Goal: Communication & Community: Answer question/provide support

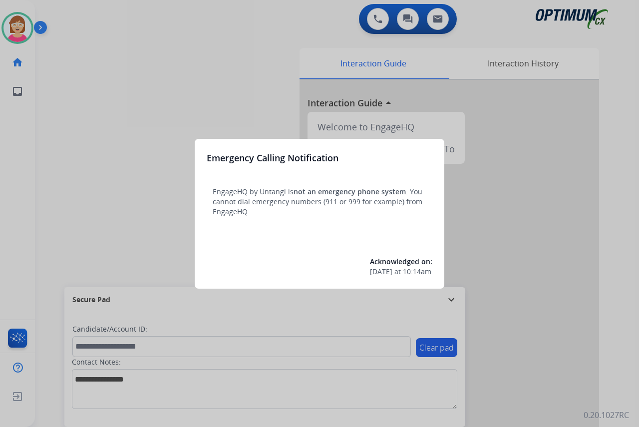
click at [90, 189] on div at bounding box center [319, 213] width 639 height 427
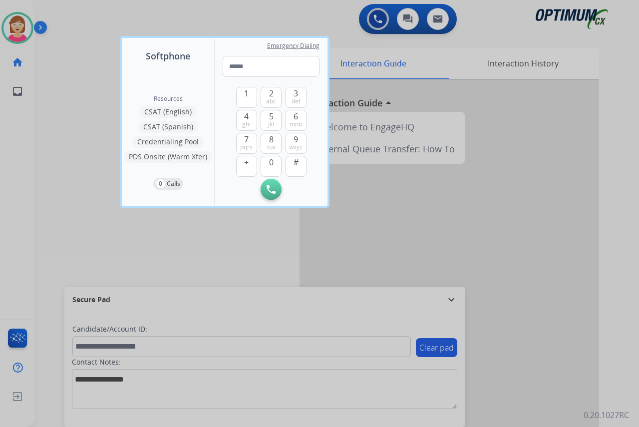
click at [90, 191] on div at bounding box center [319, 213] width 639 height 427
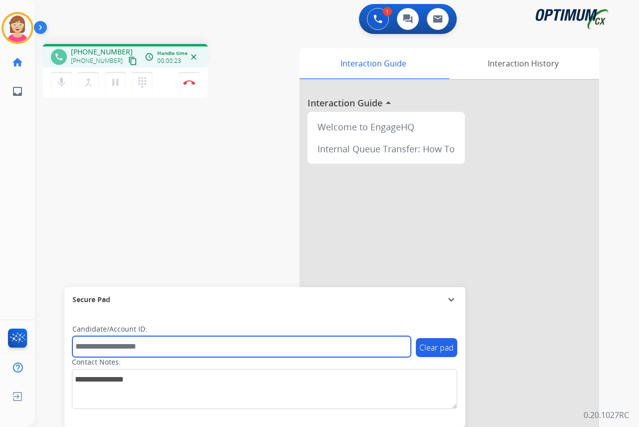
click at [86, 348] on input "text" at bounding box center [241, 346] width 338 height 21
click at [84, 346] on input "text" at bounding box center [241, 346] width 338 height 21
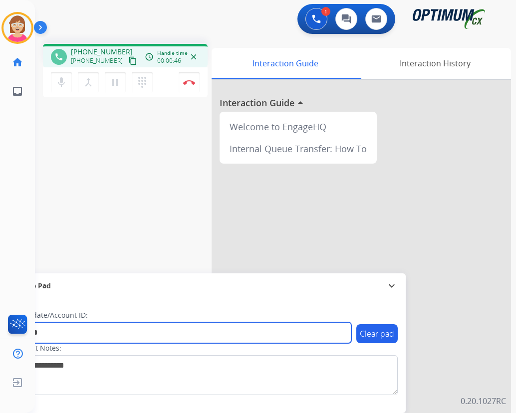
type input "*******"
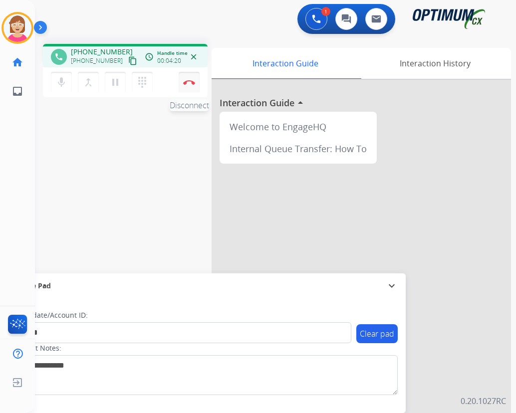
click at [189, 81] on img at bounding box center [189, 82] width 12 height 5
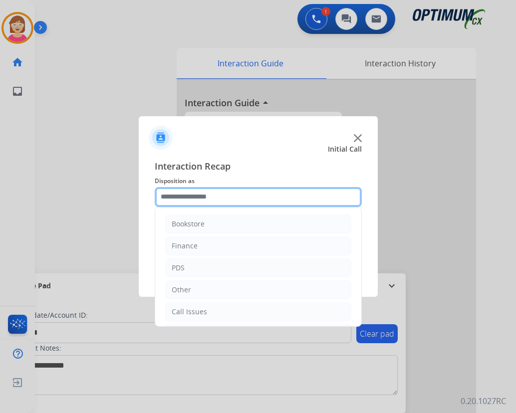
click at [167, 196] on input "text" at bounding box center [258, 197] width 207 height 20
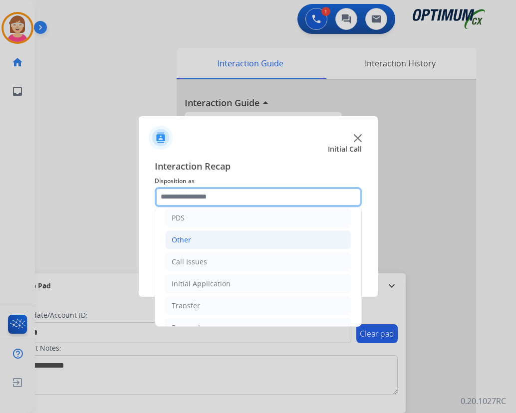
scroll to position [68, 0]
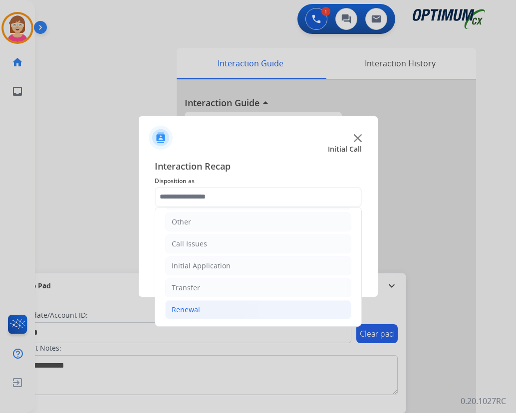
click at [192, 309] on div "Renewal" at bounding box center [186, 310] width 28 height 10
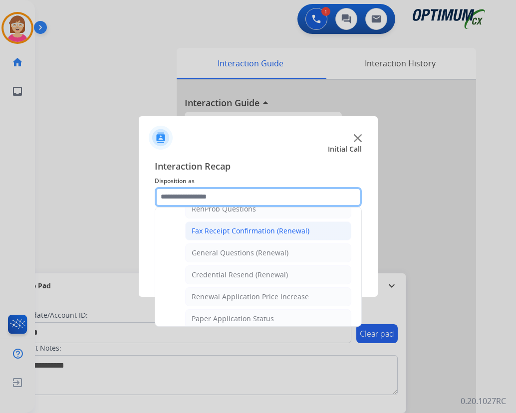
scroll to position [268, 0]
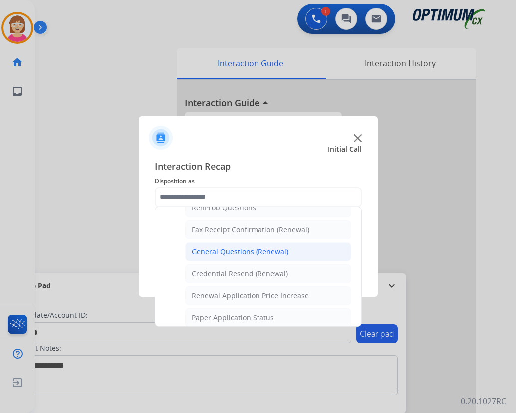
click at [243, 250] on div "General Questions (Renewal)" at bounding box center [240, 252] width 97 height 10
type input "**********"
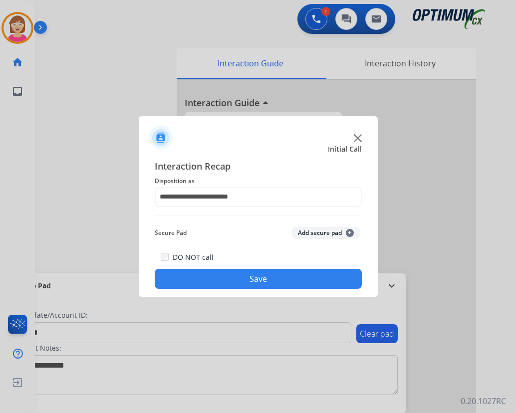
click at [349, 233] on span "+" at bounding box center [350, 233] width 8 height 8
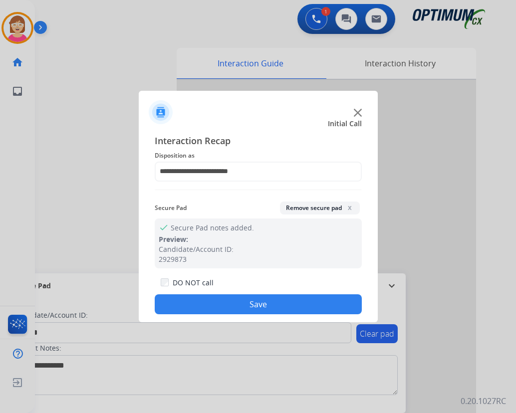
click at [223, 308] on button "Save" at bounding box center [258, 304] width 207 height 20
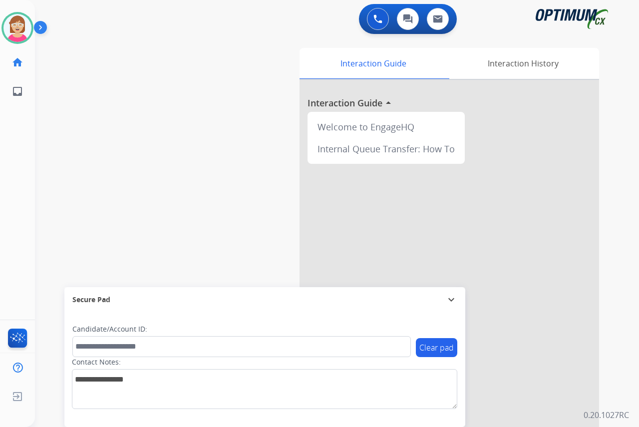
click at [16, 140] on div "[PERSON_NAME] Available Edit Avatar Agent: [PERSON_NAME] Profile: OCX Training …" at bounding box center [17, 213] width 35 height 427
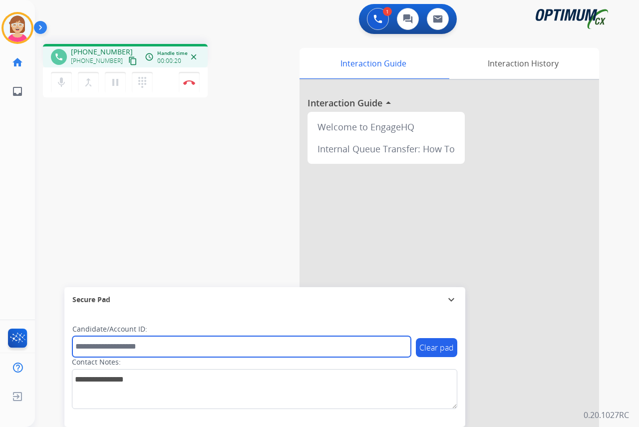
click at [85, 348] on input "text" at bounding box center [241, 346] width 338 height 21
type input "*******"
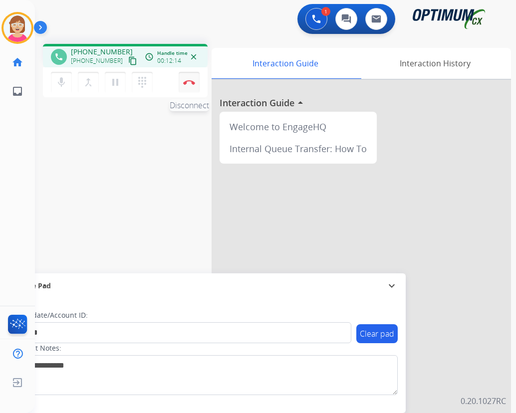
click at [189, 81] on img at bounding box center [189, 82] width 12 height 5
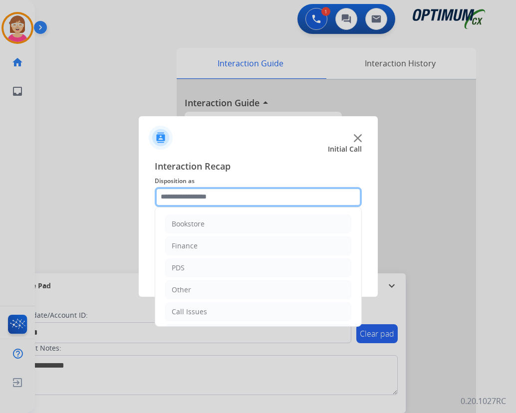
drag, startPoint x: 189, startPoint y: 81, endPoint x: 170, endPoint y: 196, distance: 116.8
click at [170, 196] on input "text" at bounding box center [258, 197] width 207 height 20
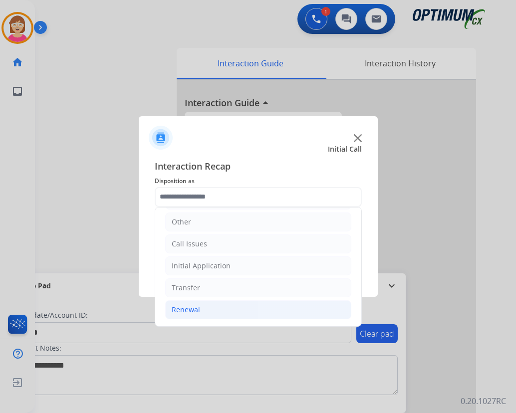
click at [195, 313] on div "Renewal" at bounding box center [186, 310] width 28 height 10
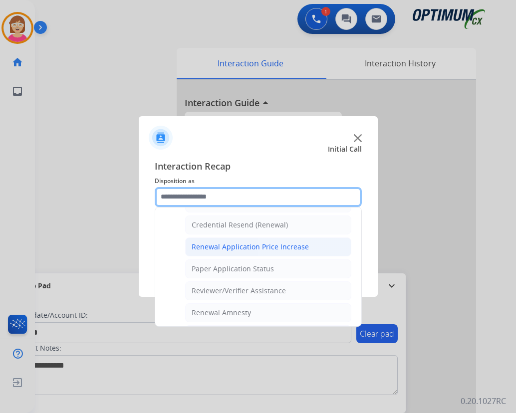
scroll to position [317, 0]
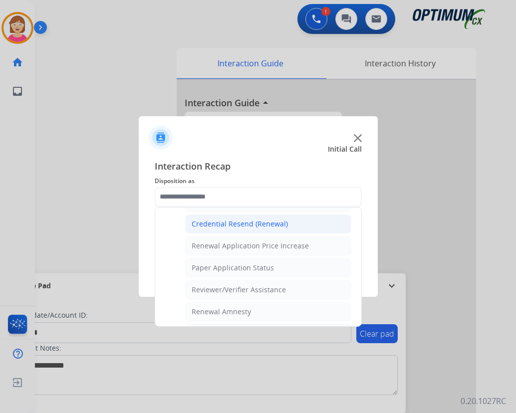
click at [227, 224] on div "Credential Resend (Renewal)" at bounding box center [240, 224] width 96 height 10
type input "**********"
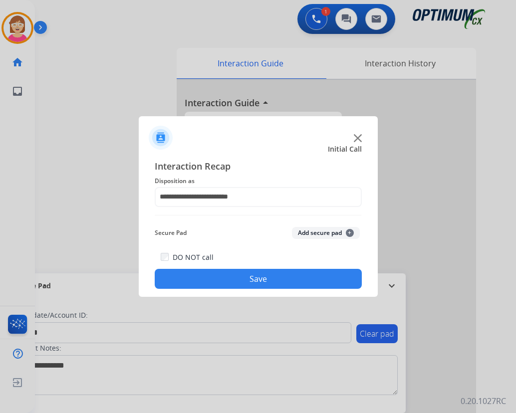
click at [350, 231] on span "+" at bounding box center [350, 233] width 8 height 8
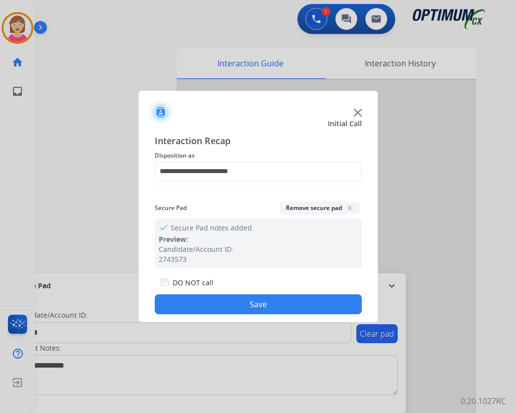
drag, startPoint x: 350, startPoint y: 231, endPoint x: 190, endPoint y: 304, distance: 176.2
click at [190, 304] on button "Save" at bounding box center [258, 304] width 207 height 20
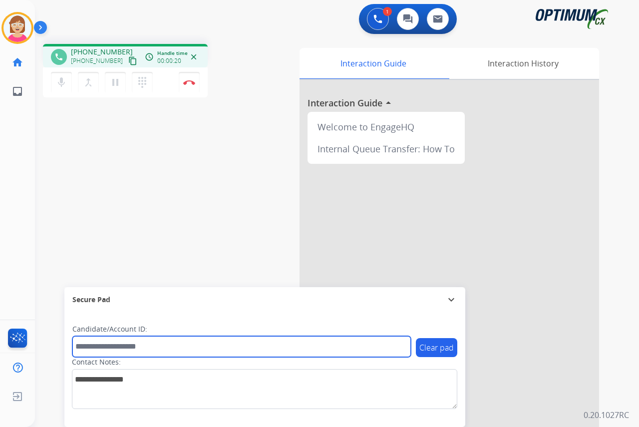
click at [99, 348] on input "text" at bounding box center [241, 346] width 338 height 21
type input "*******"
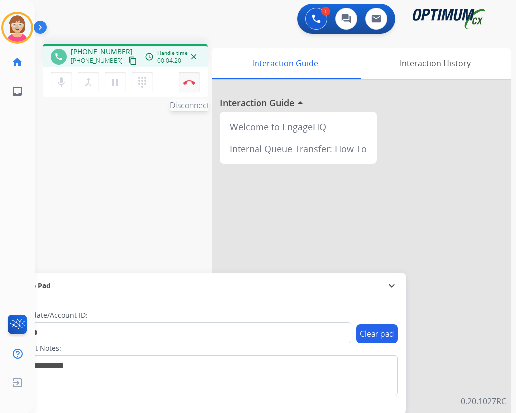
click at [189, 81] on img at bounding box center [189, 82] width 12 height 5
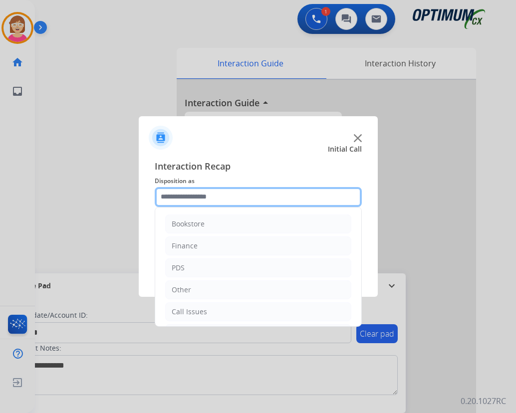
click at [175, 200] on input "text" at bounding box center [258, 197] width 207 height 20
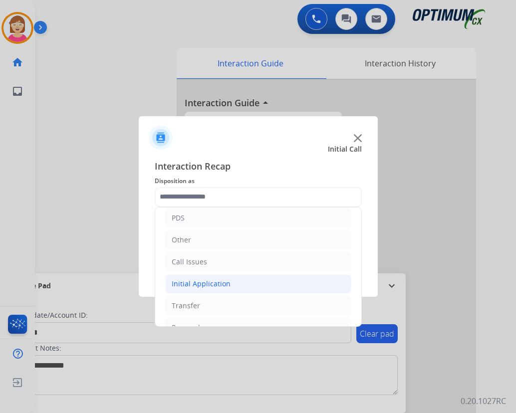
click at [200, 282] on div "Initial Application" at bounding box center [201, 284] width 59 height 10
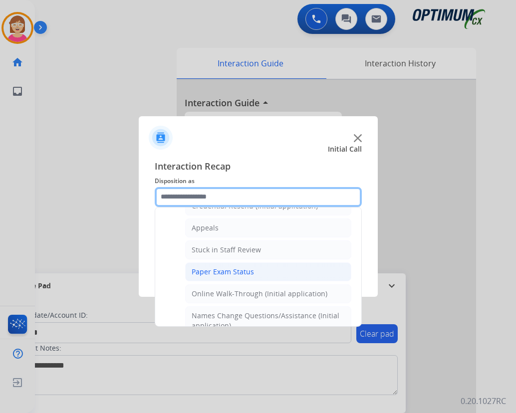
scroll to position [100, 0]
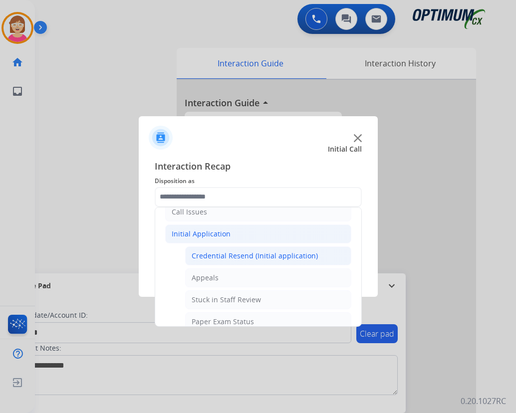
click at [243, 254] on div "Credential Resend (Initial application)" at bounding box center [255, 256] width 126 height 10
type input "**********"
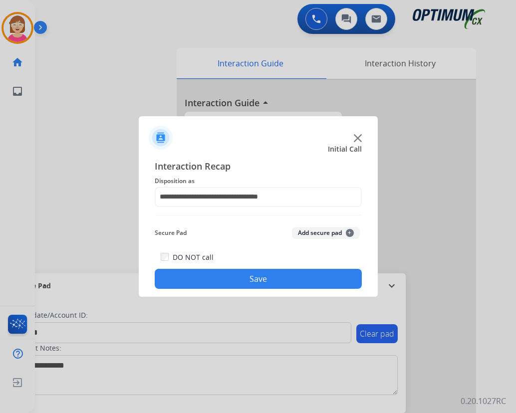
click at [351, 231] on span "+" at bounding box center [350, 233] width 8 height 8
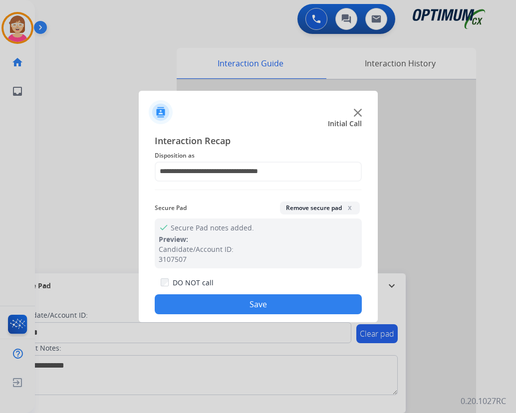
drag, startPoint x: 192, startPoint y: 306, endPoint x: 173, endPoint y: 304, distance: 19.1
click at [173, 304] on button "Save" at bounding box center [258, 304] width 207 height 20
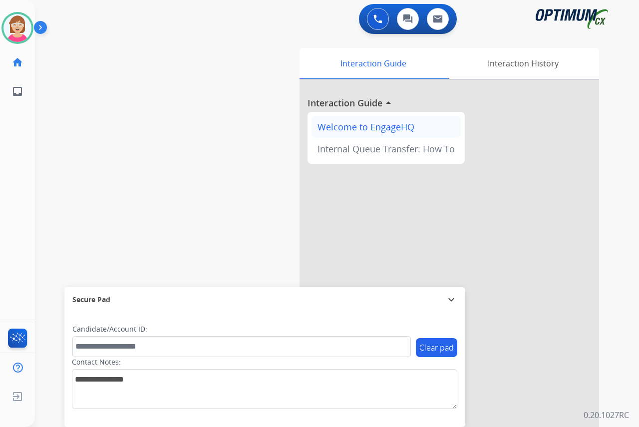
click at [323, 126] on div "Welcome to EngageHQ" at bounding box center [385, 127] width 149 height 22
click at [15, 217] on div "[PERSON_NAME] Available Edit Avatar Agent: [PERSON_NAME] Profile: OCX Training …" at bounding box center [17, 213] width 35 height 427
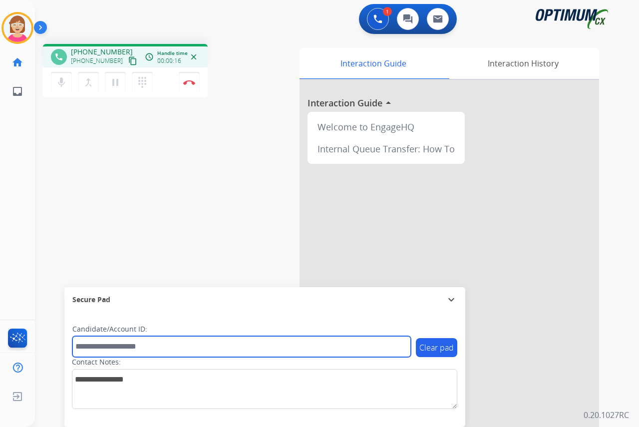
click at [87, 349] on input "text" at bounding box center [241, 346] width 338 height 21
click at [89, 346] on input "********" at bounding box center [241, 346] width 338 height 21
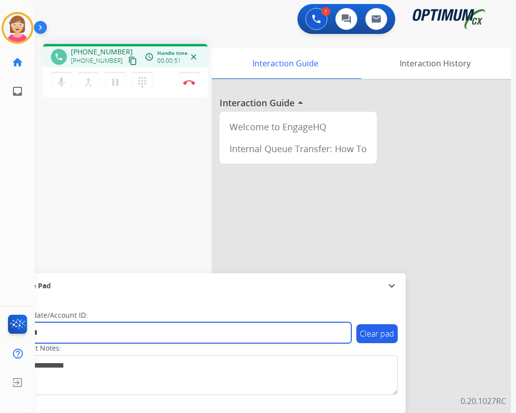
type input "*******"
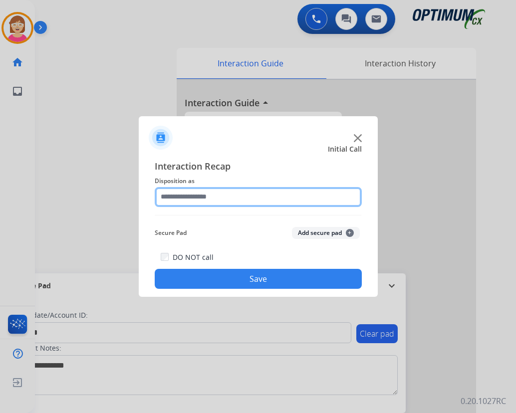
click at [174, 196] on input "text" at bounding box center [258, 197] width 207 height 20
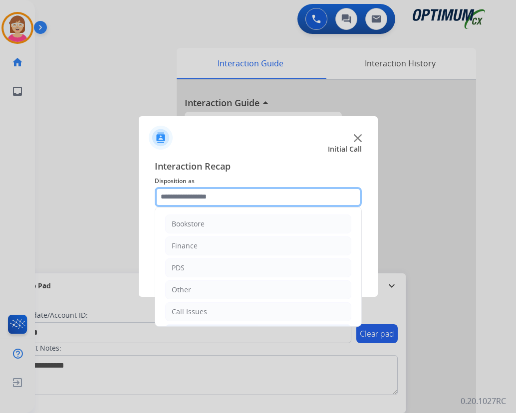
scroll to position [68, 0]
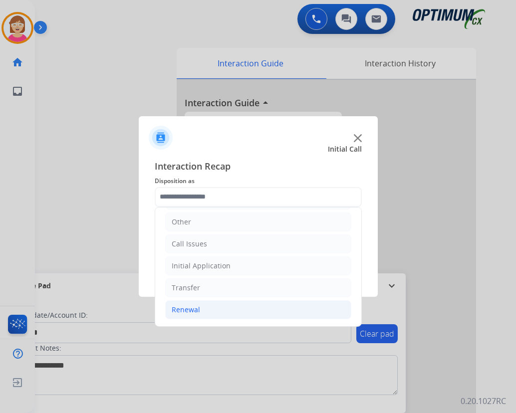
click at [183, 313] on div "Renewal" at bounding box center [186, 310] width 28 height 10
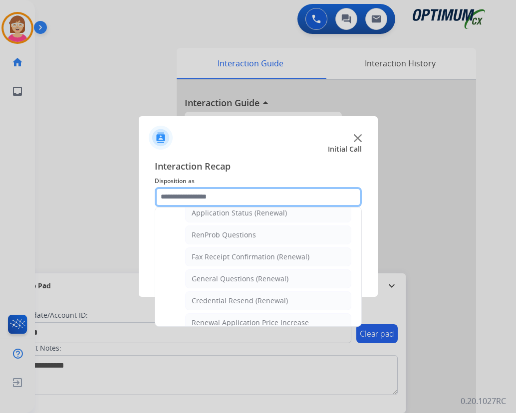
scroll to position [268, 0]
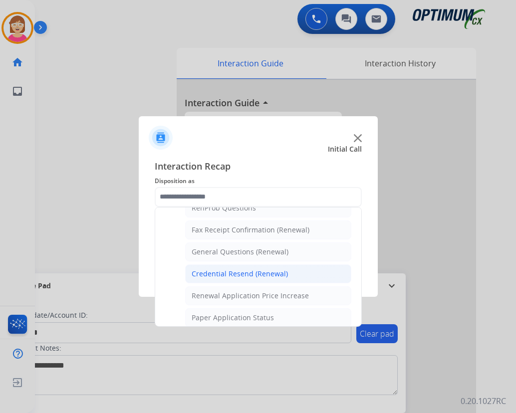
click at [229, 273] on div "Credential Resend (Renewal)" at bounding box center [240, 274] width 96 height 10
type input "**********"
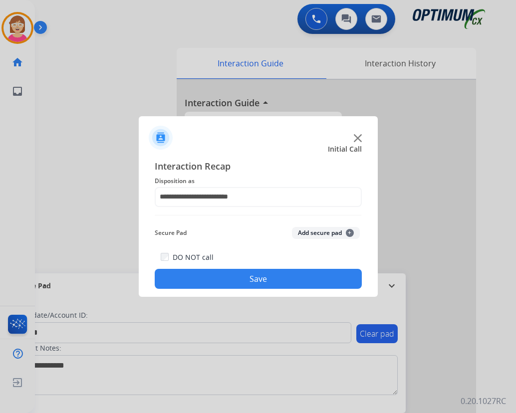
click at [348, 232] on span "+" at bounding box center [350, 233] width 8 height 8
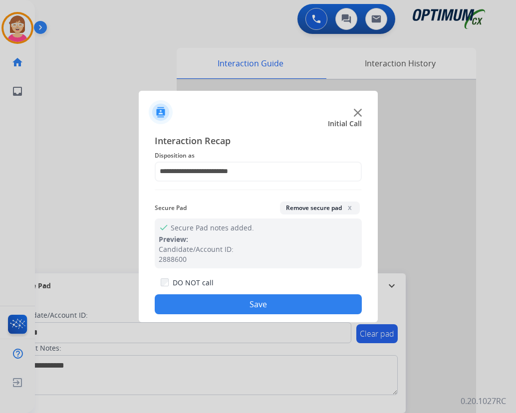
click at [188, 299] on button "Save" at bounding box center [258, 304] width 207 height 20
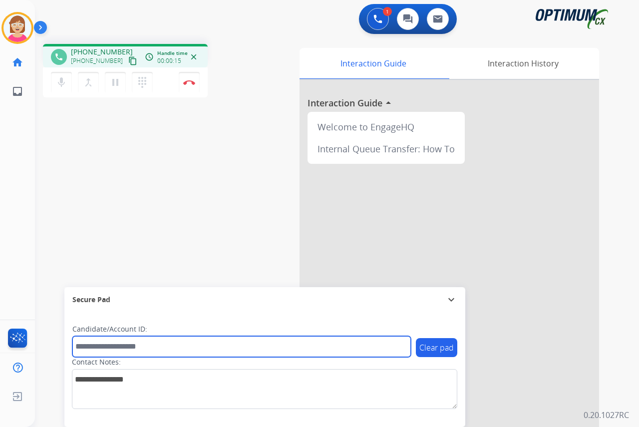
click at [93, 347] on input "text" at bounding box center [241, 346] width 338 height 21
type input "*******"
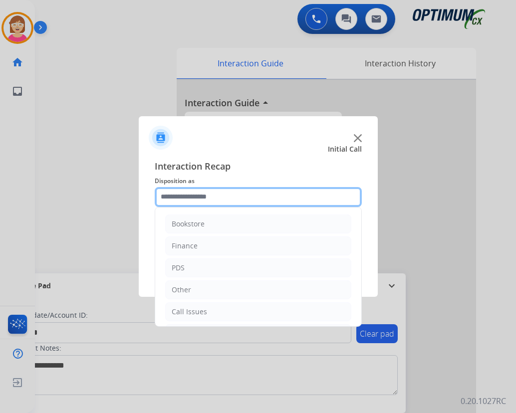
click at [176, 199] on input "text" at bounding box center [258, 197] width 207 height 20
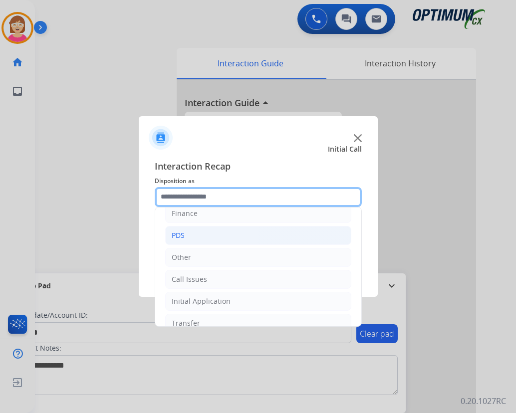
scroll to position [68, 0]
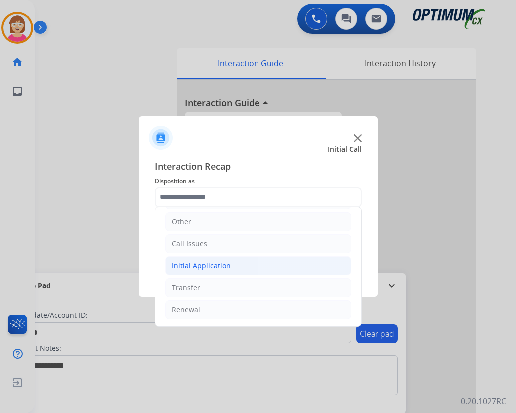
click at [204, 265] on div "Initial Application" at bounding box center [201, 266] width 59 height 10
click at [226, 287] on div "Credential Resend (Initial application)" at bounding box center [255, 288] width 126 height 10
type input "**********"
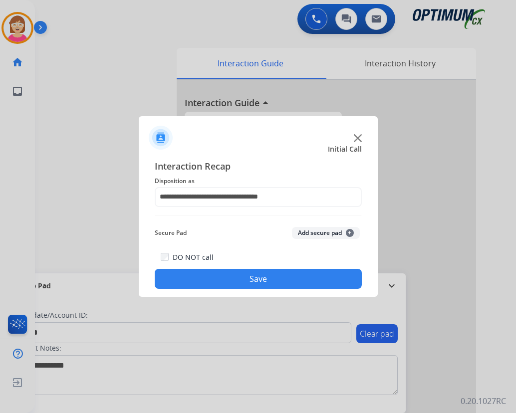
click at [349, 232] on span "+" at bounding box center [350, 233] width 8 height 8
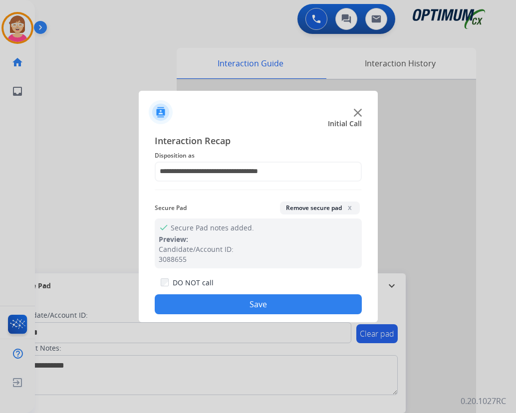
click at [201, 307] on button "Save" at bounding box center [258, 304] width 207 height 20
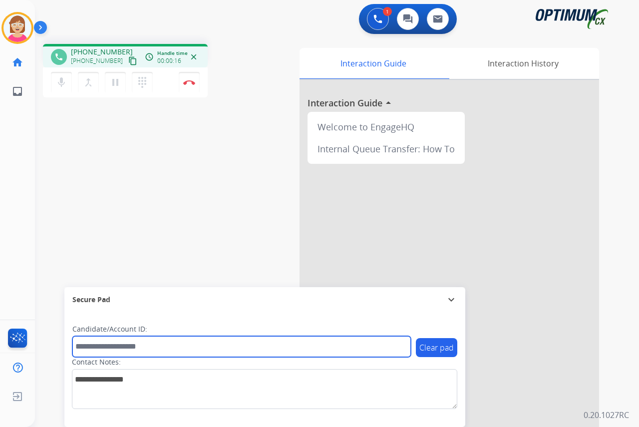
click at [89, 348] on input "text" at bounding box center [241, 346] width 338 height 21
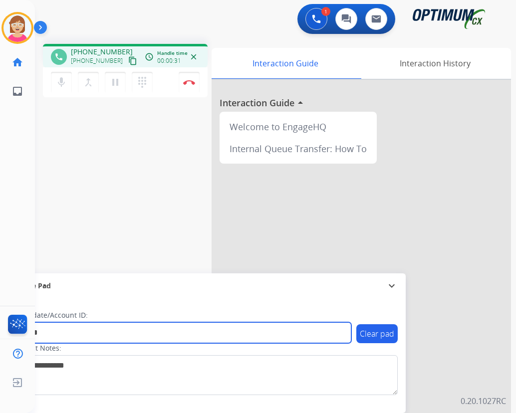
type input "*******"
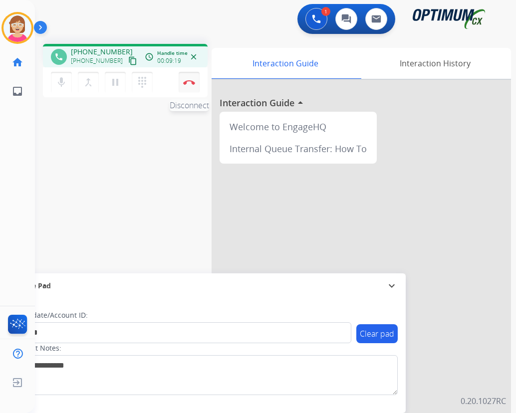
click at [188, 80] on img at bounding box center [189, 82] width 12 height 5
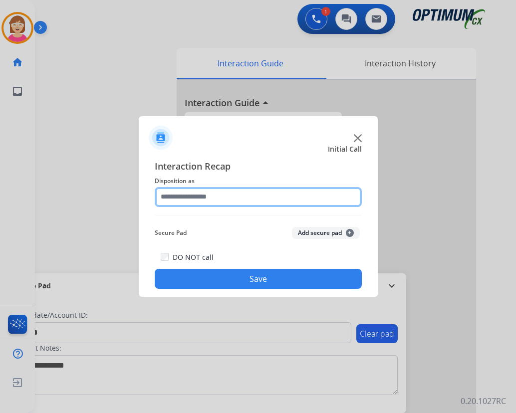
click at [173, 197] on input "text" at bounding box center [258, 197] width 207 height 20
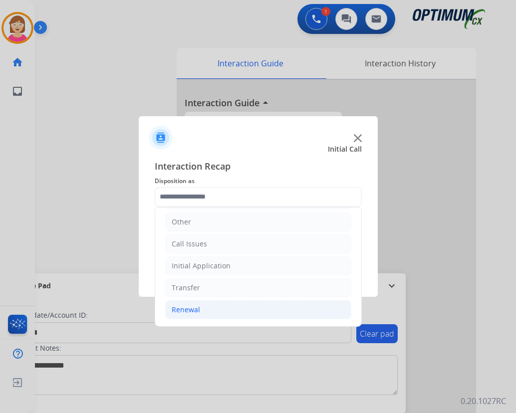
click at [186, 308] on div "Renewal" at bounding box center [186, 310] width 28 height 10
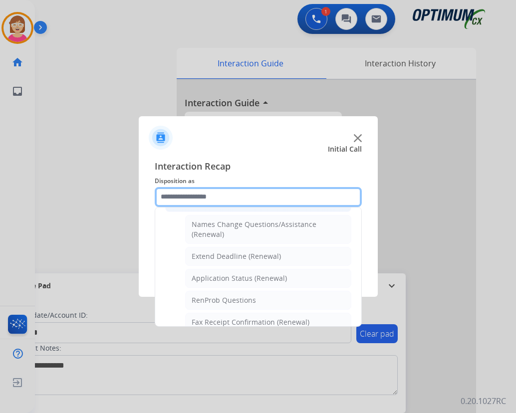
scroll to position [218, 0]
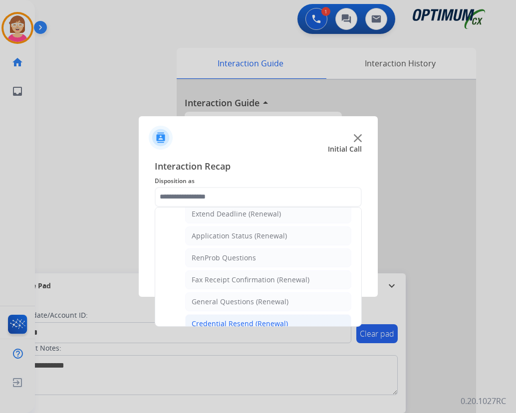
click at [217, 321] on div "Credential Resend (Renewal)" at bounding box center [240, 324] width 96 height 10
type input "**********"
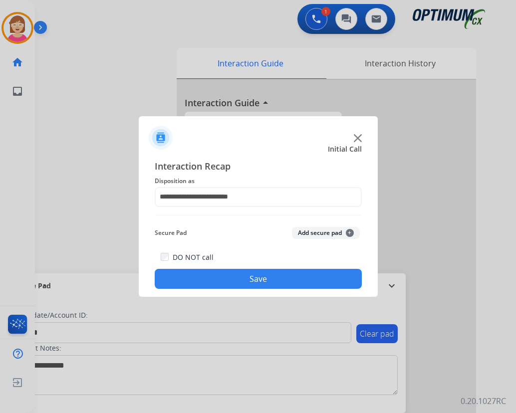
click at [347, 233] on span "+" at bounding box center [350, 233] width 8 height 8
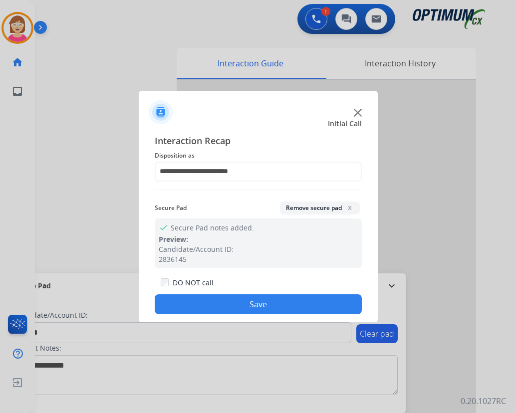
click at [207, 305] on button "Save" at bounding box center [258, 304] width 207 height 20
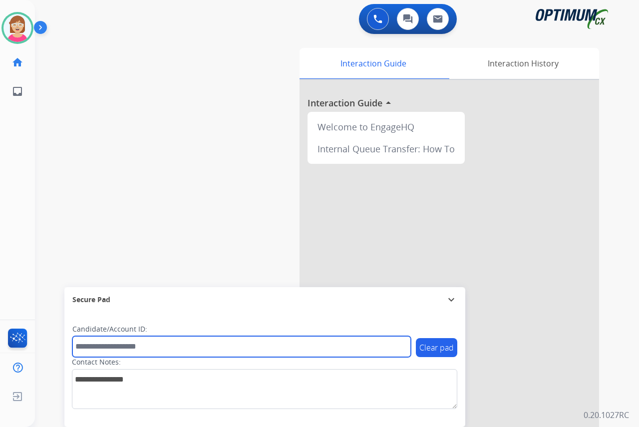
click at [88, 349] on input "text" at bounding box center [241, 346] width 338 height 21
click at [80, 349] on input "text" at bounding box center [241, 346] width 338 height 21
paste input "*********"
type input "*********"
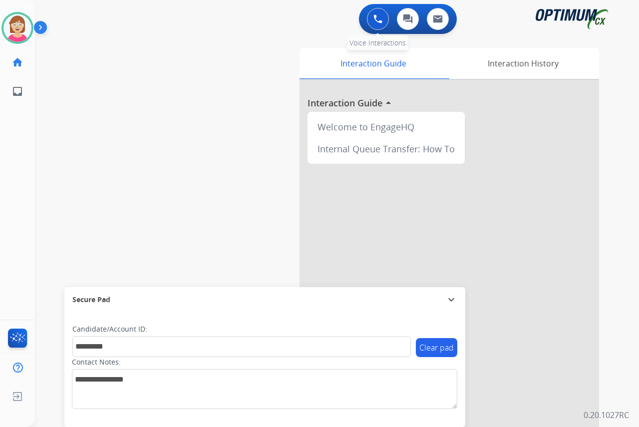
click at [377, 18] on img at bounding box center [377, 18] width 9 height 9
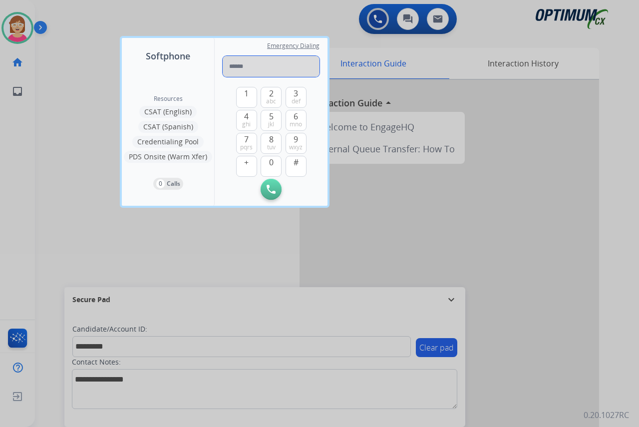
click at [229, 67] on input "tel" at bounding box center [271, 66] width 97 height 21
paste input "**********"
type input "**********"
click at [268, 185] on img at bounding box center [271, 189] width 9 height 9
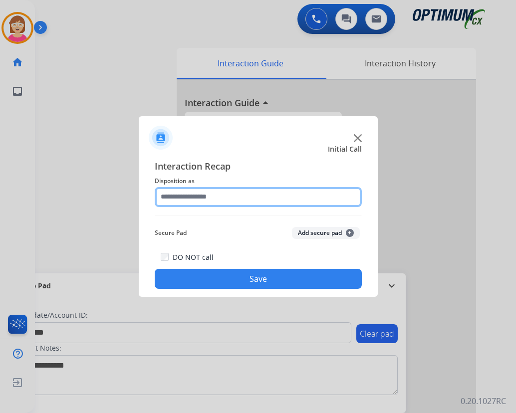
click at [170, 196] on input "text" at bounding box center [258, 197] width 207 height 20
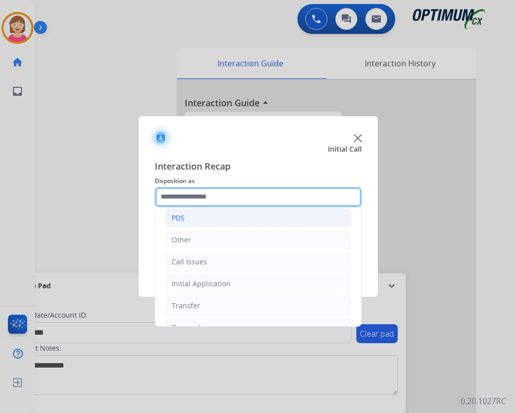
scroll to position [0, 0]
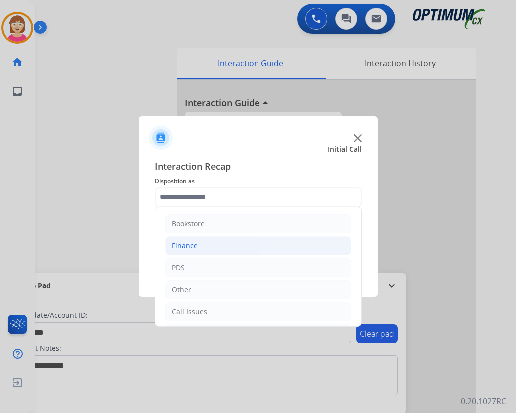
click at [187, 243] on div "Finance" at bounding box center [185, 246] width 26 height 10
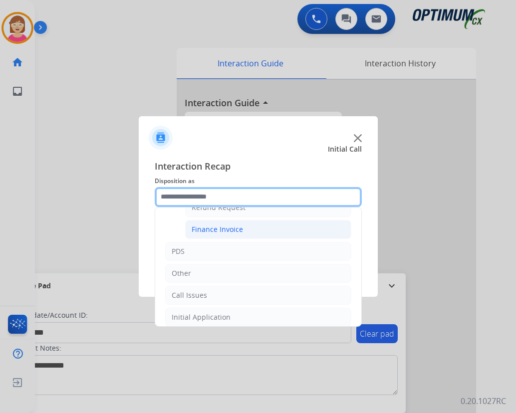
scroll to position [56, 0]
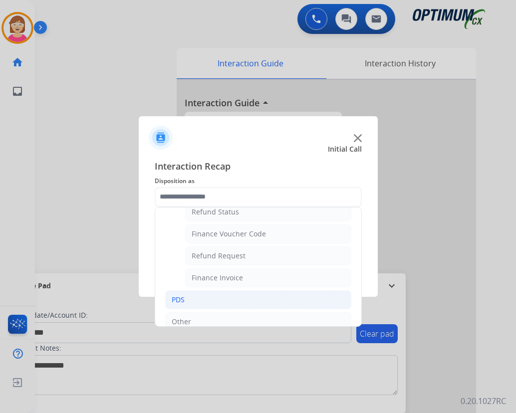
click at [181, 299] on div "PDS" at bounding box center [178, 300] width 13 height 10
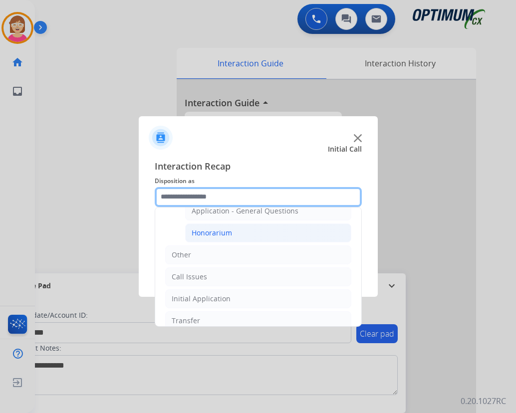
scroll to position [301, 0]
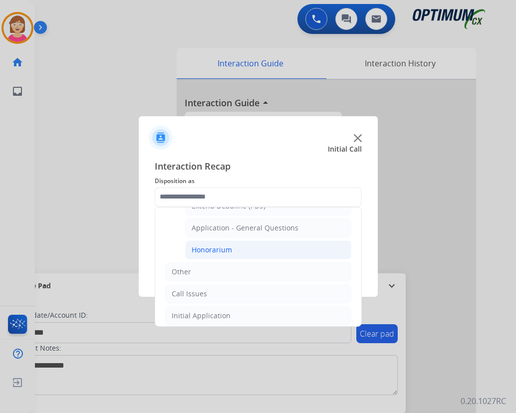
click at [206, 248] on div "Honorarium" at bounding box center [212, 250] width 40 height 10
type input "**********"
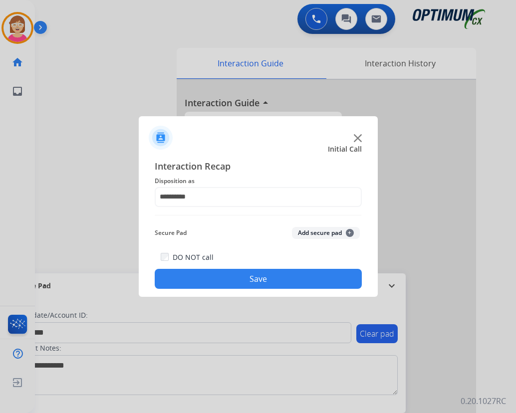
click at [350, 232] on span "+" at bounding box center [350, 233] width 8 height 8
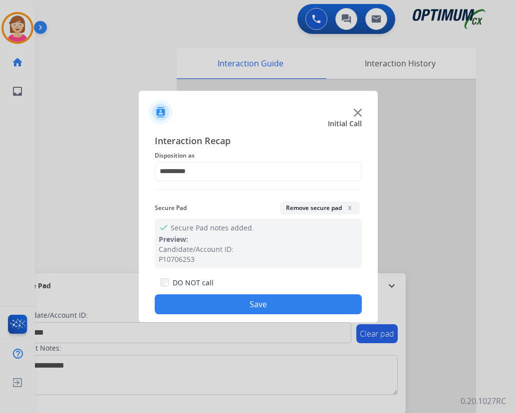
click at [223, 299] on button "Save" at bounding box center [258, 304] width 207 height 20
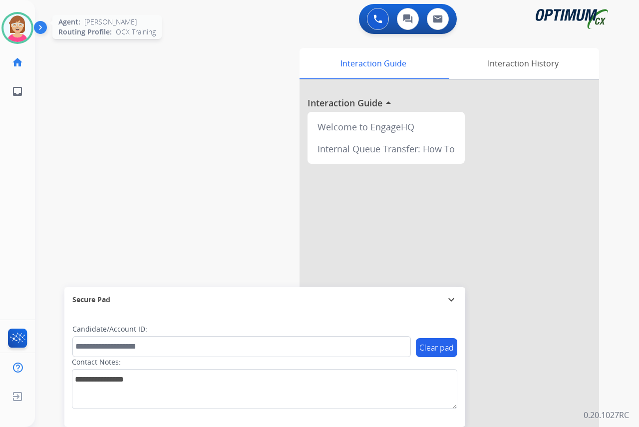
click at [12, 20] on img at bounding box center [17, 28] width 28 height 28
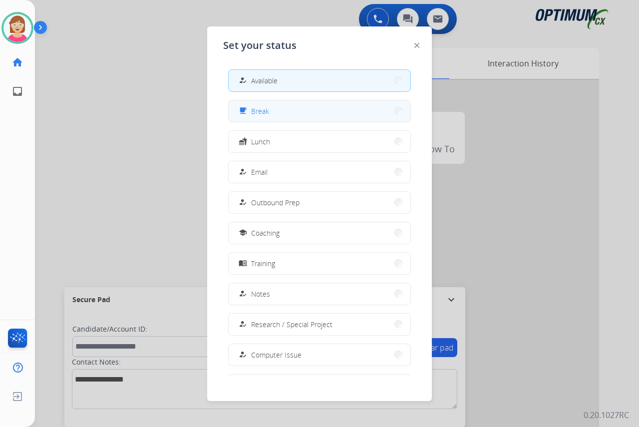
click at [275, 111] on button "free_breakfast Break" at bounding box center [320, 110] width 182 height 21
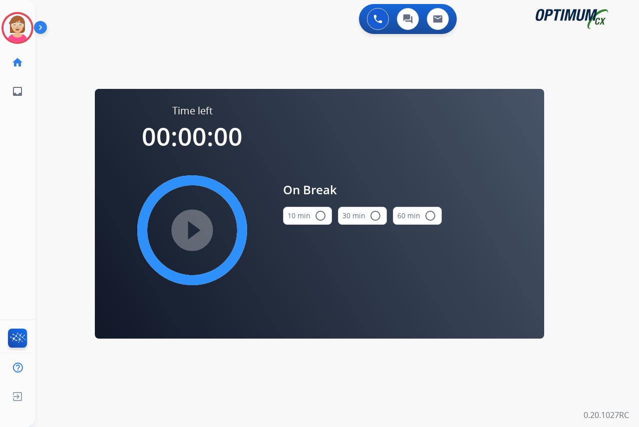
click at [319, 214] on mat-icon "radio_button_unchecked" at bounding box center [320, 216] width 12 height 12
click at [192, 228] on mat-icon "play_circle_filled" at bounding box center [192, 230] width 12 height 12
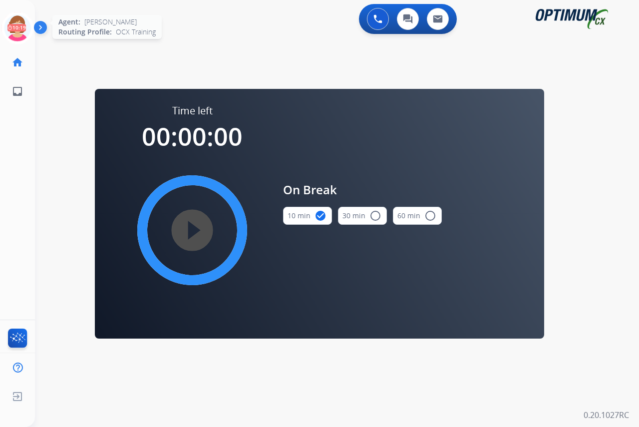
click at [20, 20] on icon at bounding box center [17, 28] width 32 height 32
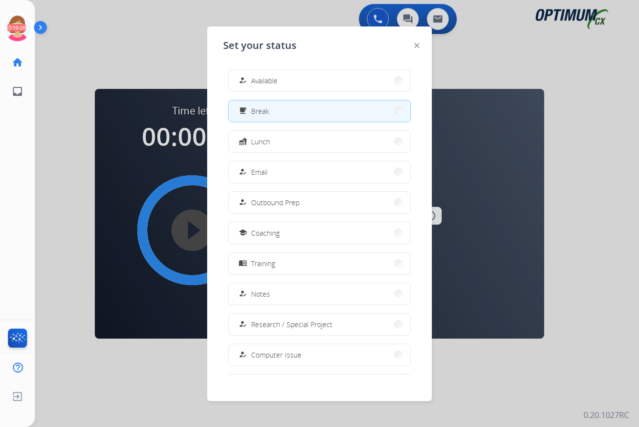
click at [260, 79] on span "Available" at bounding box center [264, 80] width 26 height 10
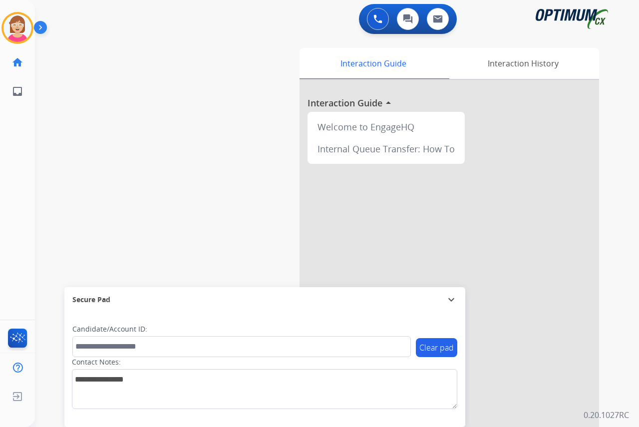
click at [14, 155] on div "[PERSON_NAME] Available Edit Avatar Agent: [PERSON_NAME] Profile: OCX Training …" at bounding box center [17, 213] width 35 height 427
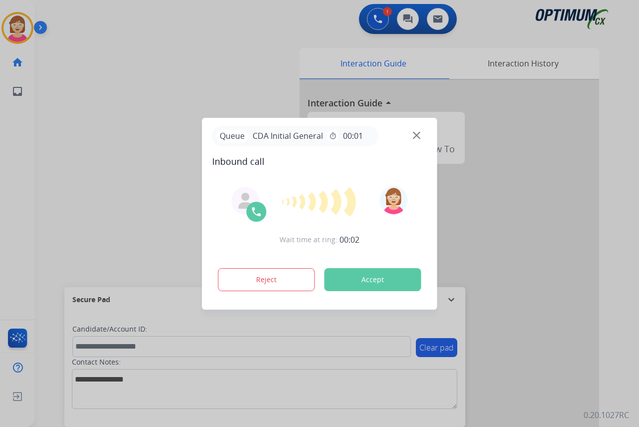
click at [15, 133] on div at bounding box center [319, 213] width 639 height 427
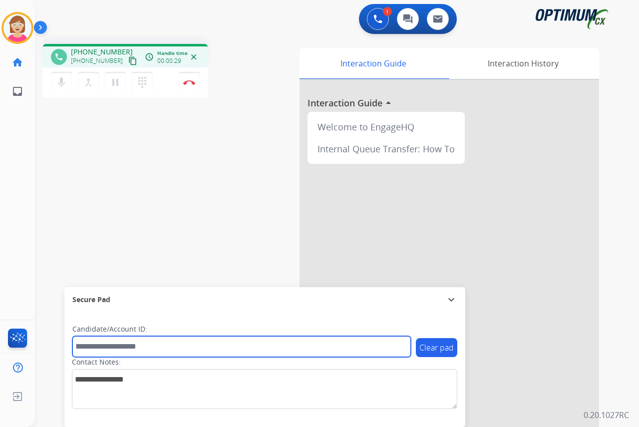
click at [97, 343] on input "text" at bounding box center [241, 346] width 338 height 21
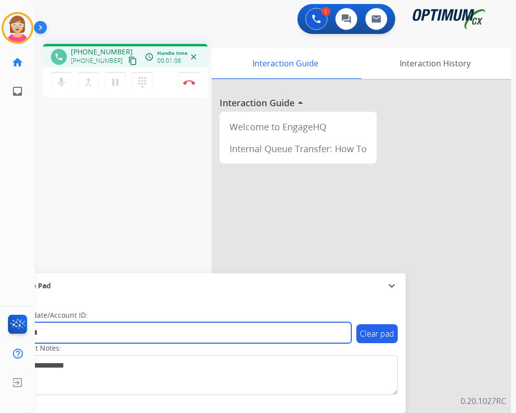
type input "*******"
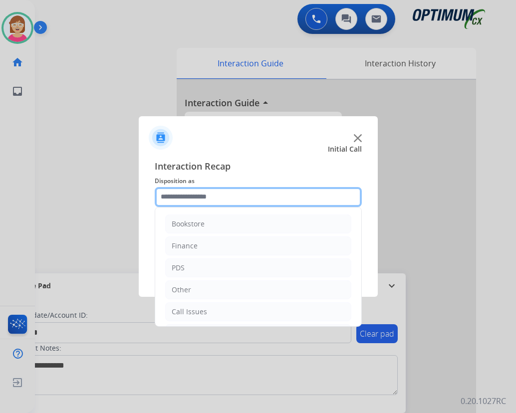
click at [170, 196] on input "text" at bounding box center [258, 197] width 207 height 20
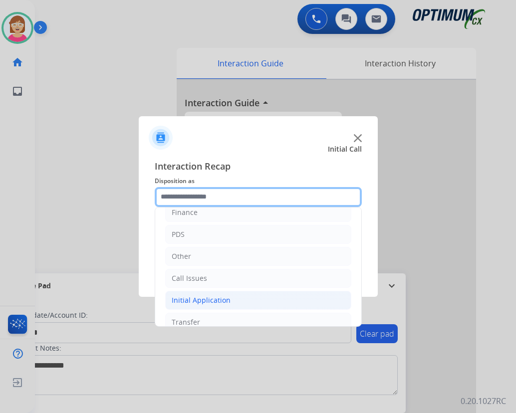
scroll to position [68, 0]
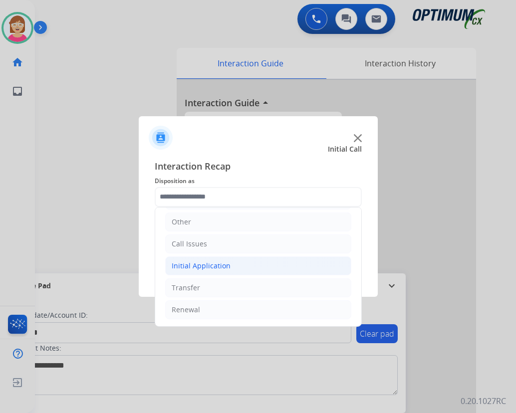
click at [203, 267] on div "Initial Application" at bounding box center [201, 266] width 59 height 10
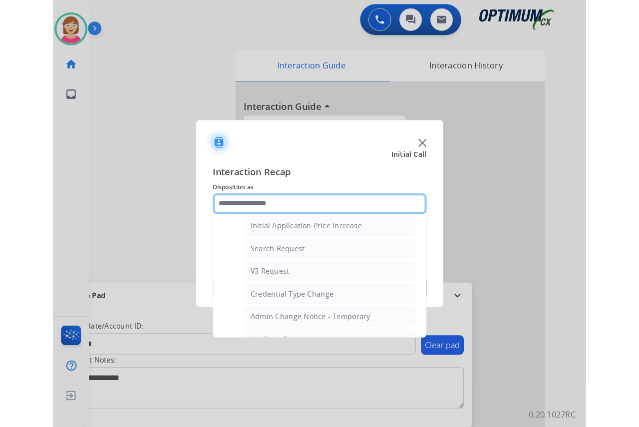
scroll to position [567, 0]
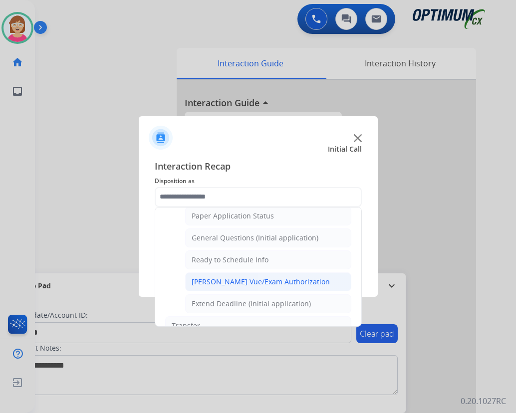
click at [233, 283] on div "[PERSON_NAME] Vue/Exam Authorization" at bounding box center [261, 282] width 138 height 10
type input "**********"
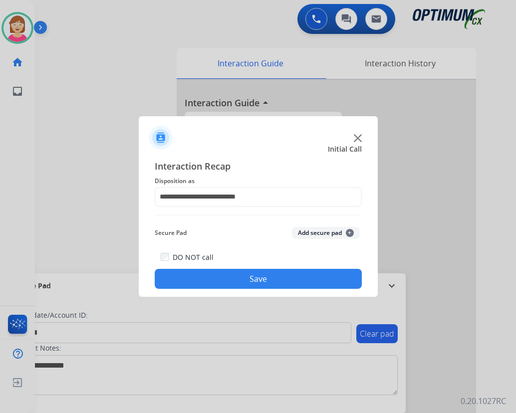
click at [350, 233] on span "+" at bounding box center [350, 233] width 8 height 8
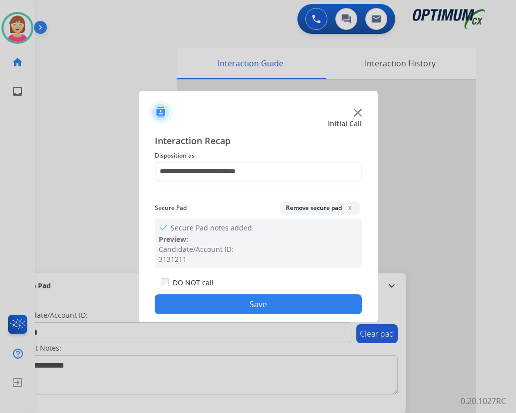
click at [202, 306] on button "Save" at bounding box center [258, 304] width 207 height 20
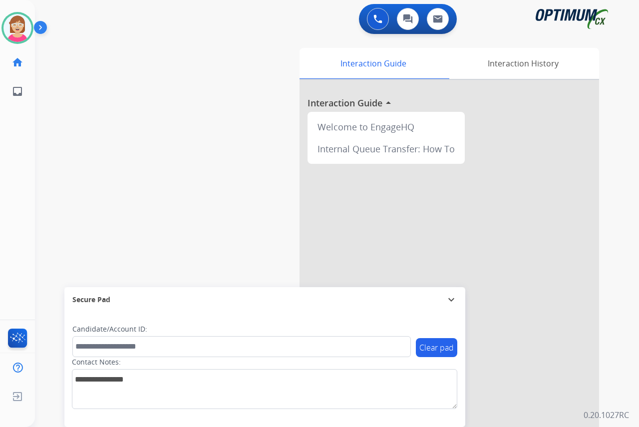
click at [15, 159] on div "[PERSON_NAME] Available Edit Avatar Agent: [PERSON_NAME] Profile: OCX Training …" at bounding box center [17, 213] width 35 height 427
click at [16, 135] on div "[PERSON_NAME] Available Edit Avatar Agent: [PERSON_NAME] Profile: OCX Training …" at bounding box center [17, 213] width 35 height 427
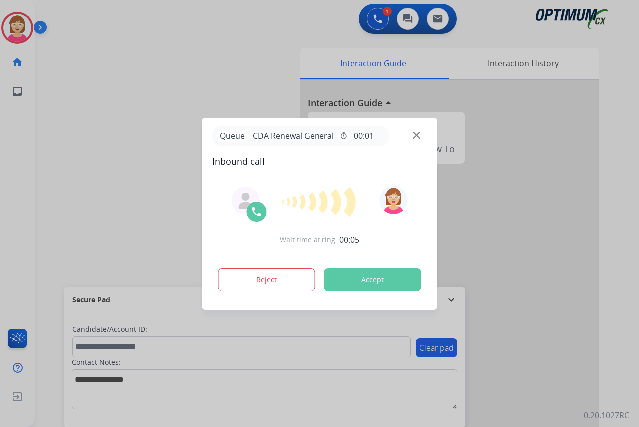
click at [140, 131] on div at bounding box center [319, 213] width 639 height 427
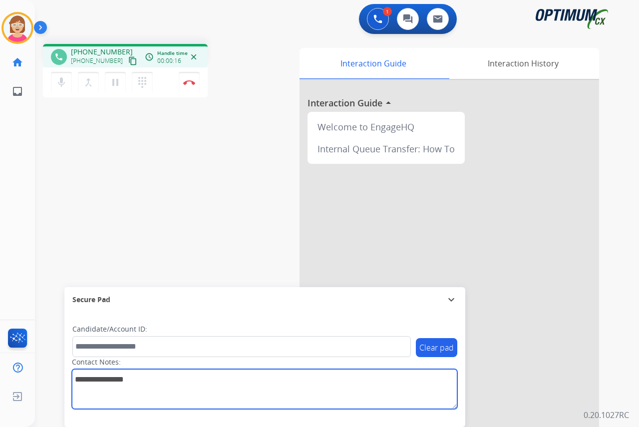
click at [88, 377] on textarea at bounding box center [264, 389] width 385 height 40
type textarea "*****"
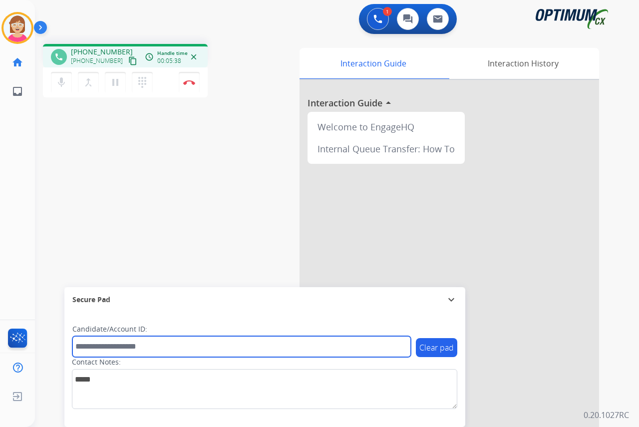
click at [83, 343] on input "text" at bounding box center [241, 346] width 338 height 21
type input "**********"
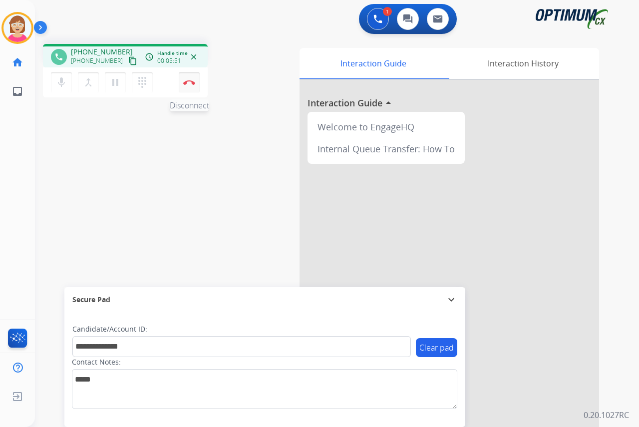
click at [188, 79] on button "Disconnect" at bounding box center [189, 82] width 21 height 21
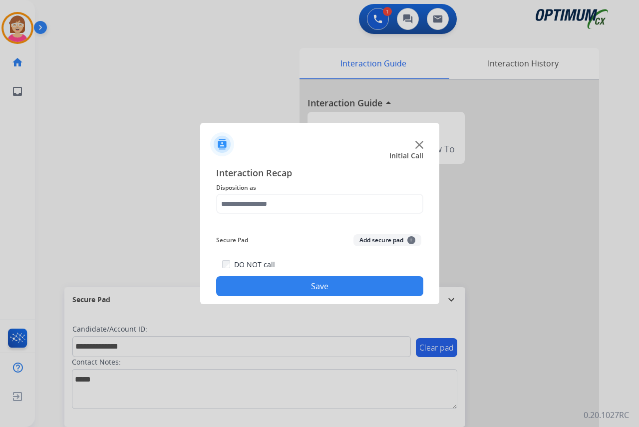
click at [192, 83] on div at bounding box center [319, 213] width 639 height 427
drag, startPoint x: 96, startPoint y: 349, endPoint x: 284, endPoint y: 353, distance: 188.7
click at [284, 353] on div at bounding box center [319, 213] width 639 height 427
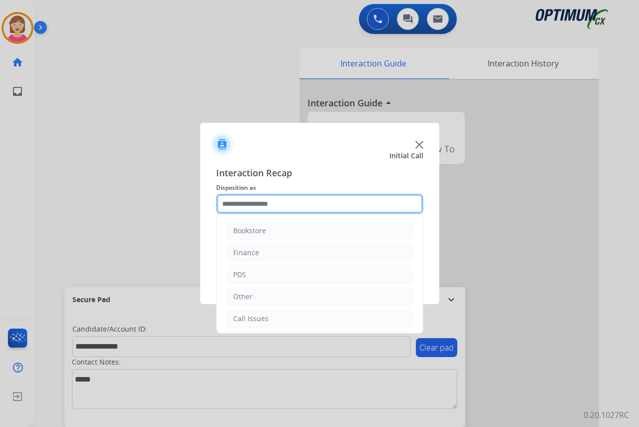
click at [240, 202] on input "text" at bounding box center [319, 204] width 207 height 20
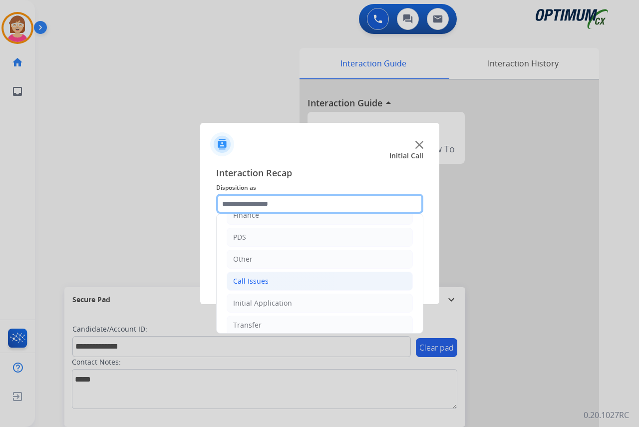
scroll to position [50, 0]
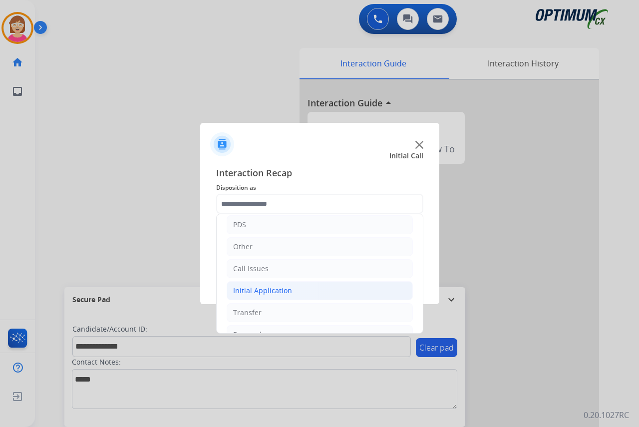
click at [258, 290] on div "Initial Application" at bounding box center [262, 290] width 59 height 10
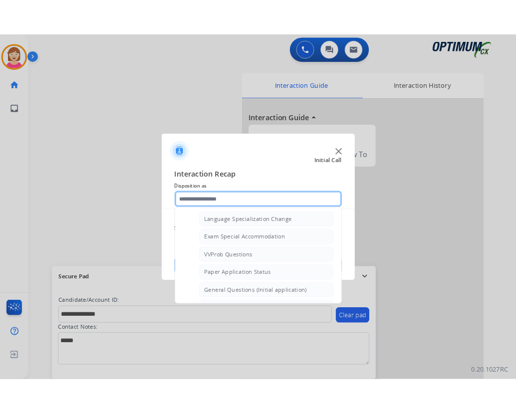
scroll to position [499, 0]
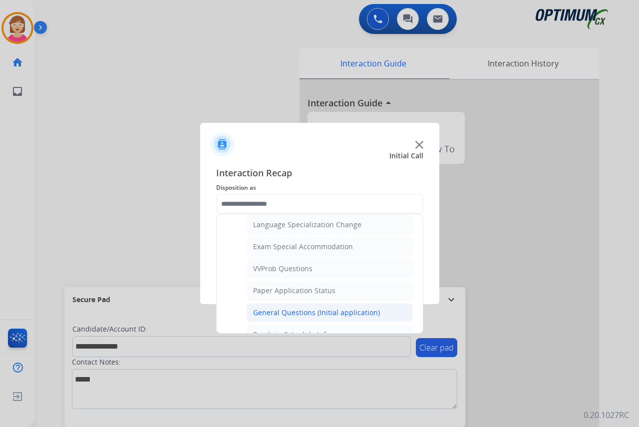
click at [284, 312] on div "General Questions (Initial application)" at bounding box center [316, 312] width 127 height 10
type input "**********"
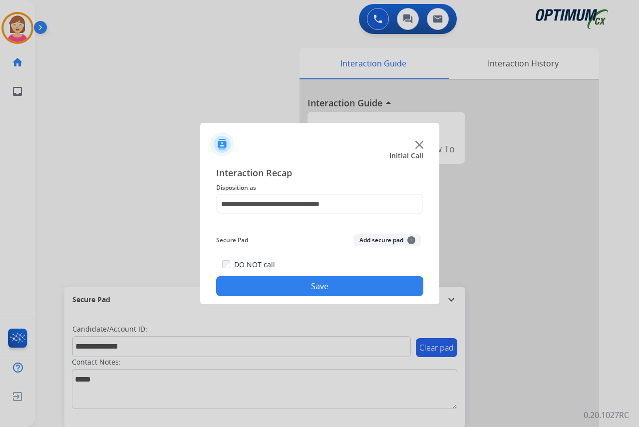
drag, startPoint x: 284, startPoint y: 312, endPoint x: 265, endPoint y: 224, distance: 90.6
click at [264, 224] on div "**********" at bounding box center [319, 231] width 207 height 130
click at [412, 239] on span "+" at bounding box center [411, 240] width 8 height 8
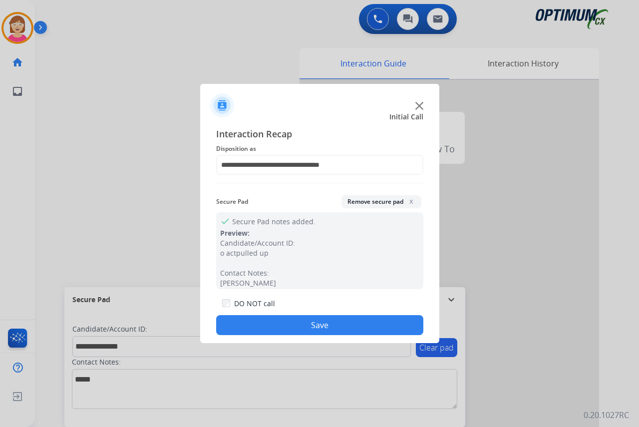
drag, startPoint x: 412, startPoint y: 239, endPoint x: 271, endPoint y: 320, distance: 162.6
click at [272, 320] on button "Save" at bounding box center [319, 325] width 207 height 20
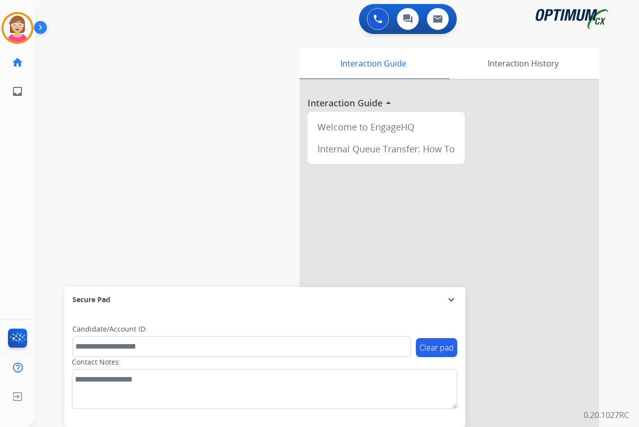
drag, startPoint x: 272, startPoint y: 320, endPoint x: 181, endPoint y: 173, distance: 173.1
click at [181, 173] on div "swap_horiz Break voice bridge close_fullscreen Connect 3-Way Call merge_type Se…" at bounding box center [325, 244] width 580 height 416
click at [13, 165] on div "[PERSON_NAME] Available Edit Avatar Agent: [PERSON_NAME] Profile: OCX Training …" at bounding box center [17, 213] width 35 height 427
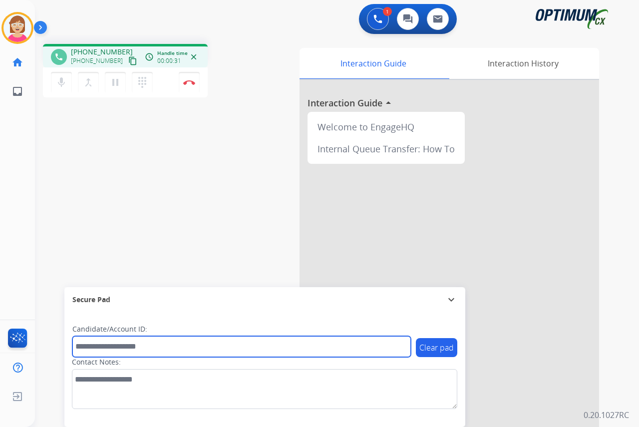
click at [93, 352] on input "text" at bounding box center [241, 346] width 338 height 21
type input "*******"
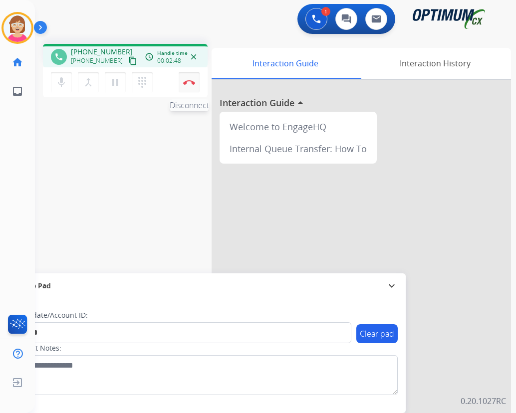
click at [189, 81] on img at bounding box center [189, 82] width 12 height 5
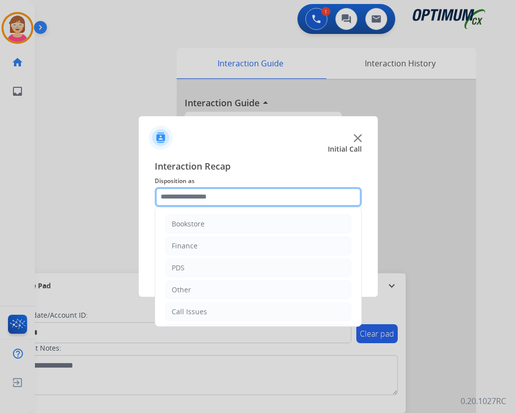
click at [185, 199] on input "text" at bounding box center [258, 197] width 207 height 20
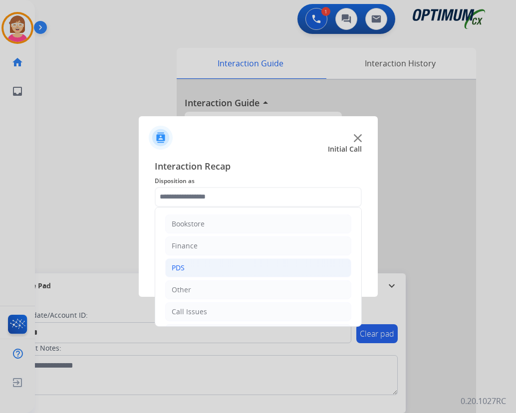
click at [196, 266] on li "PDS" at bounding box center [258, 268] width 186 height 19
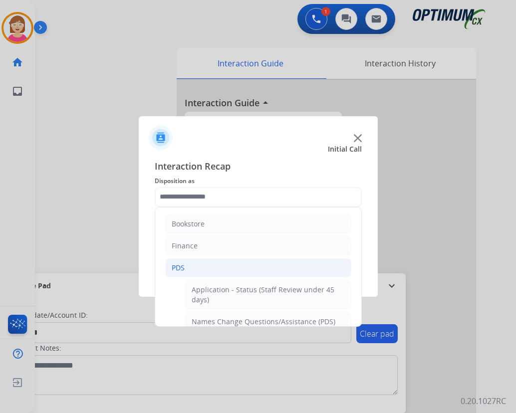
drag, startPoint x: 196, startPoint y: 266, endPoint x: 181, endPoint y: 268, distance: 14.6
click at [181, 268] on div "PDS" at bounding box center [178, 268] width 13 height 10
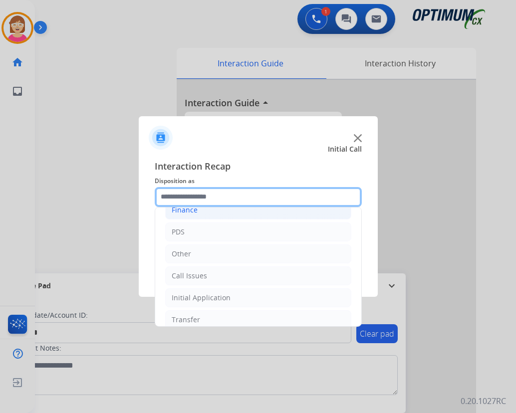
scroll to position [50, 0]
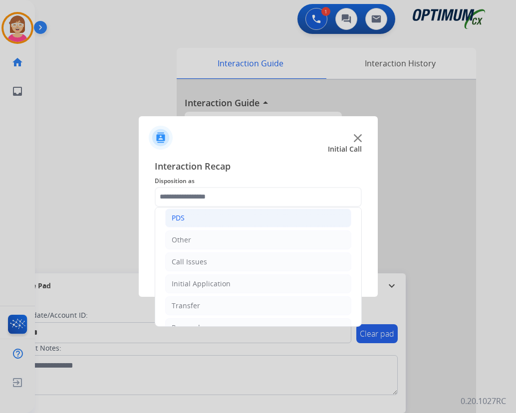
click at [182, 213] on div "PDS" at bounding box center [178, 218] width 13 height 10
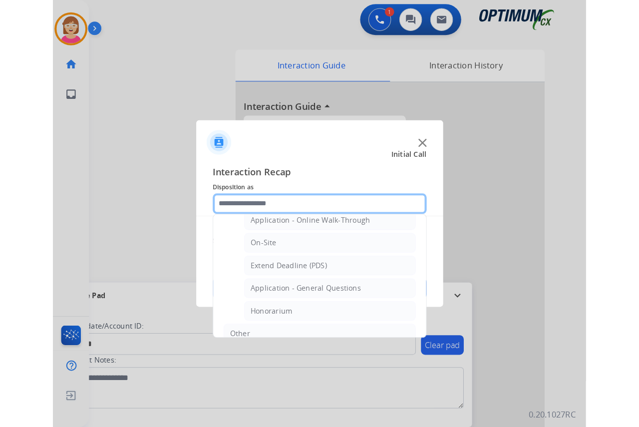
scroll to position [250, 0]
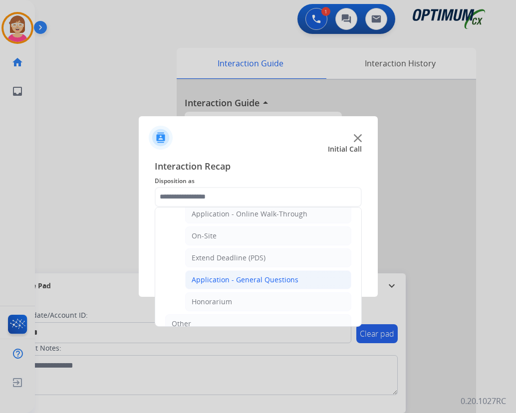
click at [252, 279] on div "Application - General Questions" at bounding box center [245, 280] width 107 height 10
type input "**********"
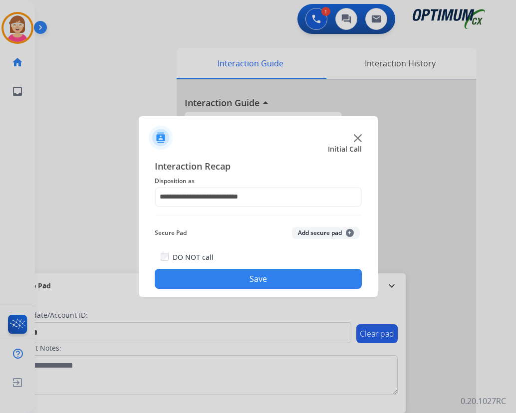
click at [350, 233] on span "+" at bounding box center [350, 233] width 8 height 8
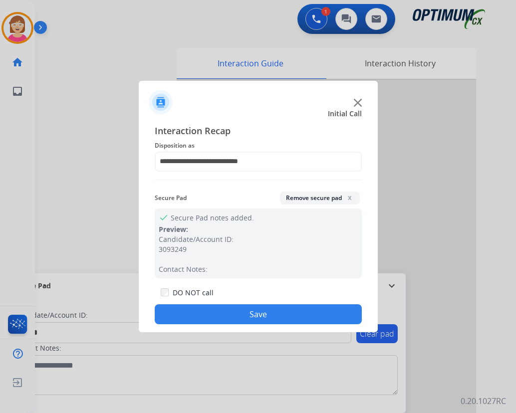
click at [229, 309] on button "Save" at bounding box center [258, 314] width 207 height 20
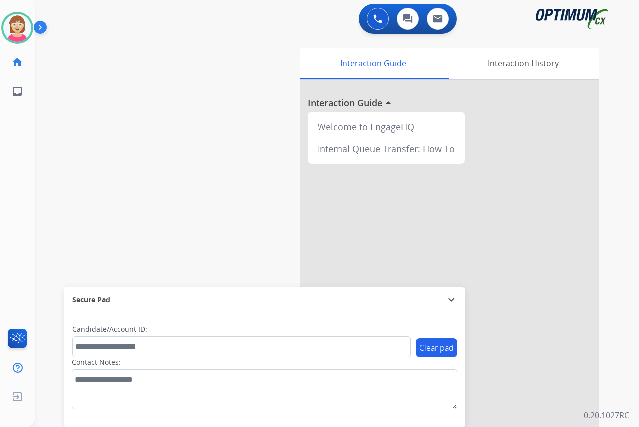
click at [7, 207] on div "[PERSON_NAME] Available Edit Avatar Agent: [PERSON_NAME] Profile: OCX Training …" at bounding box center [17, 213] width 35 height 427
drag, startPoint x: 7, startPoint y: 207, endPoint x: 99, endPoint y: 246, distance: 99.7
click at [99, 246] on div "swap_horiz Break voice bridge close_fullscreen Connect 3-Way Call merge_type Se…" at bounding box center [325, 244] width 580 height 416
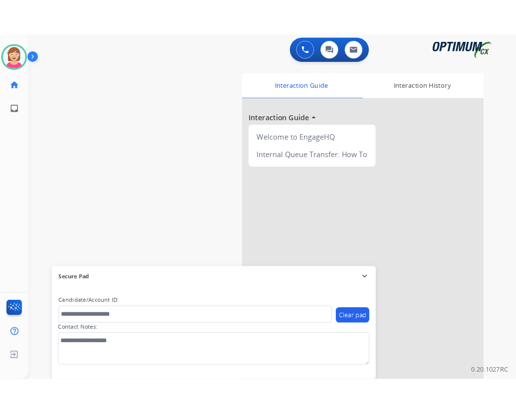
scroll to position [25, 0]
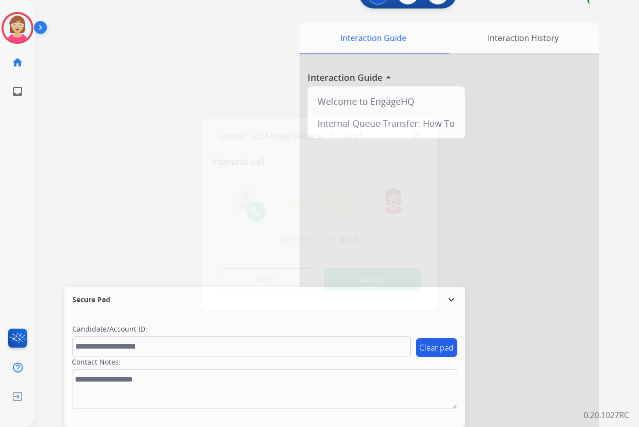
click at [15, 139] on div at bounding box center [319, 213] width 639 height 427
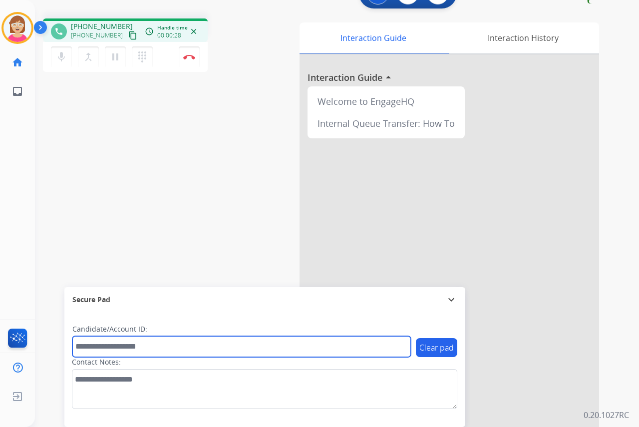
click at [81, 347] on input "text" at bounding box center [241, 346] width 338 height 21
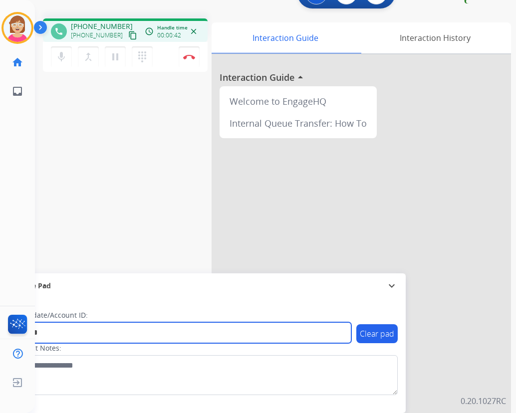
type input "*******"
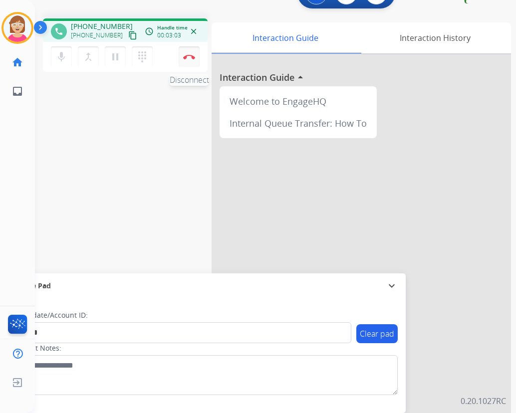
click at [187, 55] on img at bounding box center [189, 56] width 12 height 5
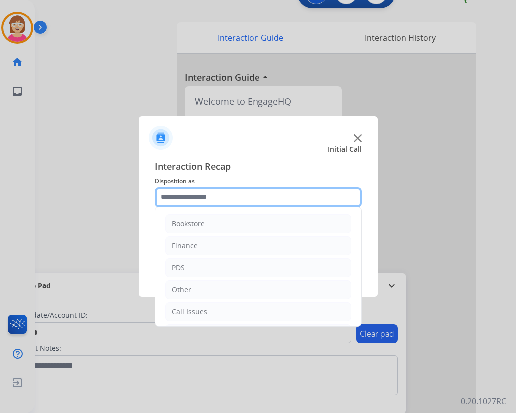
click at [173, 198] on input "text" at bounding box center [258, 197] width 207 height 20
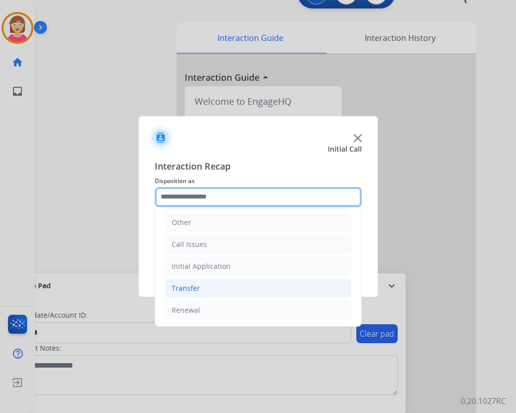
scroll to position [68, 0]
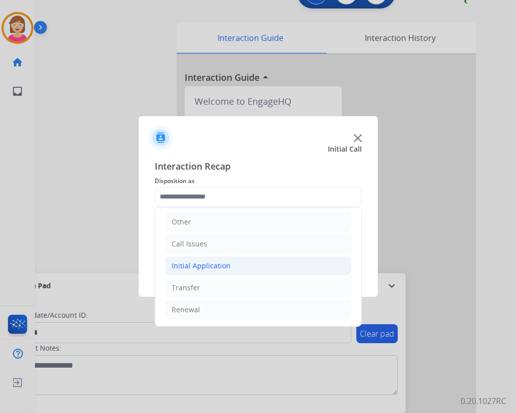
click at [209, 268] on div "Initial Application" at bounding box center [201, 266] width 59 height 10
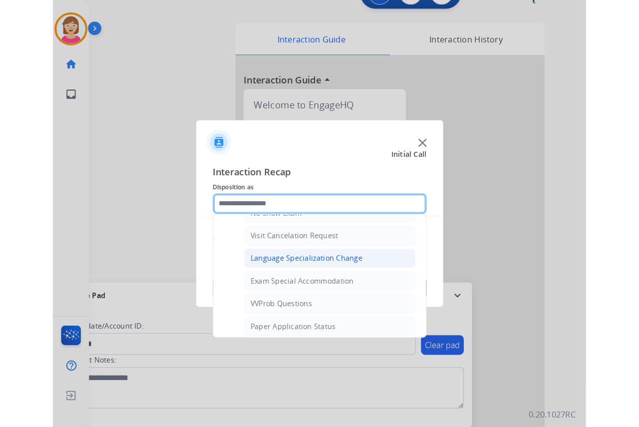
scroll to position [517, 0]
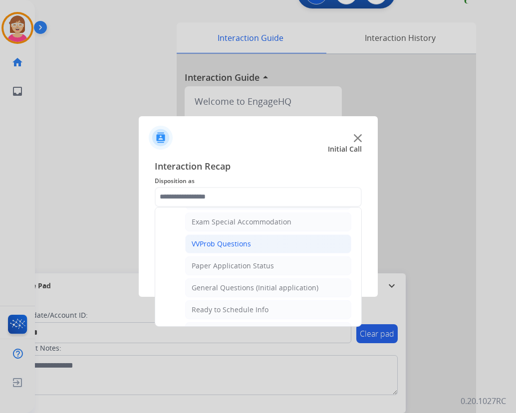
click at [221, 248] on div "VVProb Questions" at bounding box center [221, 244] width 59 height 10
type input "**********"
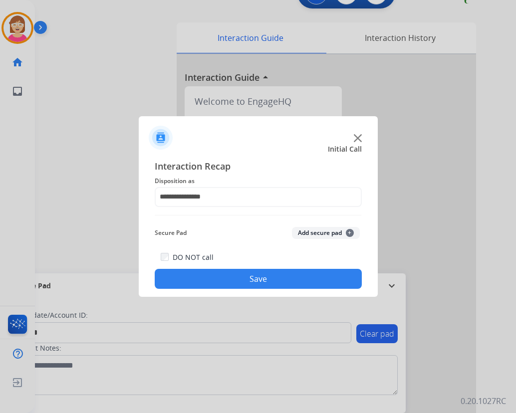
click at [349, 232] on span "+" at bounding box center [350, 233] width 8 height 8
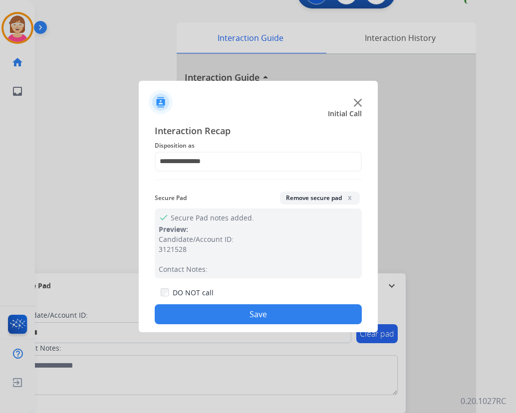
drag, startPoint x: 349, startPoint y: 232, endPoint x: 197, endPoint y: 311, distance: 171.7
click at [197, 311] on button "Save" at bounding box center [258, 314] width 207 height 20
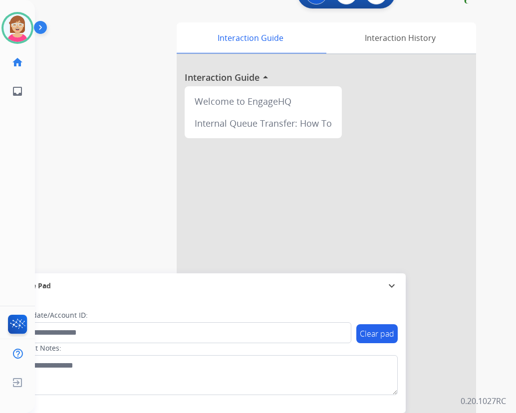
drag, startPoint x: 392, startPoint y: 125, endPoint x: 388, endPoint y: 128, distance: 5.3
click at [392, 126] on div at bounding box center [326, 240] width 299 height 372
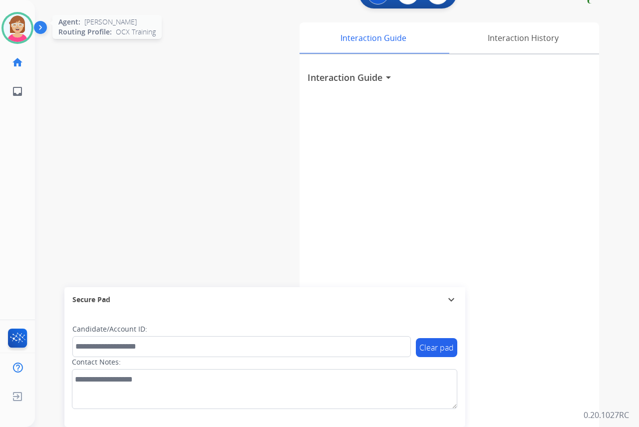
click at [16, 26] on img at bounding box center [17, 28] width 28 height 28
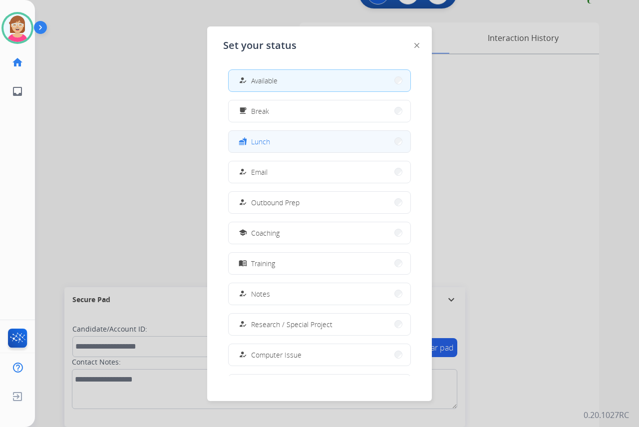
click at [284, 141] on button "fastfood Lunch" at bounding box center [320, 141] width 182 height 21
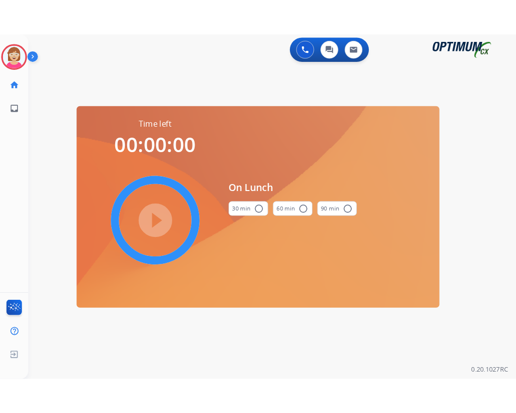
scroll to position [0, 0]
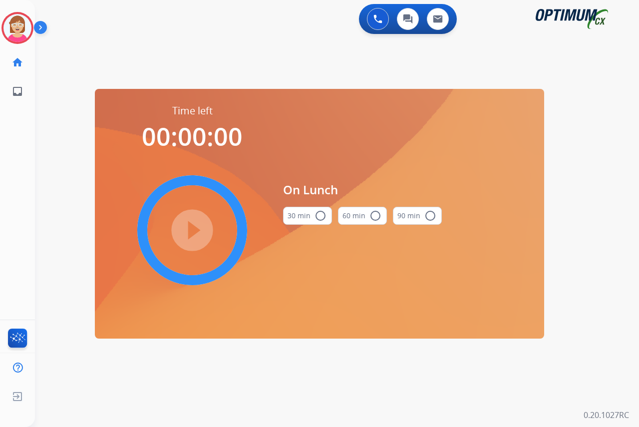
click at [320, 216] on mat-icon "radio_button_unchecked" at bounding box center [320, 216] width 12 height 12
click at [195, 227] on mat-icon "play_circle_filled" at bounding box center [192, 230] width 12 height 12
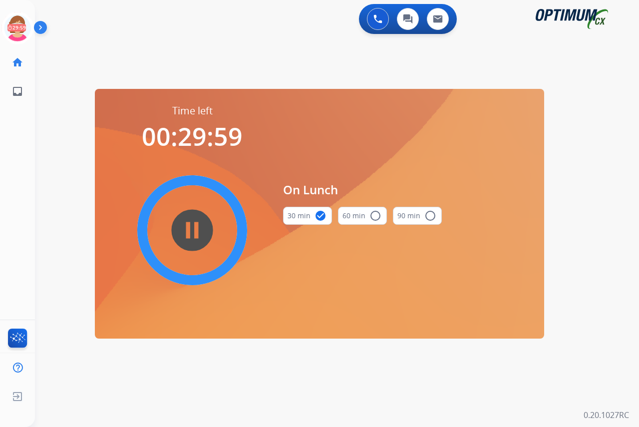
drag, startPoint x: 195, startPoint y: 227, endPoint x: 395, endPoint y: 62, distance: 259.3
click at [395, 62] on div "swap_horiz Break voice bridge close_fullscreen Connect 3-Way Call merge_type Se…" at bounding box center [325, 60] width 580 height 48
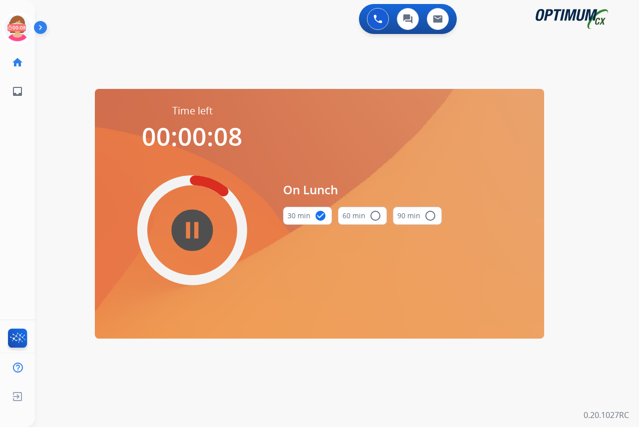
click at [45, 274] on div "0 Voice Interactions 0 Chat Interactions 0 Email Interactions swap_horiz Break …" at bounding box center [337, 213] width 604 height 427
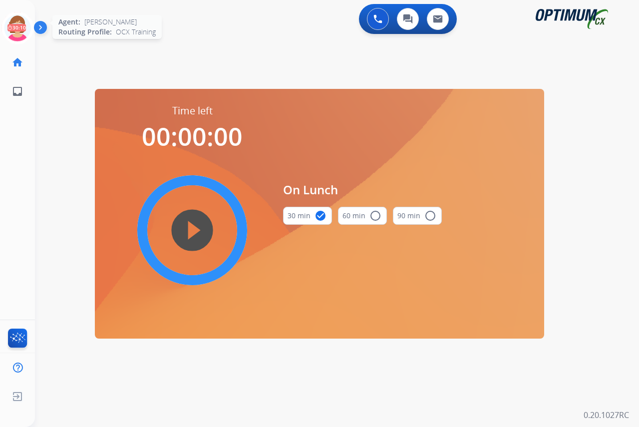
click at [14, 19] on icon at bounding box center [17, 28] width 32 height 32
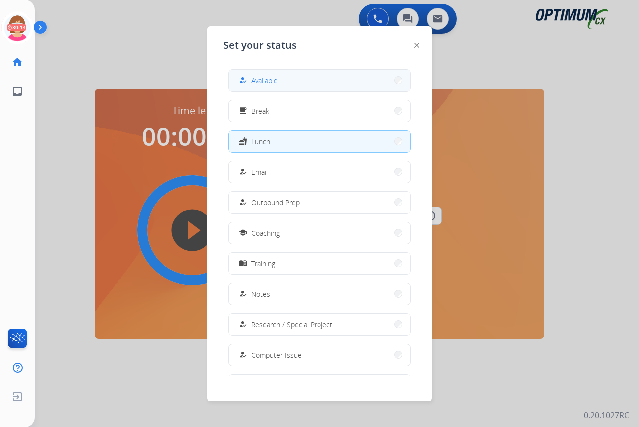
click at [276, 77] on span "Available" at bounding box center [264, 80] width 26 height 10
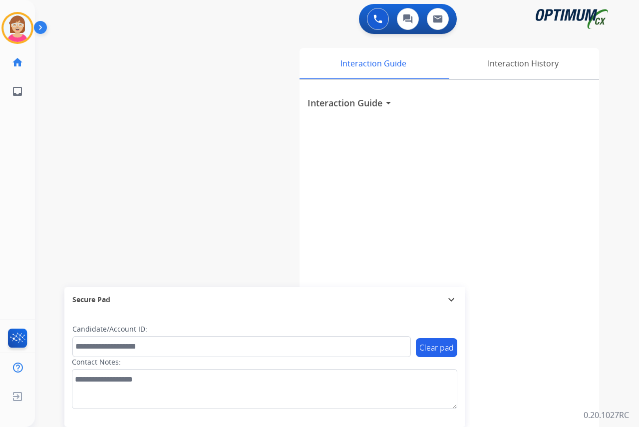
click at [14, 134] on div "[PERSON_NAME] Available Edit Avatar Agent: [PERSON_NAME] Profile: OCX Training …" at bounding box center [17, 213] width 35 height 427
click at [19, 141] on div "[PERSON_NAME] Available Edit Avatar Agent: [PERSON_NAME] Profile: OCX Training …" at bounding box center [17, 213] width 35 height 427
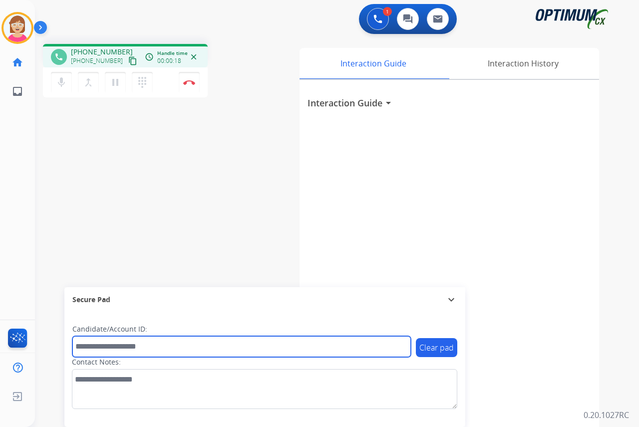
click at [89, 343] on input "text" at bounding box center [241, 346] width 338 height 21
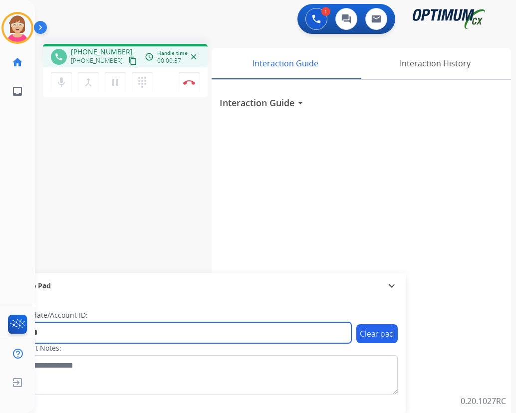
type input "*******"
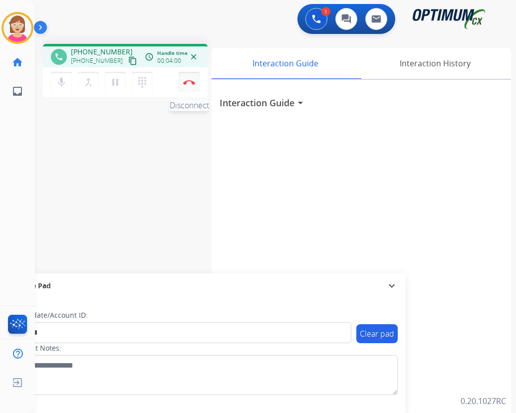
click at [189, 82] on img at bounding box center [189, 82] width 12 height 5
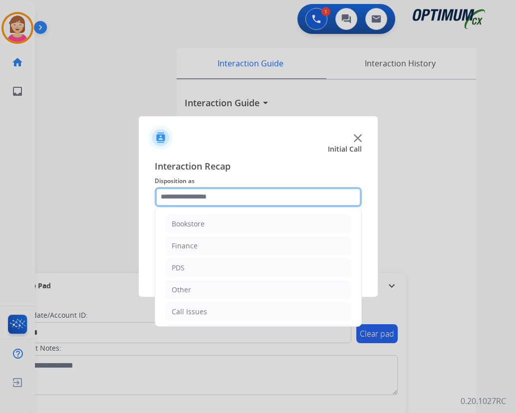
click at [179, 197] on input "text" at bounding box center [258, 197] width 207 height 20
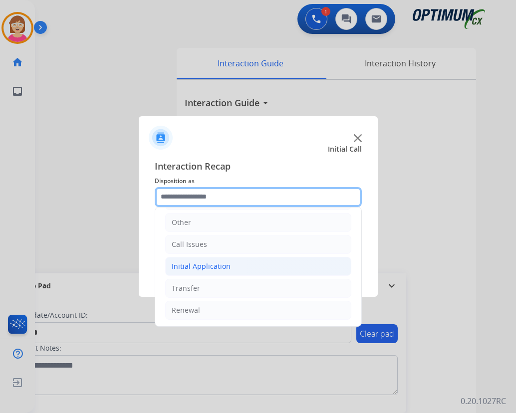
scroll to position [68, 0]
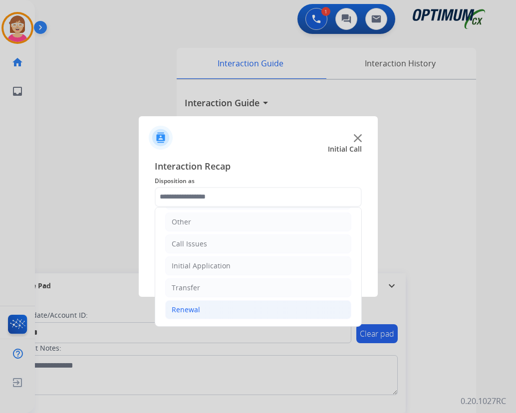
click at [190, 312] on div "Renewal" at bounding box center [186, 310] width 28 height 10
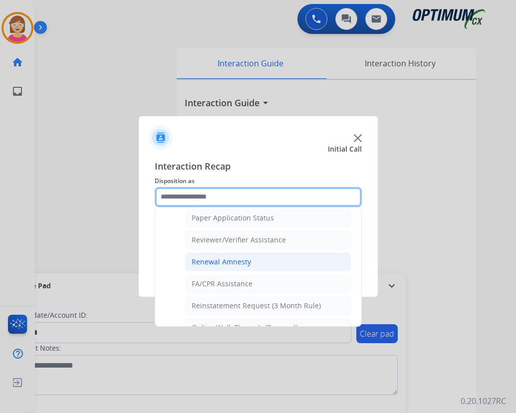
scroll to position [385, 0]
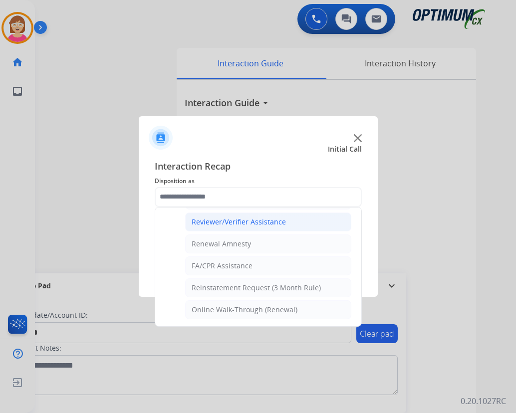
click at [222, 221] on div "Reviewer/Verifier Assistance" at bounding box center [239, 222] width 94 height 10
type input "**********"
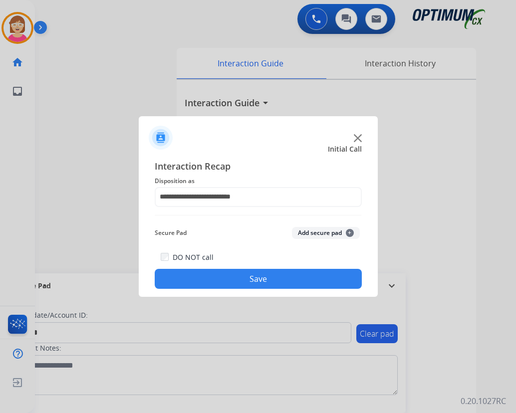
click at [349, 231] on span "+" at bounding box center [350, 233] width 8 height 8
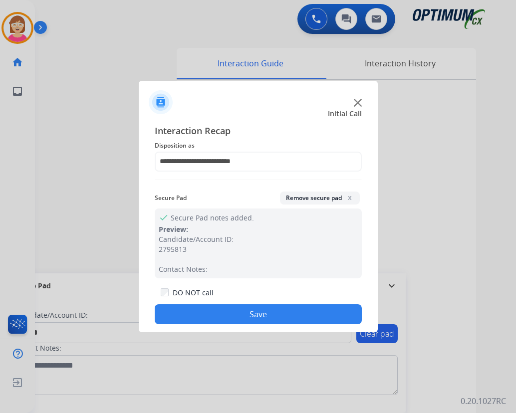
click at [188, 312] on button "Save" at bounding box center [258, 314] width 207 height 20
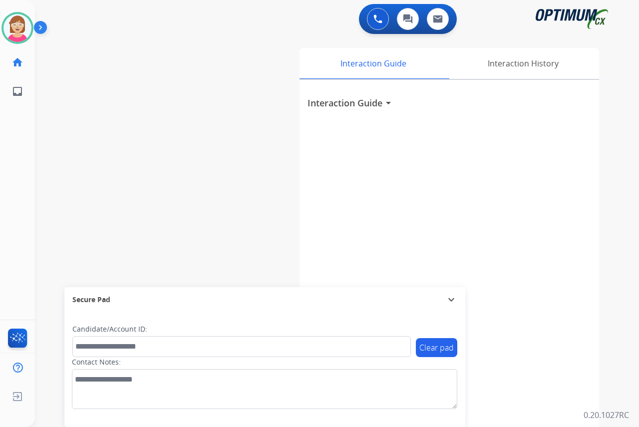
click at [12, 216] on div "[PERSON_NAME] Available Edit Avatar Agent: [PERSON_NAME] Profile: OCX Training …" at bounding box center [17, 213] width 35 height 427
click at [16, 157] on div "[PERSON_NAME] Available Edit Avatar Agent: [PERSON_NAME] Profile: OCX Training …" at bounding box center [17, 213] width 35 height 427
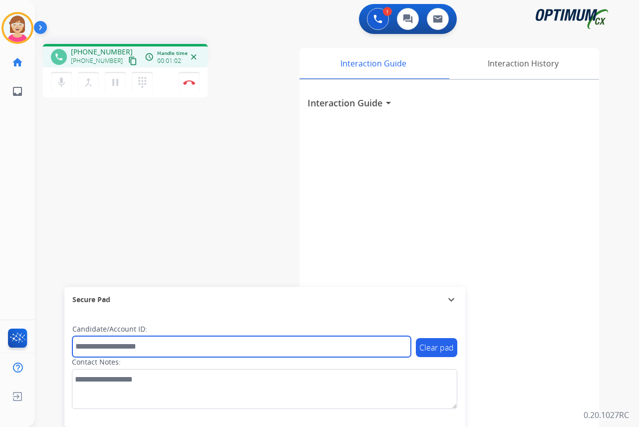
click at [85, 346] on input "text" at bounding box center [241, 346] width 338 height 21
type input "*******"
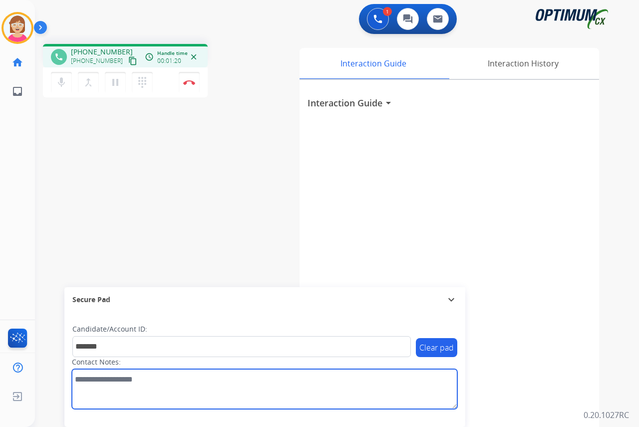
click at [79, 381] on textarea at bounding box center [264, 389] width 385 height 40
type textarea "**********"
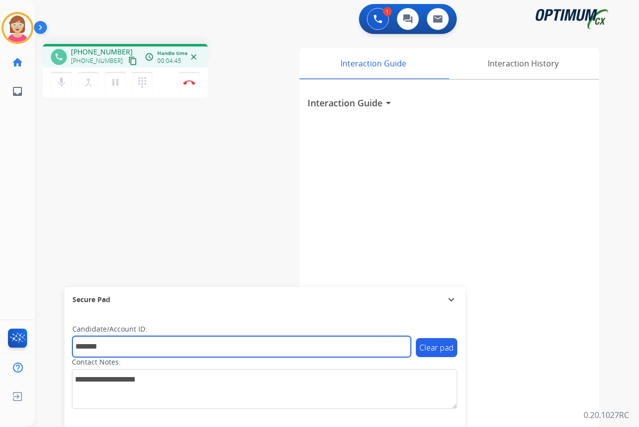
drag, startPoint x: 127, startPoint y: 347, endPoint x: 61, endPoint y: 349, distance: 65.9
click at [61, 349] on div "phone [PHONE_NUMBER] [PHONE_NUMBER] content_copy access_time Call metrics Queue…" at bounding box center [325, 244] width 580 height 416
type input "*******"
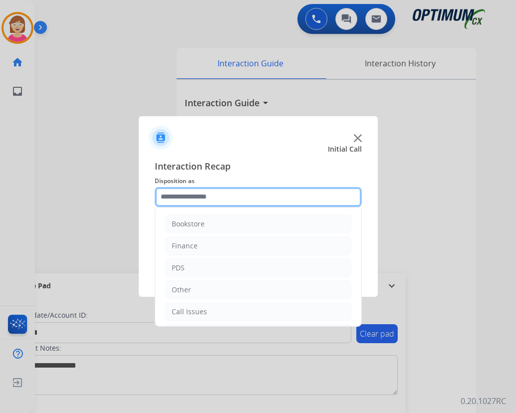
click at [179, 199] on input "text" at bounding box center [258, 197] width 207 height 20
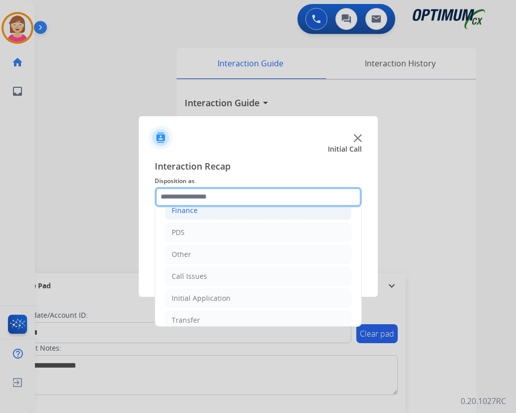
scroll to position [50, 0]
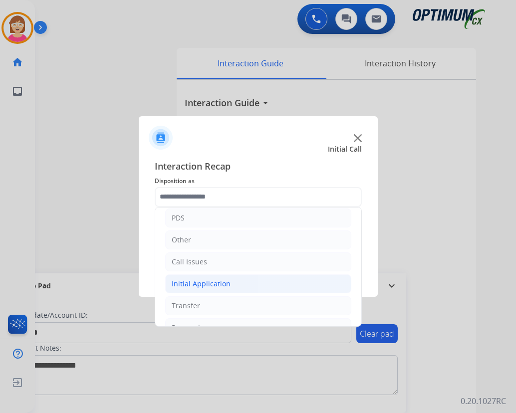
click at [207, 282] on div "Initial Application" at bounding box center [201, 284] width 59 height 10
click at [208, 285] on div "Initial Application" at bounding box center [201, 284] width 59 height 10
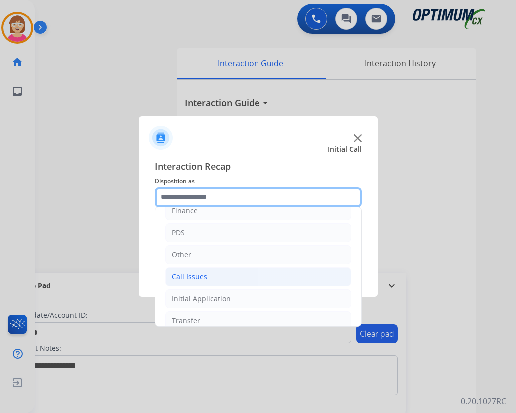
scroll to position [68, 0]
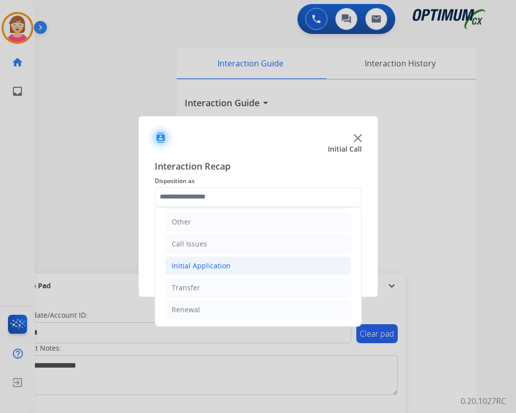
click at [203, 266] on div "Initial Application" at bounding box center [201, 266] width 59 height 10
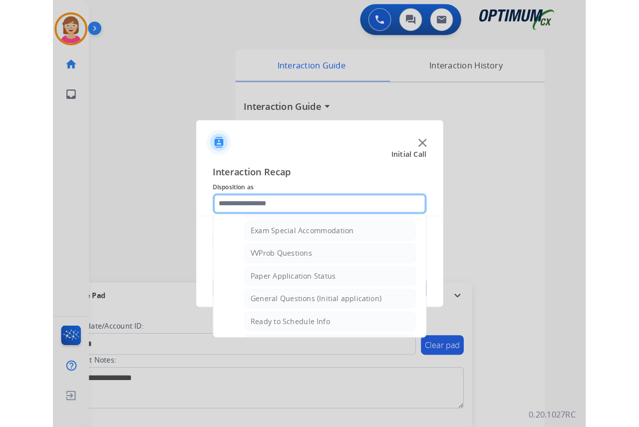
scroll to position [517, 0]
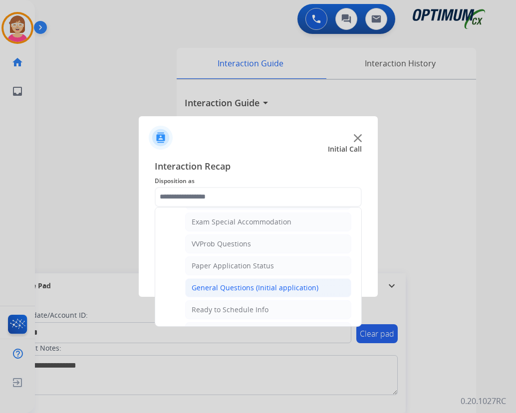
click at [225, 287] on div "General Questions (Initial application)" at bounding box center [255, 288] width 127 height 10
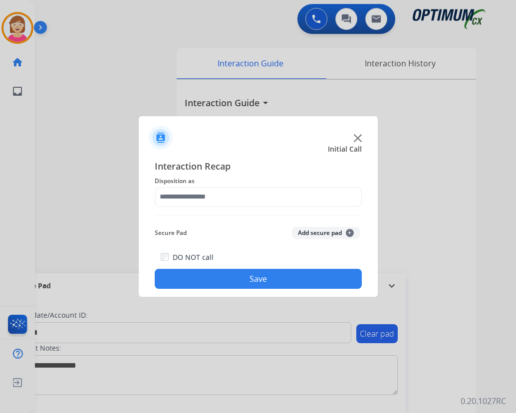
type input "**********"
click at [347, 233] on span "+" at bounding box center [350, 233] width 8 height 8
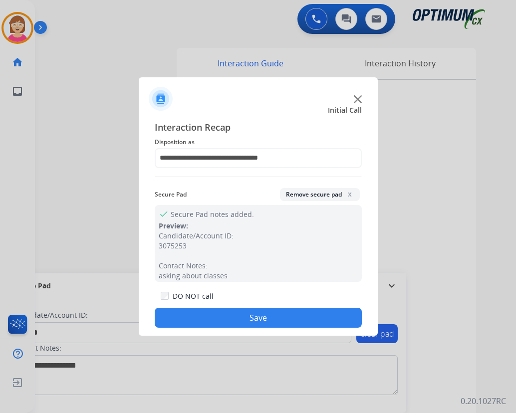
click at [166, 314] on button "Save" at bounding box center [258, 318] width 207 height 20
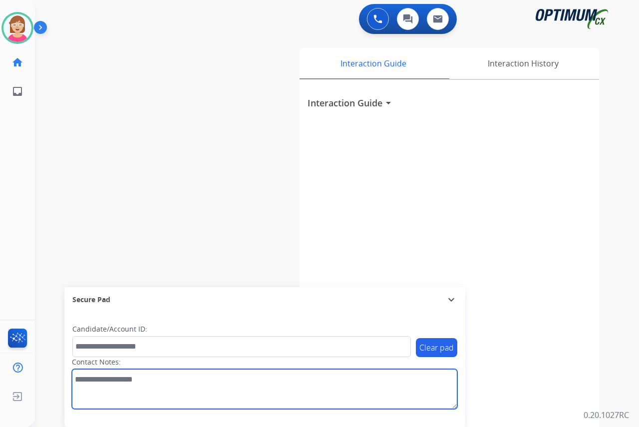
click at [239, 394] on textarea at bounding box center [264, 389] width 385 height 40
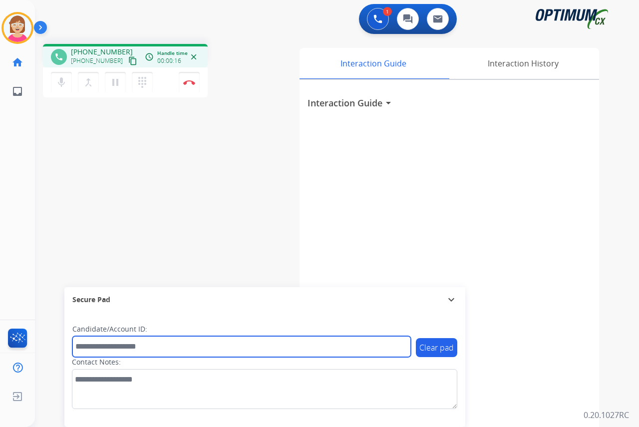
click at [90, 351] on input "text" at bounding box center [241, 346] width 338 height 21
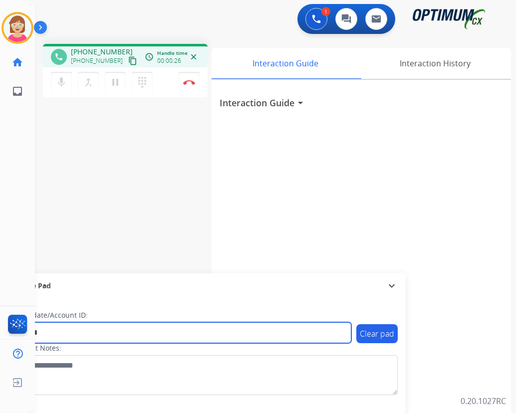
type input "*******"
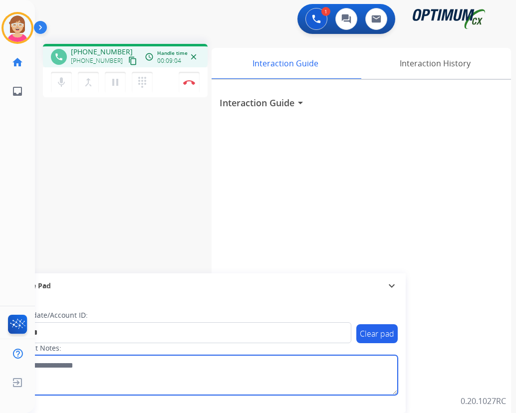
drag, startPoint x: 146, startPoint y: 384, endPoint x: 159, endPoint y: 381, distance: 13.2
click at [147, 382] on textarea at bounding box center [204, 375] width 385 height 40
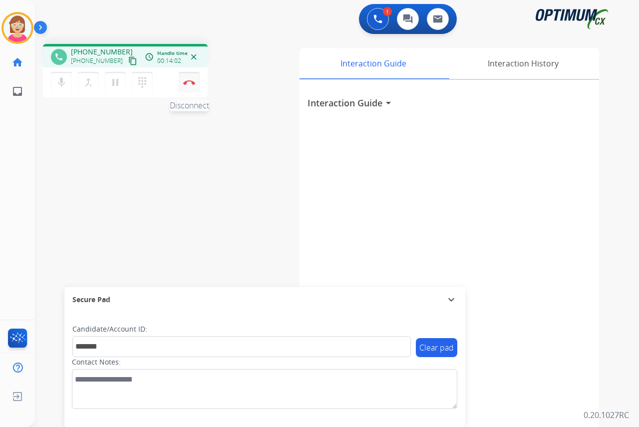
click at [190, 81] on img at bounding box center [189, 82] width 12 height 5
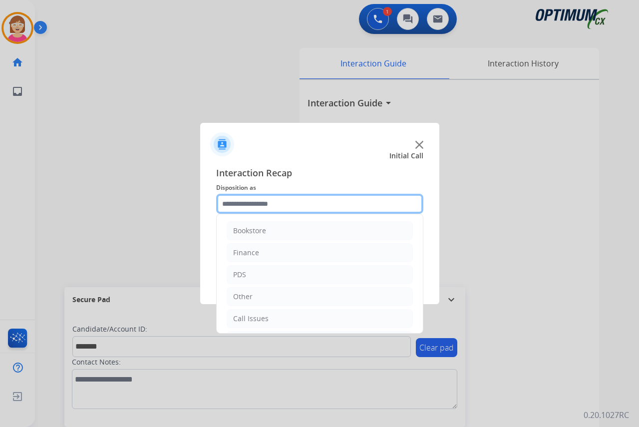
click at [233, 204] on input "text" at bounding box center [319, 204] width 207 height 20
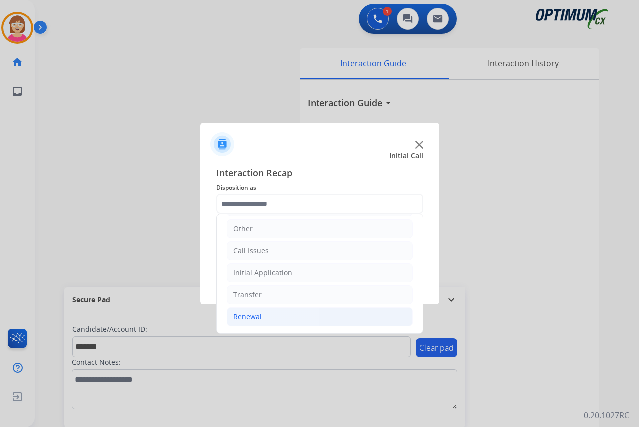
click at [248, 317] on div "Renewal" at bounding box center [247, 316] width 28 height 10
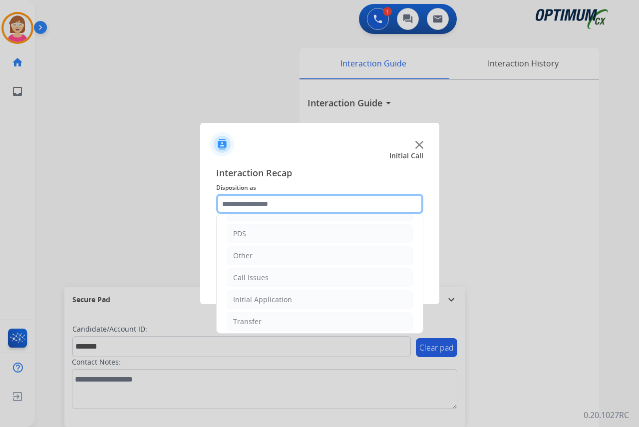
scroll to position [18, 0]
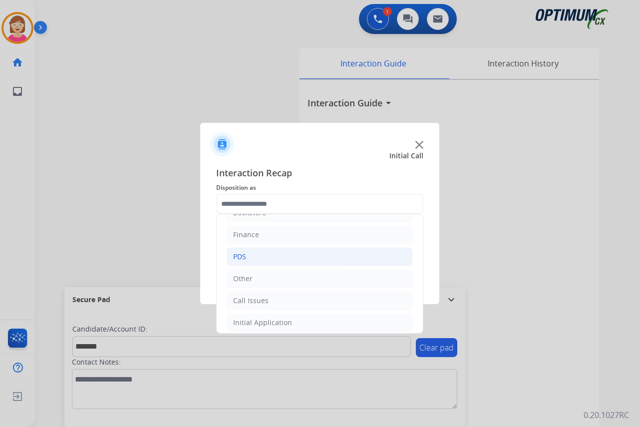
click at [237, 254] on div "PDS" at bounding box center [239, 257] width 13 height 10
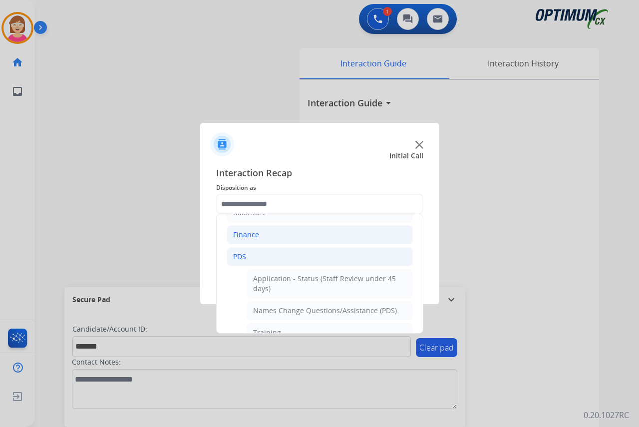
click at [246, 234] on div "Finance" at bounding box center [246, 235] width 26 height 10
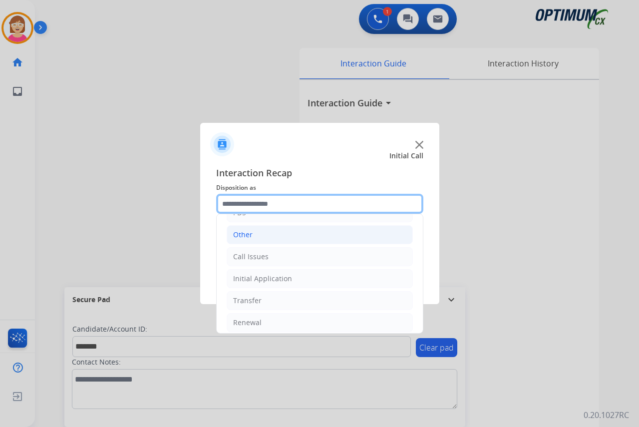
scroll to position [156, 0]
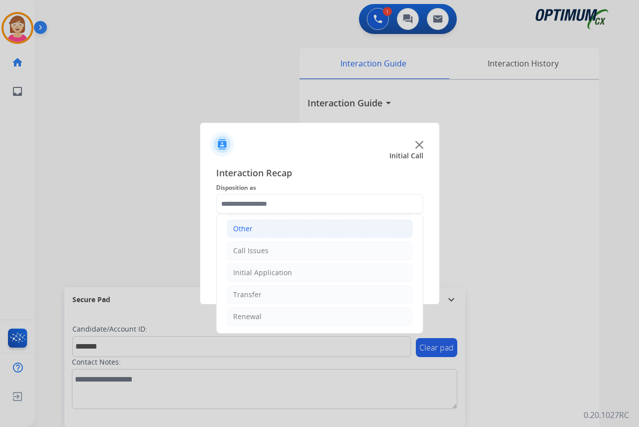
click at [241, 228] on div "Other" at bounding box center [242, 229] width 19 height 10
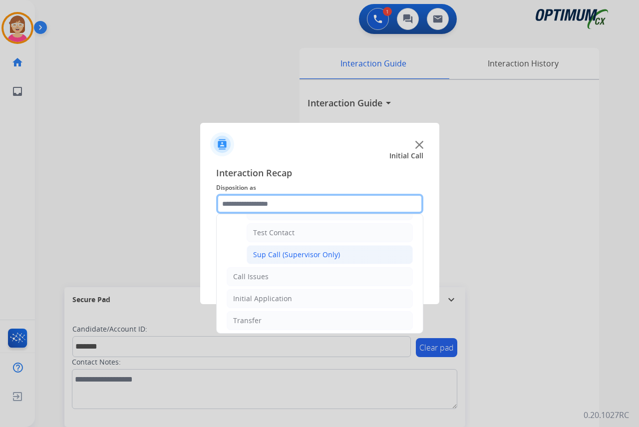
scroll to position [168, 0]
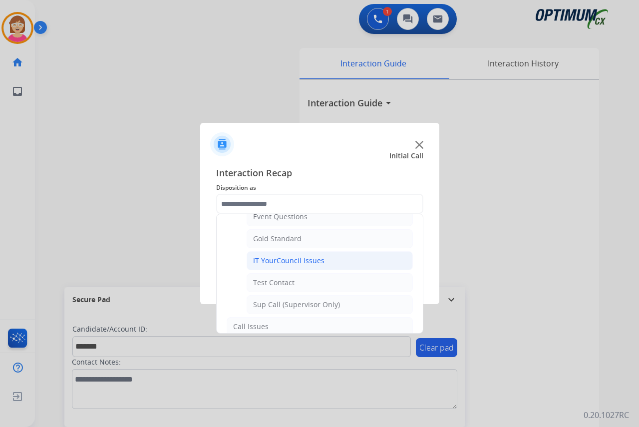
click at [279, 260] on div "IT YourCouncil Issues" at bounding box center [288, 261] width 71 height 10
type input "**********"
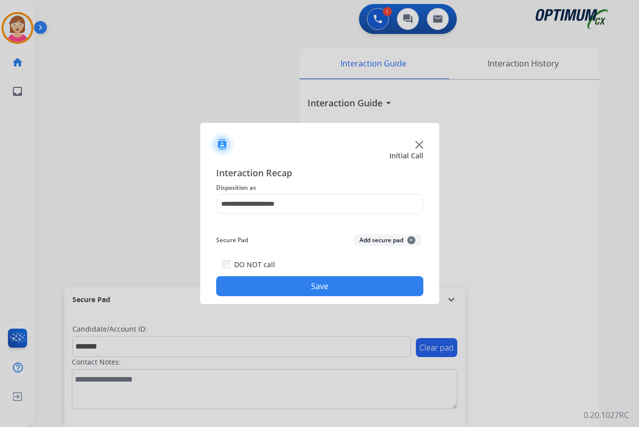
click at [411, 239] on span "+" at bounding box center [411, 240] width 8 height 8
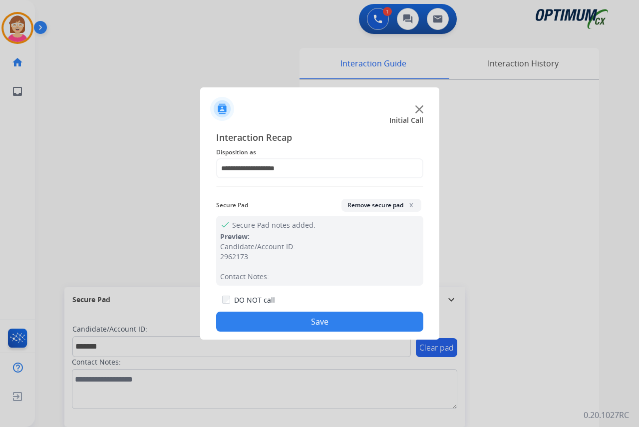
click at [241, 319] on button "Save" at bounding box center [319, 321] width 207 height 20
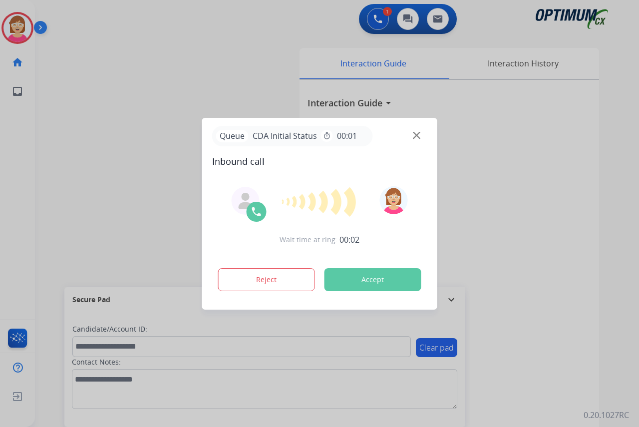
click at [11, 181] on div at bounding box center [319, 213] width 639 height 427
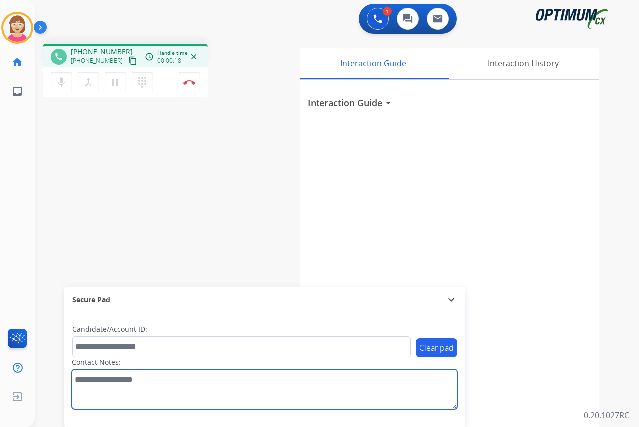
click at [86, 379] on textarea at bounding box center [264, 389] width 385 height 40
type textarea "*"
type textarea "******"
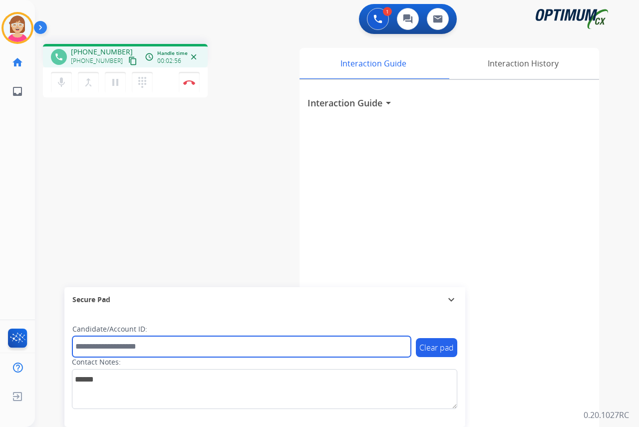
click at [80, 341] on input "text" at bounding box center [241, 346] width 338 height 21
type input "**********"
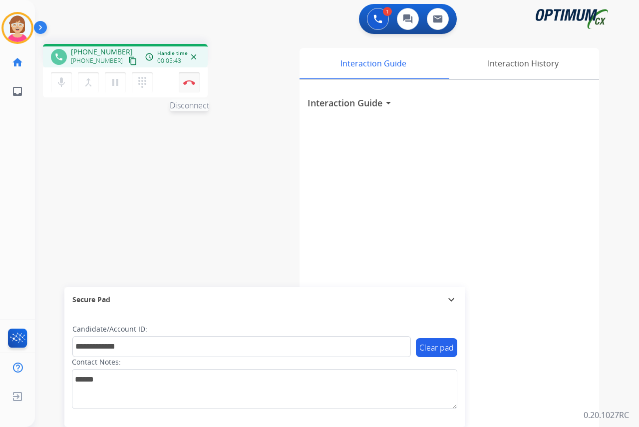
click at [190, 80] on img at bounding box center [189, 82] width 12 height 5
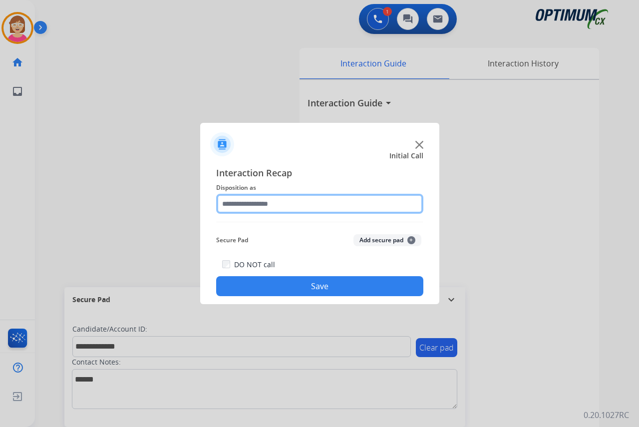
drag, startPoint x: 190, startPoint y: 80, endPoint x: 342, endPoint y: 198, distance: 192.1
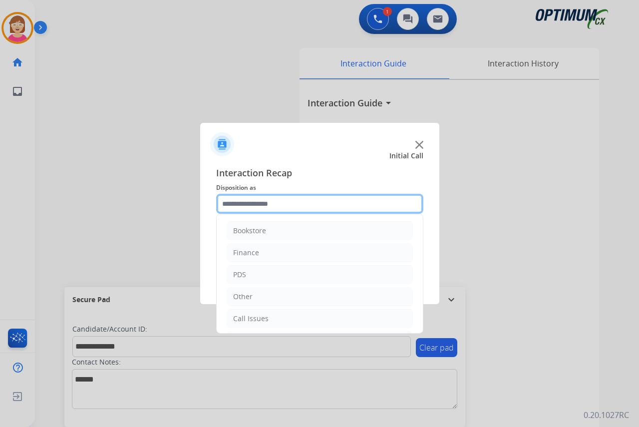
click at [342, 198] on input "text" at bounding box center [319, 204] width 207 height 20
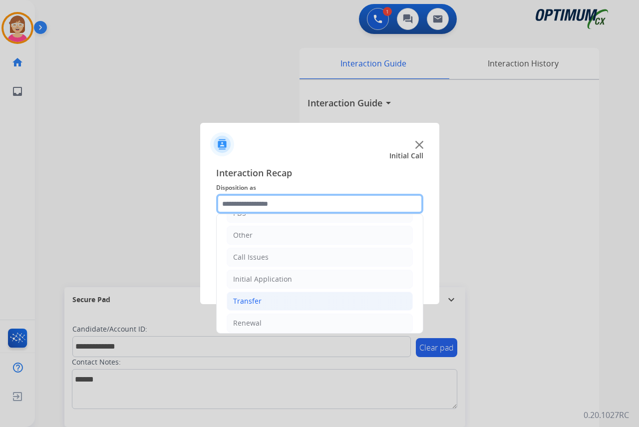
scroll to position [68, 0]
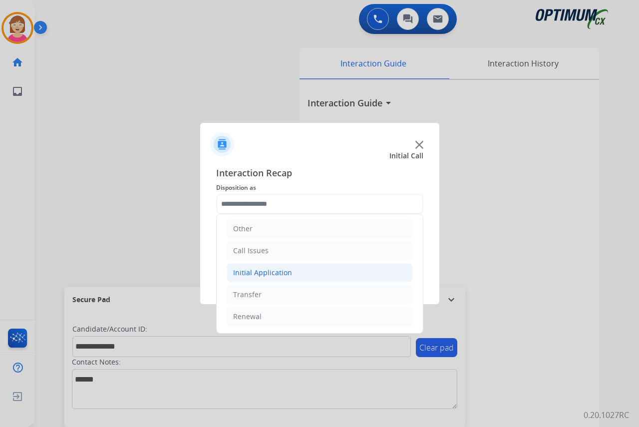
click at [254, 274] on div "Initial Application" at bounding box center [262, 273] width 59 height 10
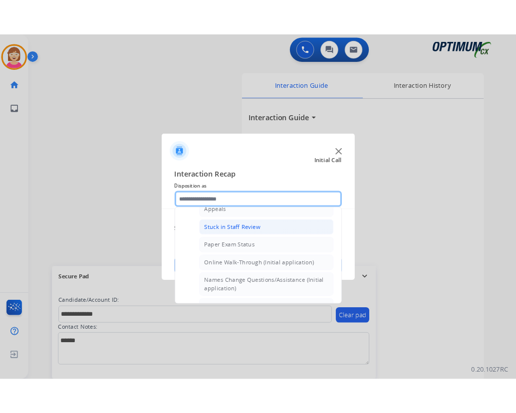
scroll to position [118, 0]
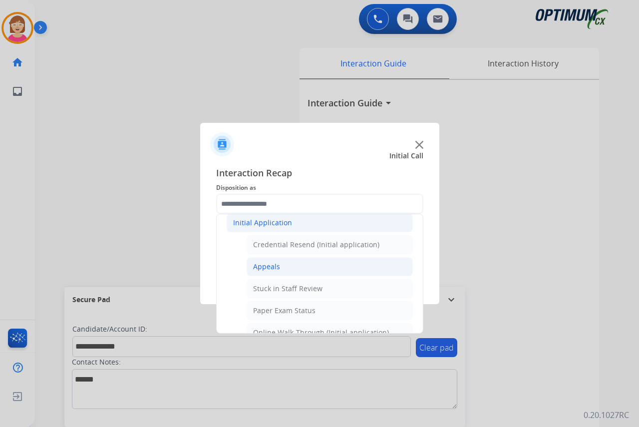
click at [264, 263] on div "Appeals" at bounding box center [266, 267] width 27 height 10
type input "*******"
click at [264, 263] on label "DO NOT call" at bounding box center [254, 265] width 41 height 10
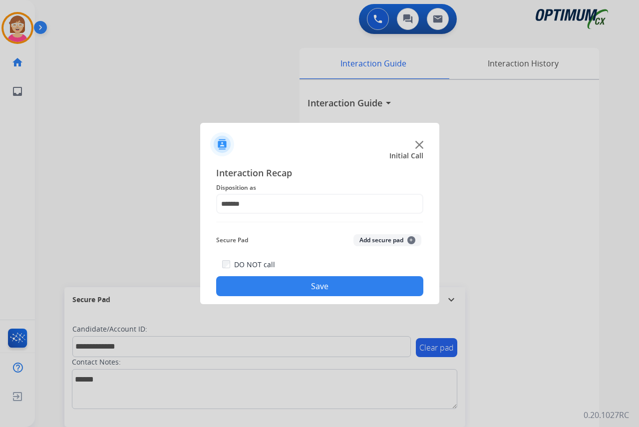
drag, startPoint x: 264, startPoint y: 263, endPoint x: 409, endPoint y: 239, distance: 146.7
click at [409, 239] on span "+" at bounding box center [411, 240] width 8 height 8
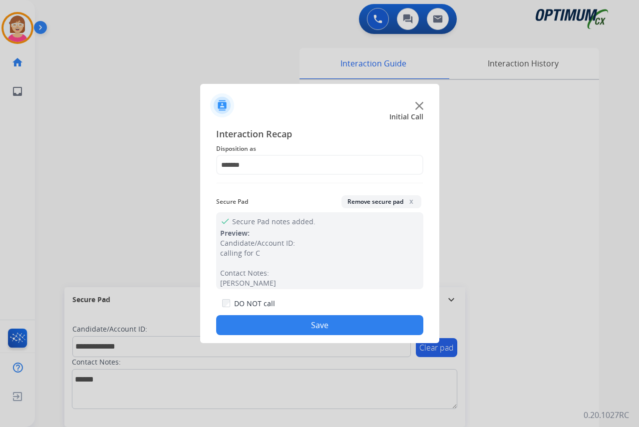
click at [269, 326] on button "Save" at bounding box center [319, 325] width 207 height 20
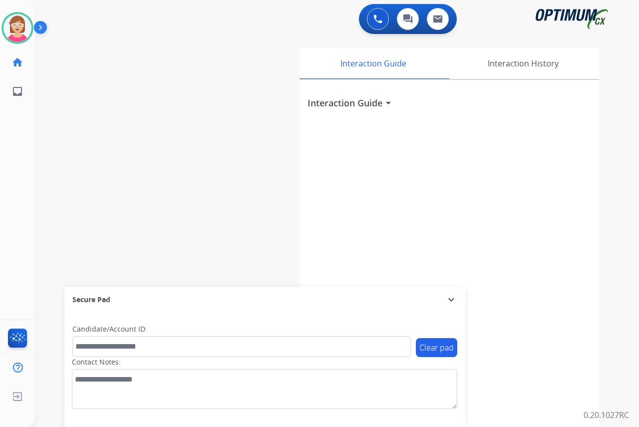
click at [13, 141] on div "[PERSON_NAME] Available Edit Avatar Agent: [PERSON_NAME] Profile: OCX Training …" at bounding box center [17, 213] width 35 height 427
click at [16, 151] on div "[PERSON_NAME] Available Edit Avatar Agent: [PERSON_NAME] Profile: OCX Training …" at bounding box center [17, 213] width 35 height 427
click at [16, 165] on div "[PERSON_NAME] Available Edit Avatar Agent: [PERSON_NAME] Profile: OCX Training …" at bounding box center [17, 213] width 35 height 427
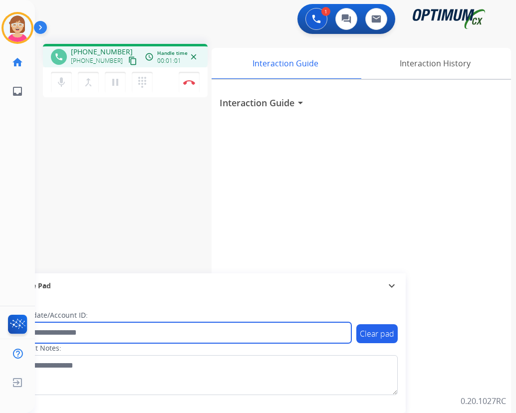
click at [80, 337] on input "text" at bounding box center [182, 332] width 338 height 21
type input "*******"
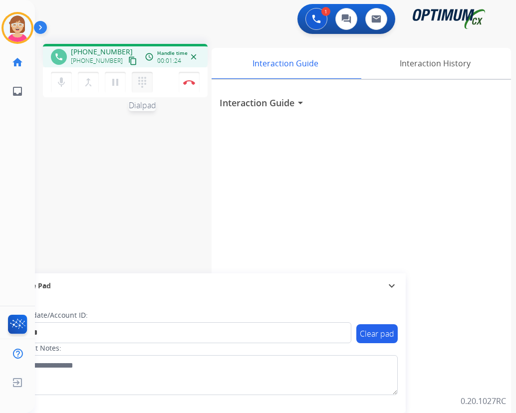
click at [141, 80] on mat-icon "dialpad" at bounding box center [142, 82] width 12 height 12
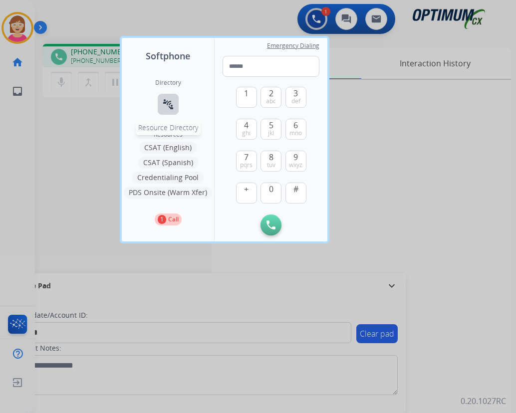
click at [169, 103] on mat-icon "connect_without_contact" at bounding box center [168, 104] width 12 height 12
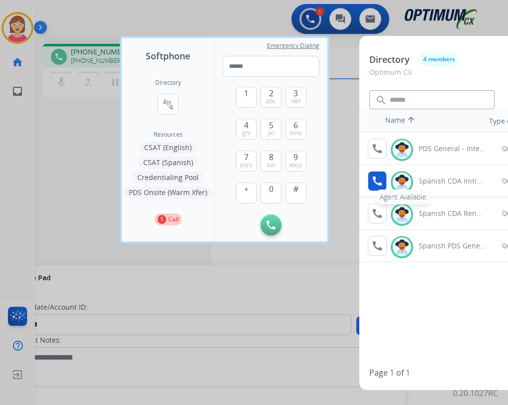
click at [376, 182] on mat-icon "call" at bounding box center [377, 181] width 12 height 12
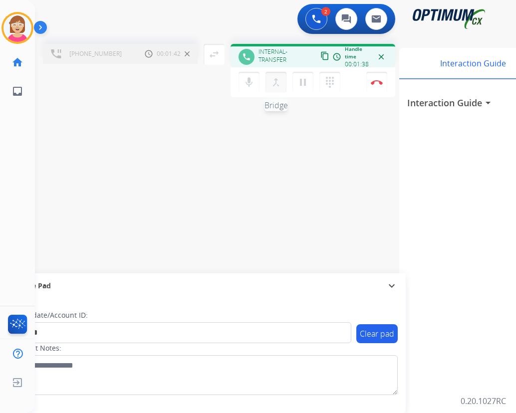
click at [274, 84] on mat-icon "merge_type" at bounding box center [276, 82] width 12 height 12
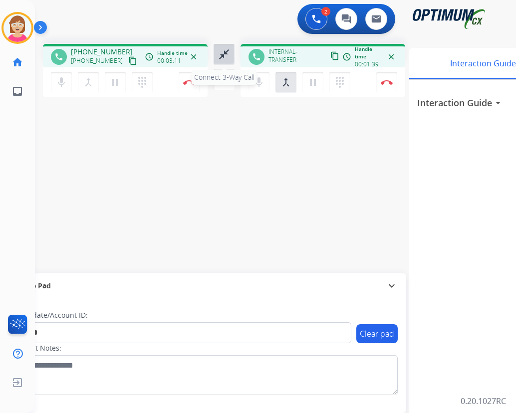
click at [224, 53] on mat-icon "close_fullscreen" at bounding box center [224, 54] width 12 height 12
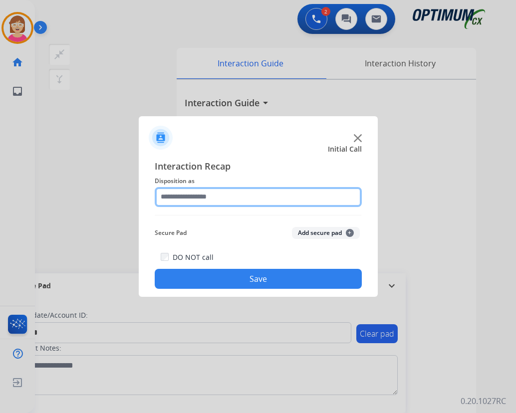
click at [171, 198] on input "text" at bounding box center [258, 197] width 207 height 20
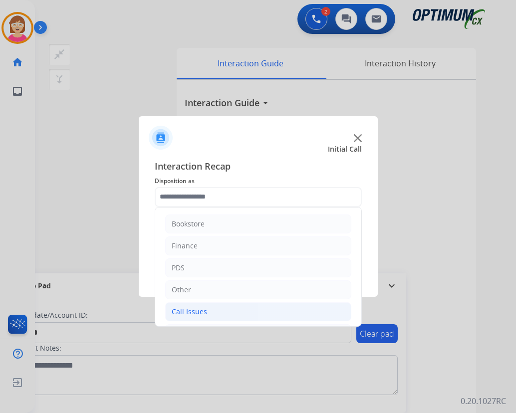
click at [198, 312] on div "Call Issues" at bounding box center [189, 312] width 35 height 10
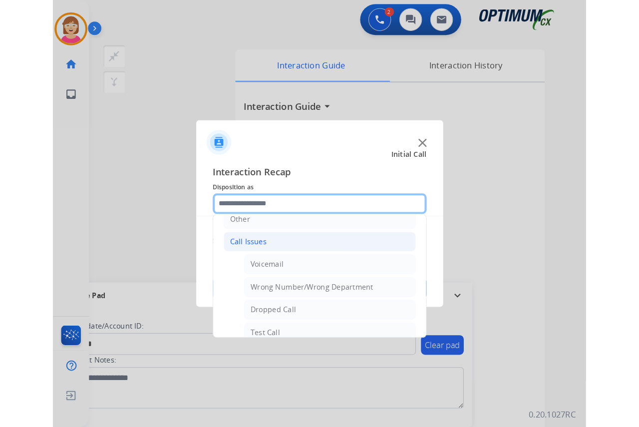
scroll to position [100, 0]
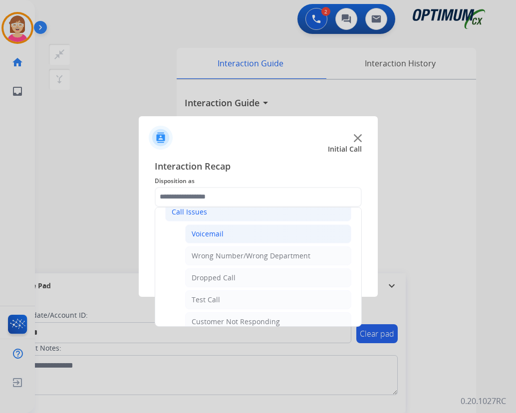
click at [216, 232] on div "Voicemail" at bounding box center [208, 234] width 32 height 10
type input "*********"
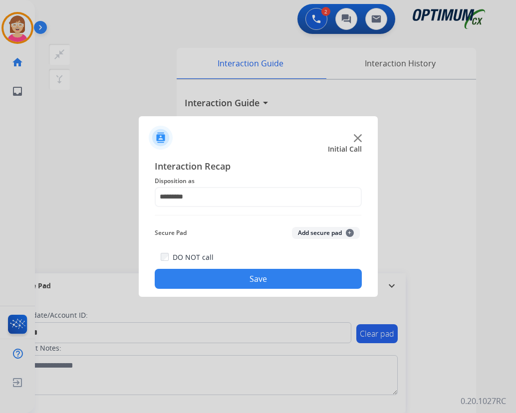
click at [351, 231] on span "+" at bounding box center [350, 233] width 8 height 8
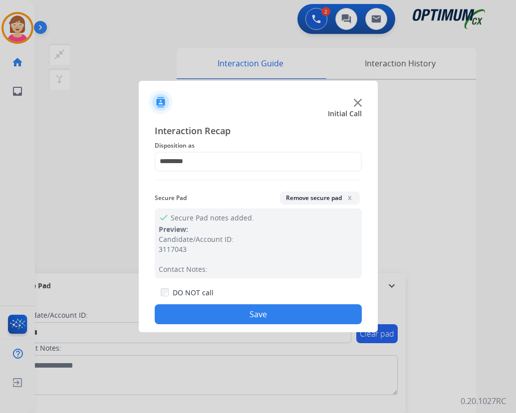
click at [212, 317] on button "Save" at bounding box center [258, 314] width 207 height 20
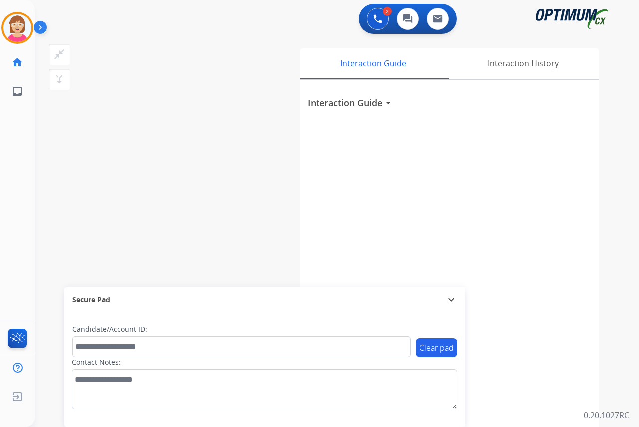
click at [18, 137] on div "[PERSON_NAME] AfterCallWork Edit Avatar Agent: [PERSON_NAME] Profile: OCX Train…" at bounding box center [17, 213] width 35 height 427
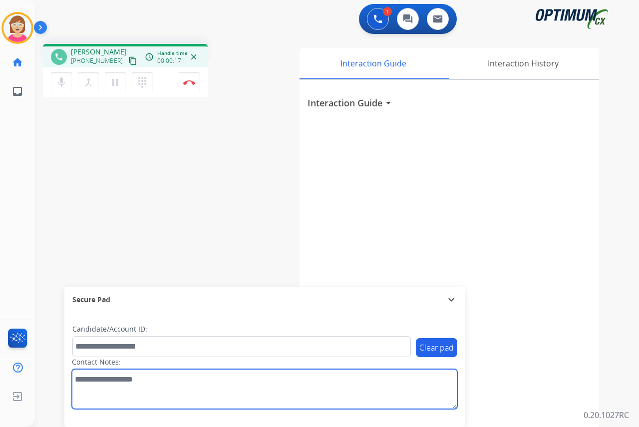
click at [82, 377] on textarea at bounding box center [264, 389] width 385 height 40
type textarea "*****"
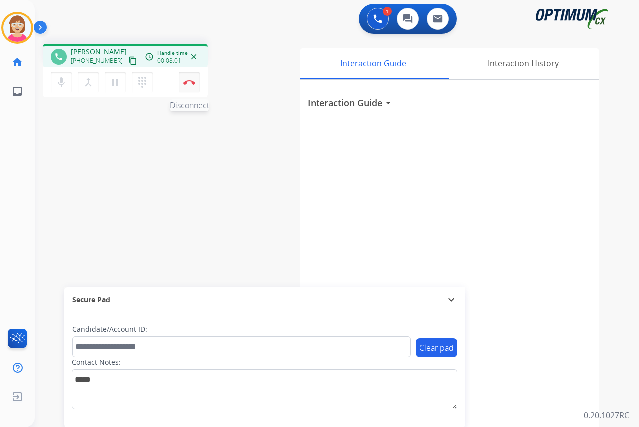
click at [189, 81] on img at bounding box center [189, 82] width 12 height 5
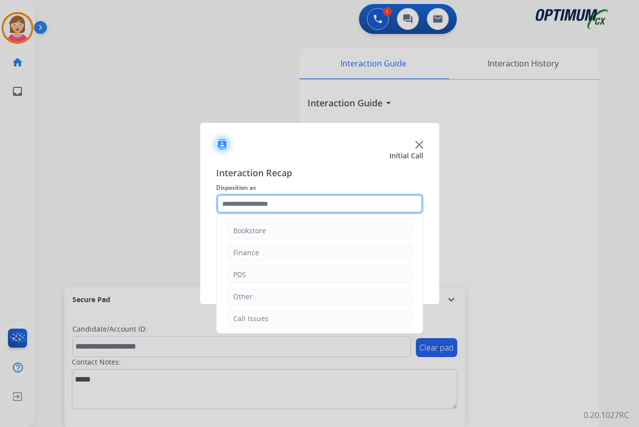
click at [234, 201] on input "text" at bounding box center [319, 204] width 207 height 20
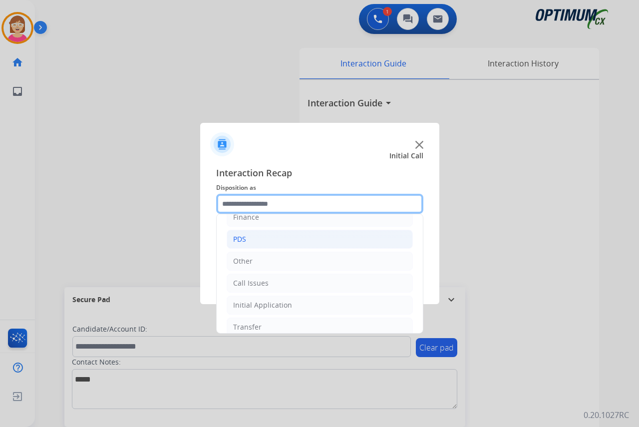
scroll to position [18, 0]
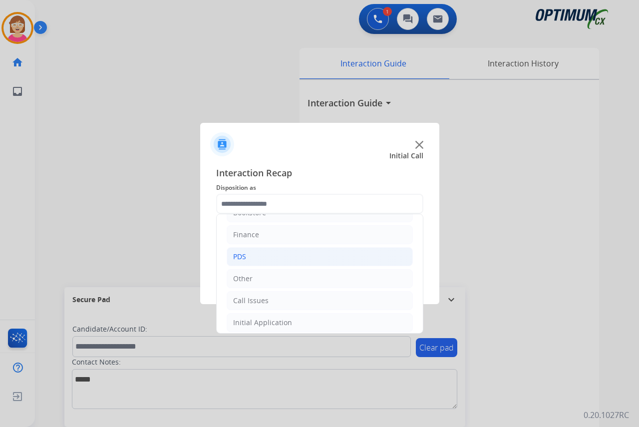
click at [244, 258] on div "PDS" at bounding box center [239, 257] width 13 height 10
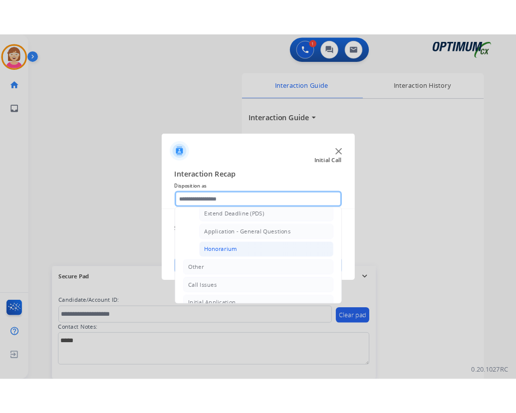
scroll to position [268, 0]
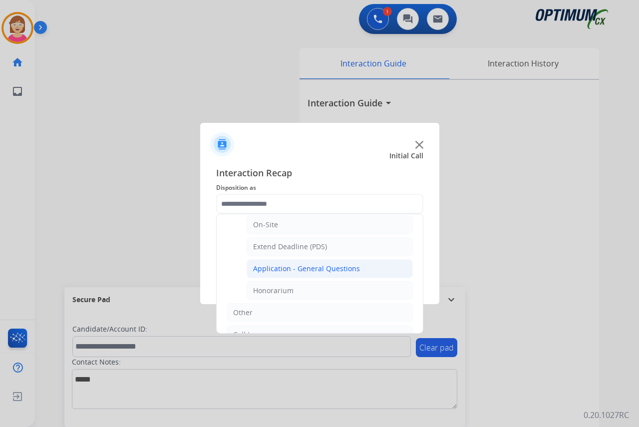
click at [313, 267] on div "Application - General Questions" at bounding box center [306, 269] width 107 height 10
type input "**********"
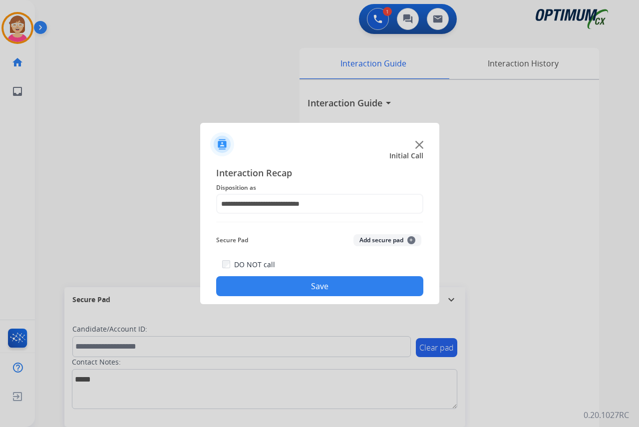
click at [410, 239] on span "+" at bounding box center [411, 240] width 8 height 8
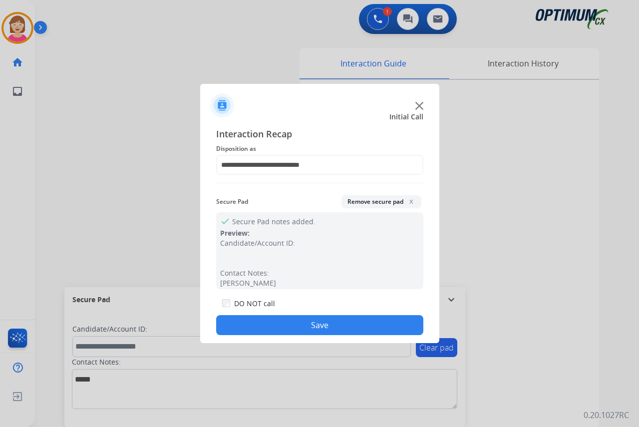
drag, startPoint x: 275, startPoint y: 321, endPoint x: 271, endPoint y: 315, distance: 7.5
click at [274, 320] on button "Save" at bounding box center [319, 325] width 207 height 20
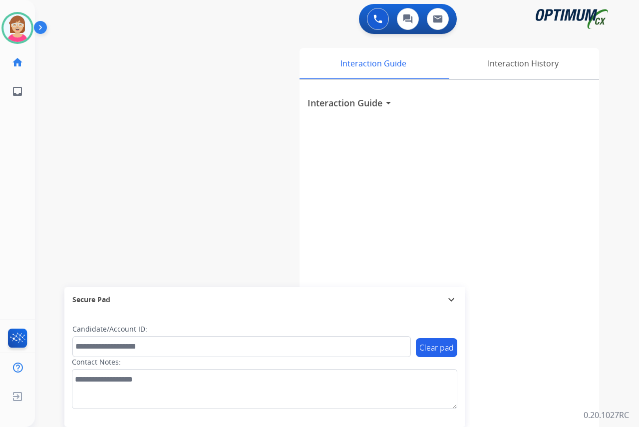
click at [15, 178] on div "[PERSON_NAME] Available Edit Avatar Agent: [PERSON_NAME] Profile: OCX Training …" at bounding box center [17, 213] width 35 height 427
click at [13, 219] on div "[PERSON_NAME] Available Edit Avatar Agent: [PERSON_NAME] Profile: OCX Training …" at bounding box center [17, 213] width 35 height 427
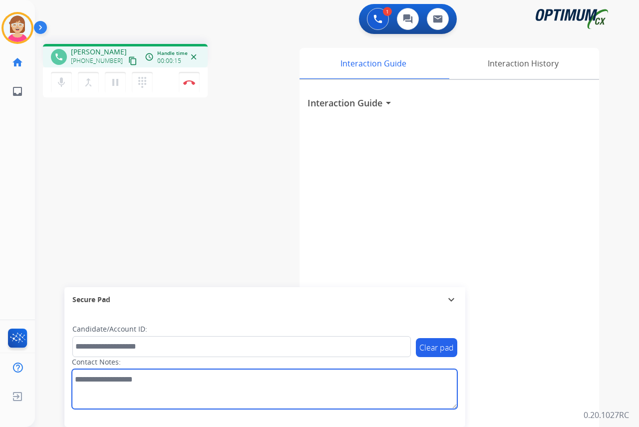
click at [87, 383] on textarea at bounding box center [264, 389] width 385 height 40
type textarea "******"
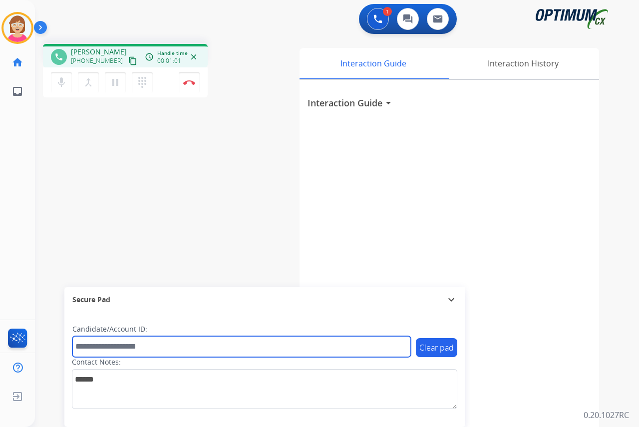
click at [84, 345] on input "text" at bounding box center [241, 346] width 338 height 21
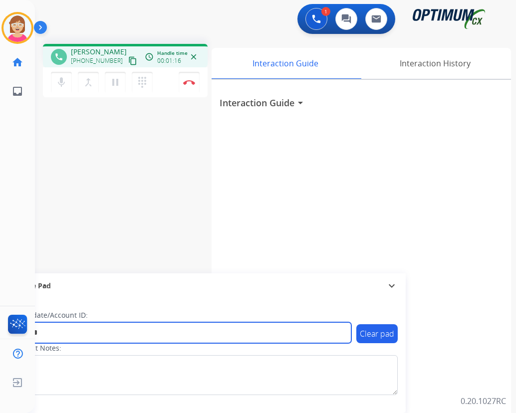
type input "*******"
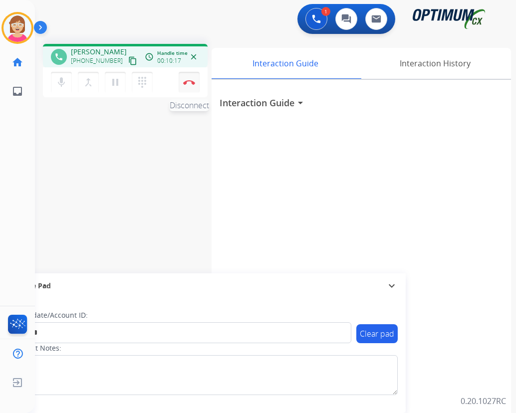
click at [189, 82] on img at bounding box center [189, 82] width 12 height 5
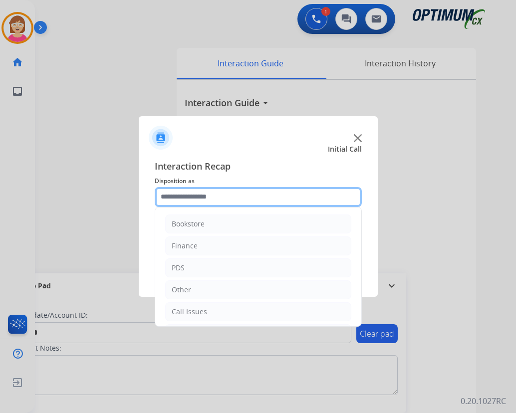
drag, startPoint x: 172, startPoint y: 196, endPoint x: 178, endPoint y: 196, distance: 6.0
click at [174, 196] on input "text" at bounding box center [258, 197] width 207 height 20
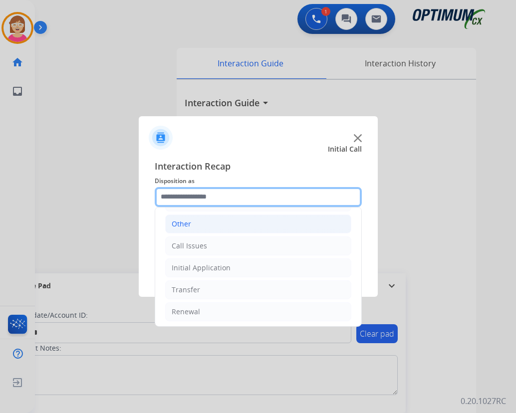
scroll to position [68, 0]
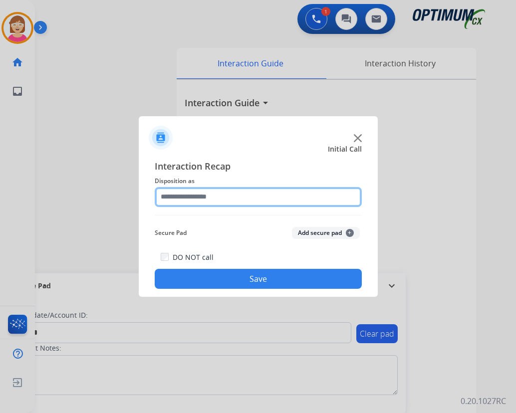
click at [192, 197] on input "text" at bounding box center [258, 197] width 207 height 20
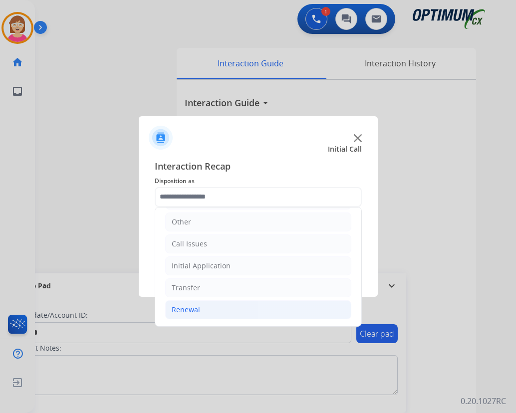
click at [190, 308] on div "Renewal" at bounding box center [186, 310] width 28 height 10
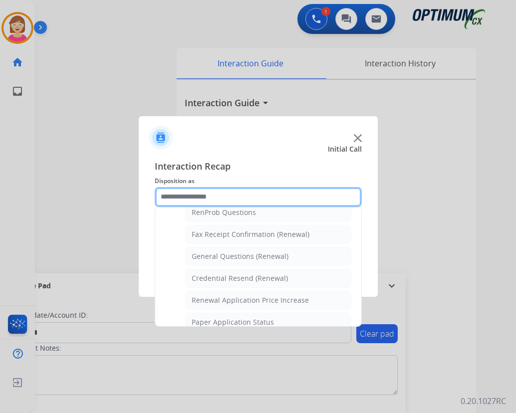
scroll to position [268, 0]
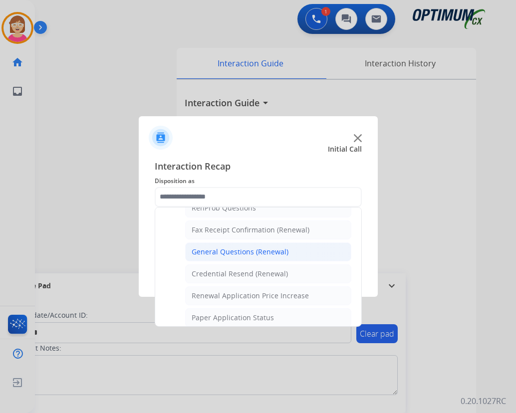
click at [215, 252] on div "General Questions (Renewal)" at bounding box center [240, 252] width 97 height 10
type input "**********"
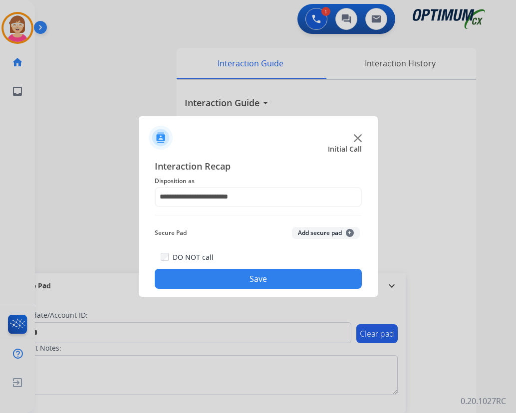
click at [349, 231] on span "+" at bounding box center [350, 233] width 8 height 8
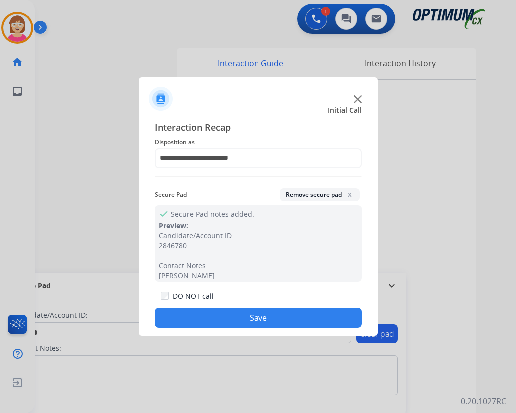
drag, startPoint x: 349, startPoint y: 231, endPoint x: 194, endPoint y: 315, distance: 176.6
click at [194, 315] on button "Save" at bounding box center [258, 318] width 207 height 20
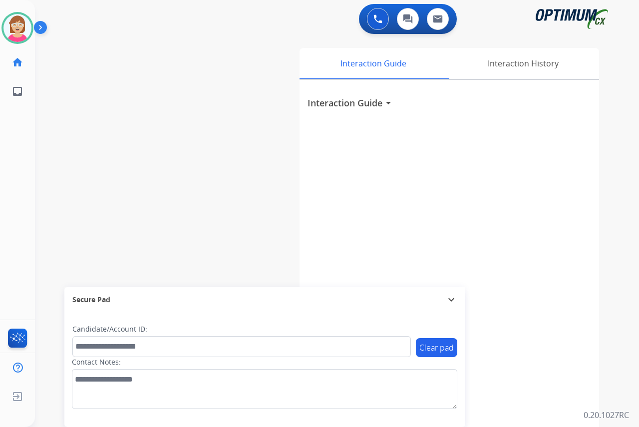
click at [18, 157] on div "[PERSON_NAME] Available Edit Avatar Agent: [PERSON_NAME] Profile: OCX Training …" at bounding box center [17, 213] width 35 height 427
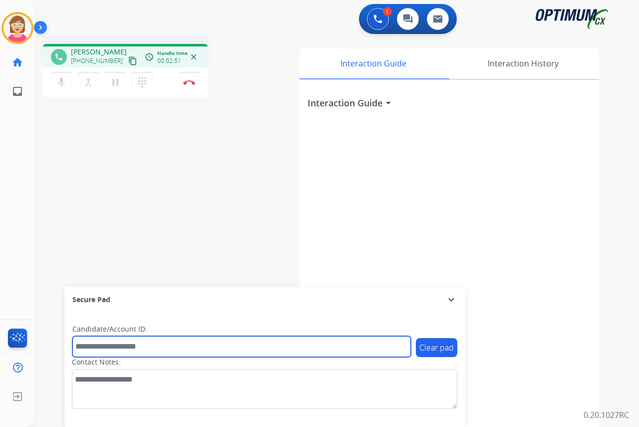
click at [85, 345] on input "text" at bounding box center [241, 346] width 338 height 21
drag, startPoint x: 85, startPoint y: 345, endPoint x: 78, endPoint y: 345, distance: 6.5
click at [78, 345] on input "text" at bounding box center [241, 346] width 338 height 21
type input "*******"
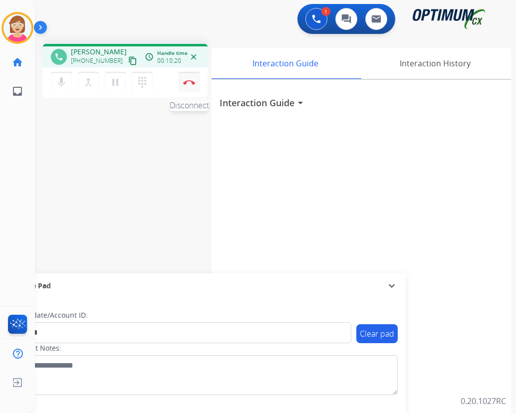
click at [189, 80] on img at bounding box center [189, 82] width 12 height 5
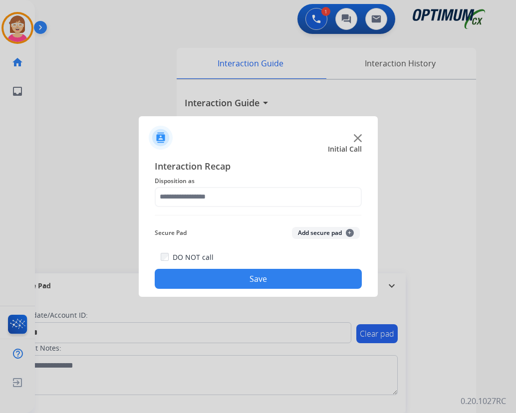
click at [189, 80] on div at bounding box center [258, 206] width 516 height 413
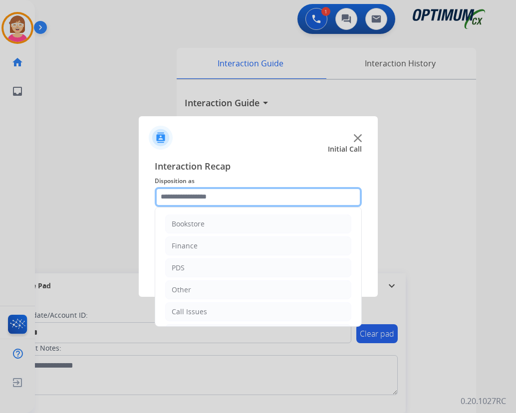
click at [172, 199] on input "text" at bounding box center [258, 197] width 207 height 20
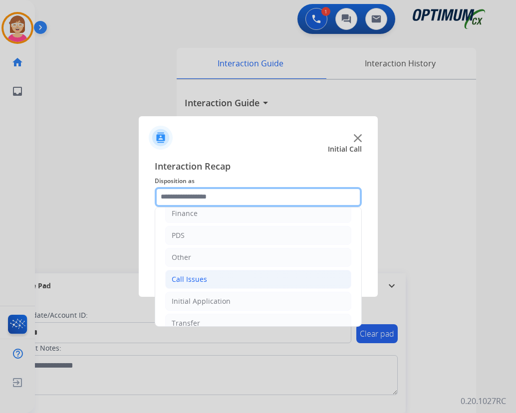
scroll to position [68, 0]
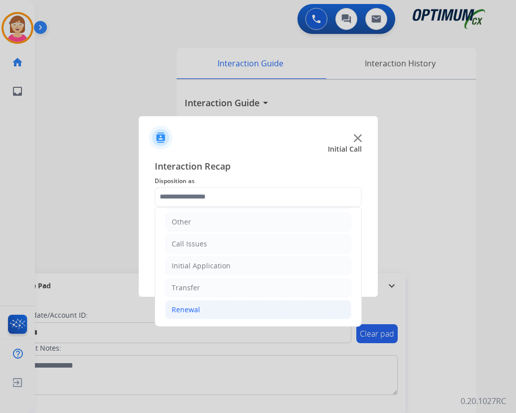
click at [182, 313] on div "Renewal" at bounding box center [186, 310] width 28 height 10
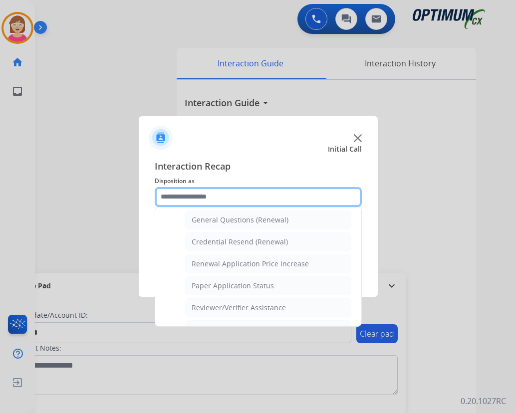
scroll to position [317, 0]
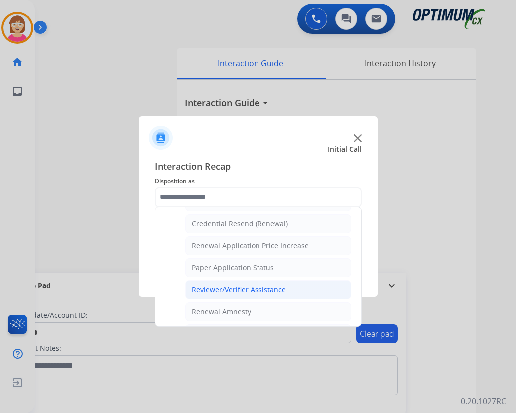
click at [232, 290] on div "Reviewer/Verifier Assistance" at bounding box center [239, 290] width 94 height 10
type input "**********"
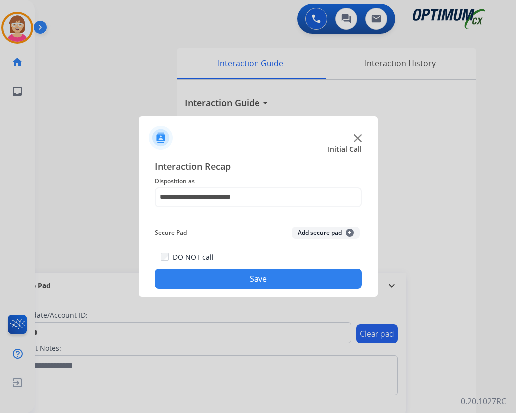
click at [349, 232] on span "+" at bounding box center [350, 233] width 8 height 8
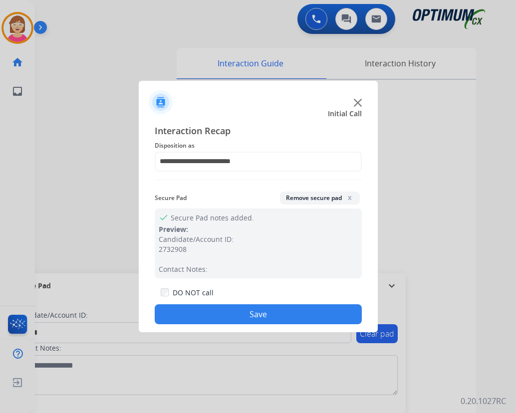
click at [191, 313] on button "Save" at bounding box center [258, 314] width 207 height 20
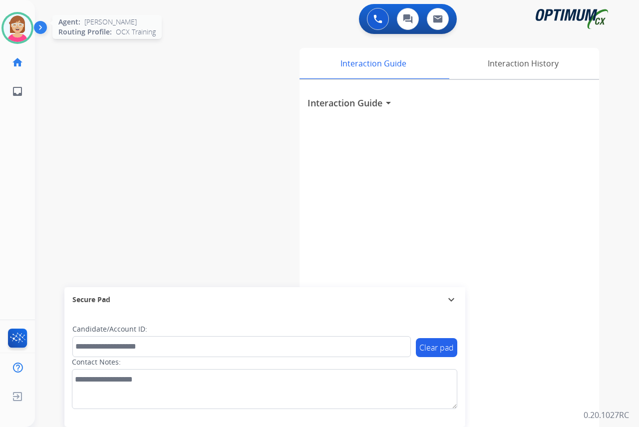
click at [12, 29] on img at bounding box center [17, 28] width 28 height 28
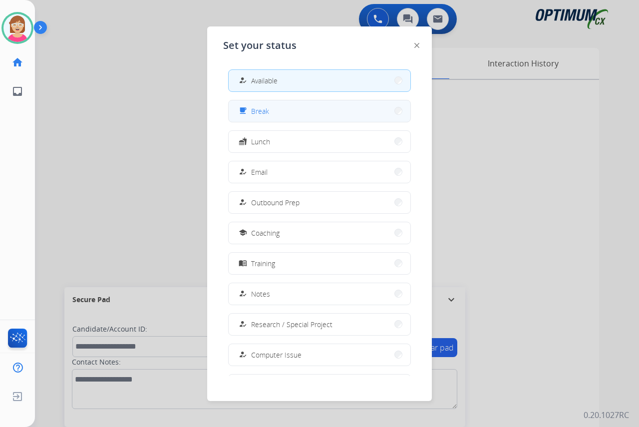
click at [268, 113] on span "Break" at bounding box center [260, 111] width 18 height 10
click at [268, 113] on div "swap_horiz Break voice bridge close_fullscreen Connect 3-Way Call merge_type Se…" at bounding box center [325, 244] width 580 height 416
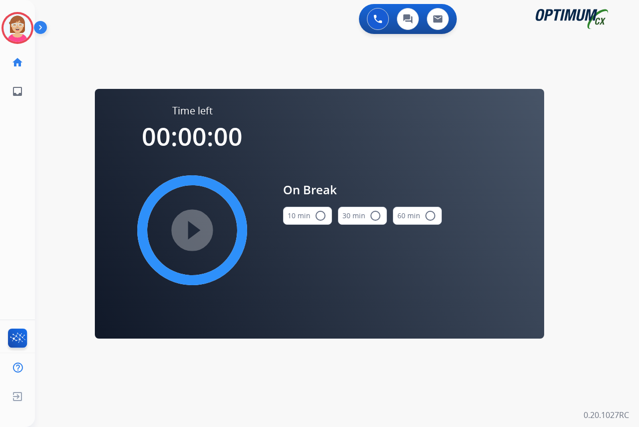
click at [318, 216] on mat-icon "radio_button_unchecked" at bounding box center [320, 216] width 12 height 12
click at [192, 228] on mat-icon "play_circle_filled" at bounding box center [192, 230] width 12 height 12
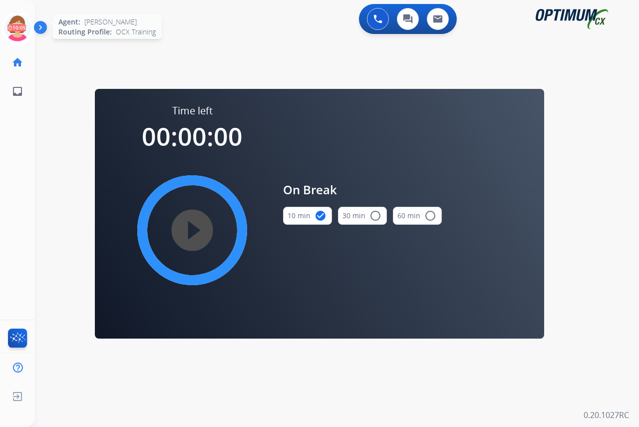
click at [19, 18] on icon at bounding box center [17, 28] width 32 height 32
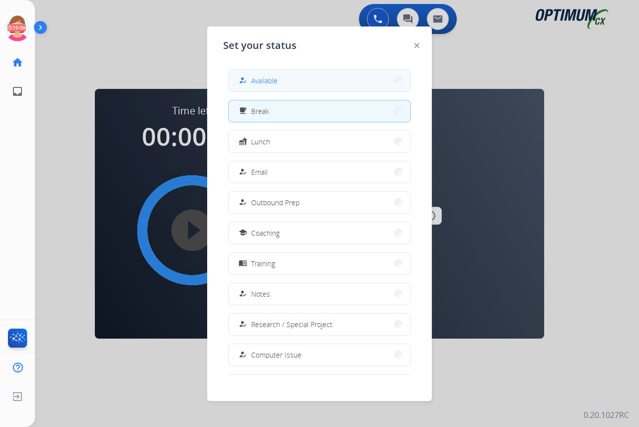
click at [263, 79] on span "Available" at bounding box center [264, 80] width 26 height 10
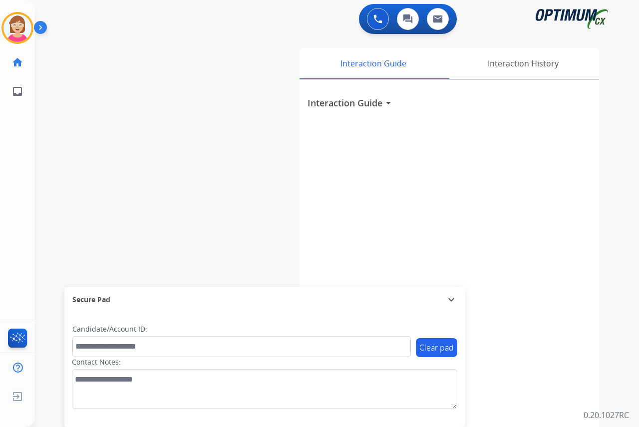
click at [10, 163] on div "[PERSON_NAME] Available Edit Avatar Agent: [PERSON_NAME] Profile: OCX Training …" at bounding box center [17, 213] width 35 height 427
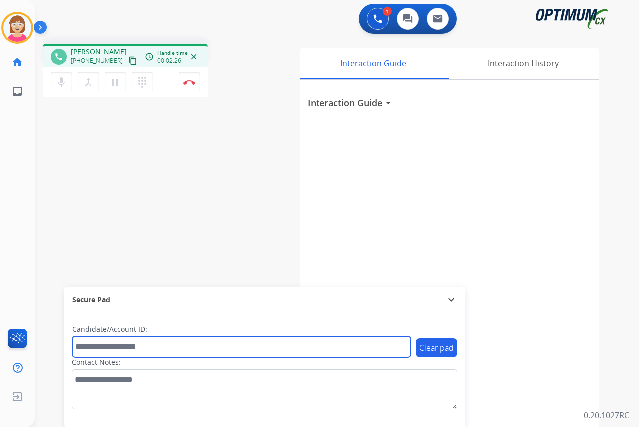
click at [98, 350] on input "text" at bounding box center [241, 346] width 338 height 21
type input "*******"
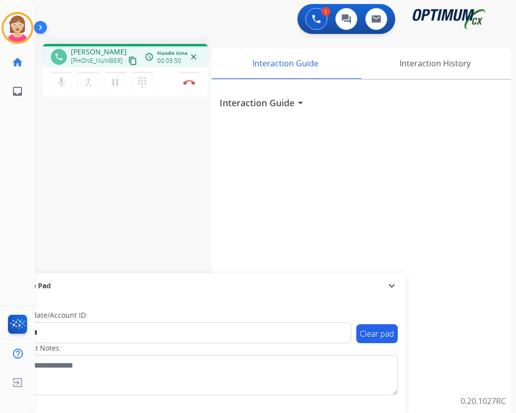
click at [171, 22] on div "1 Voice Interactions 0 Chat Interactions 0 Email Interactions" at bounding box center [269, 20] width 445 height 32
click at [191, 80] on img at bounding box center [189, 82] width 12 height 5
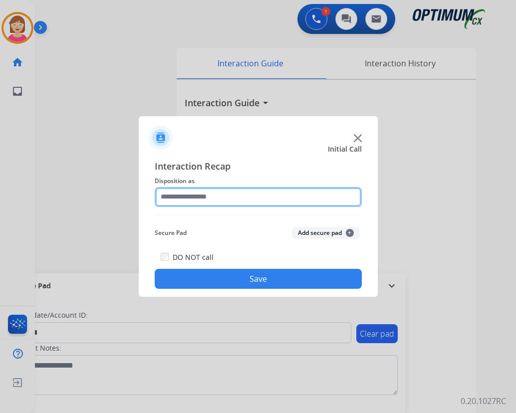
click at [173, 198] on input "text" at bounding box center [258, 197] width 207 height 20
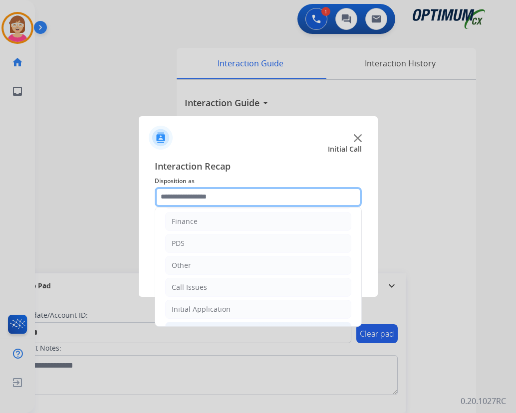
scroll to position [68, 0]
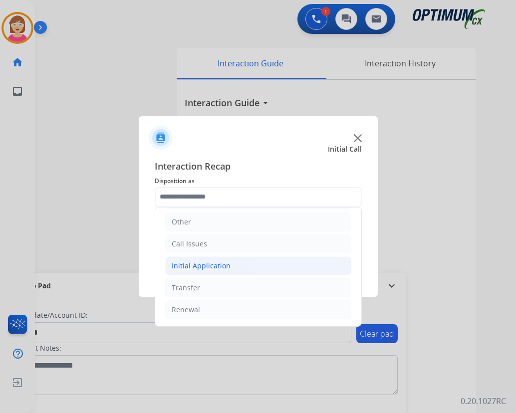
click at [187, 269] on div "Initial Application" at bounding box center [201, 266] width 59 height 10
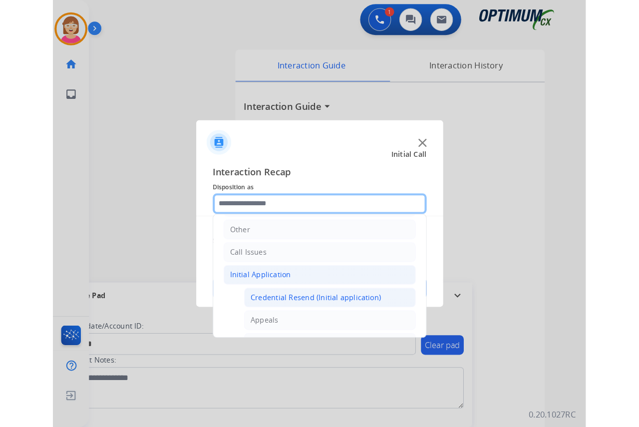
scroll to position [118, 0]
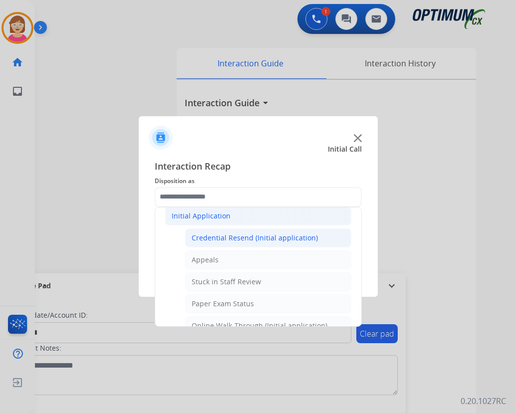
click at [215, 239] on div "Credential Resend (Initial application)" at bounding box center [255, 238] width 126 height 10
type input "**********"
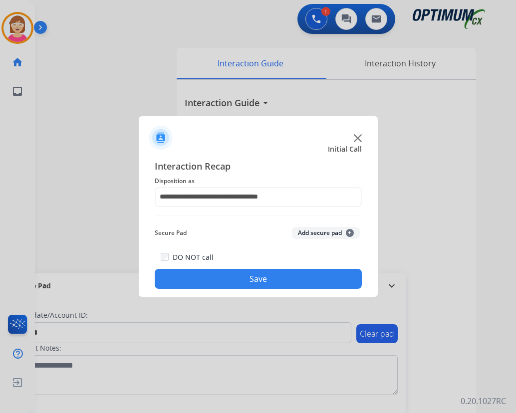
click at [350, 232] on span "+" at bounding box center [350, 233] width 8 height 8
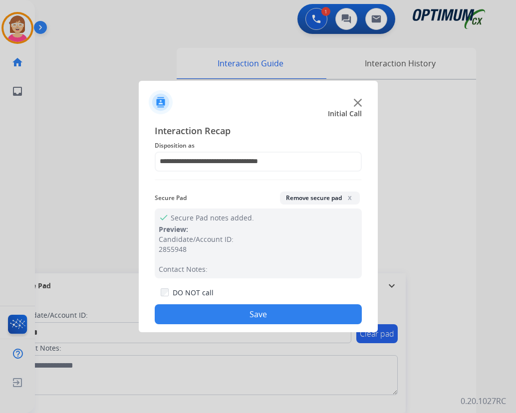
click at [196, 314] on button "Save" at bounding box center [258, 314] width 207 height 20
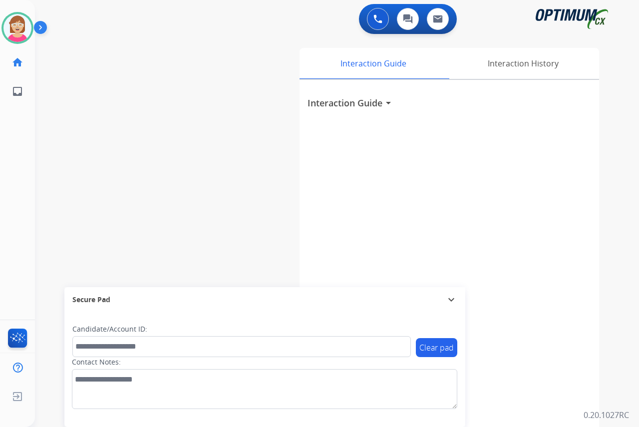
click at [14, 160] on div "[PERSON_NAME] Available Edit Avatar Agent: [PERSON_NAME] Profile: OCX Training …" at bounding box center [17, 213] width 35 height 427
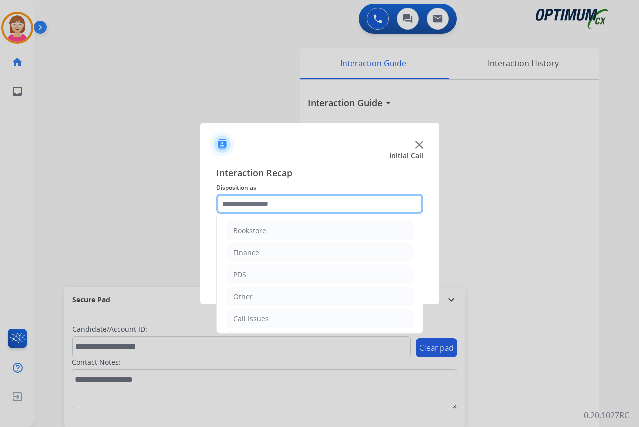
click at [235, 204] on input "text" at bounding box center [319, 204] width 207 height 20
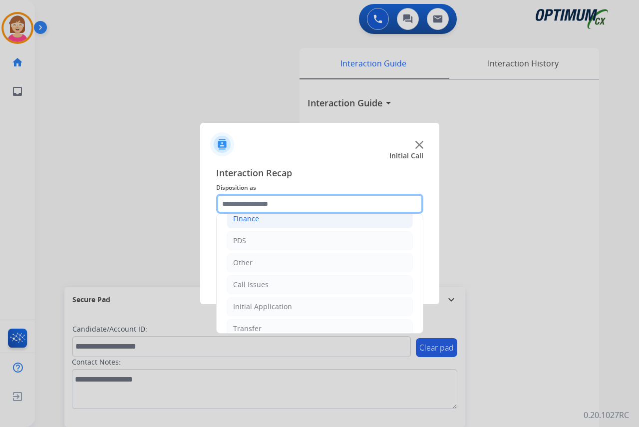
scroll to position [68, 0]
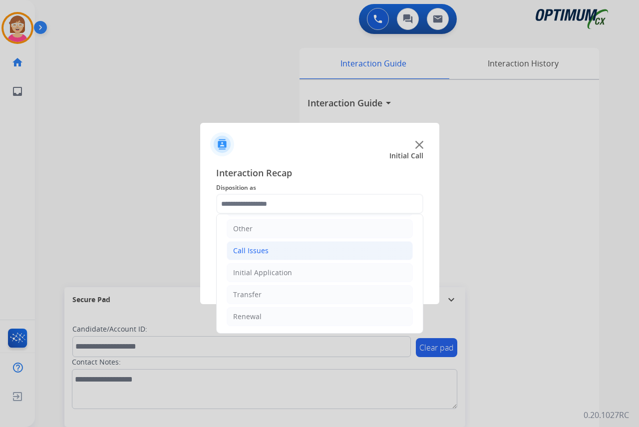
click at [245, 251] on div "Call Issues" at bounding box center [250, 251] width 35 height 10
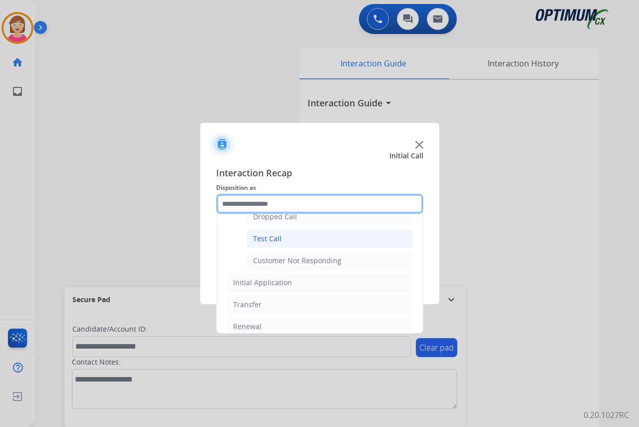
scroll to position [118, 0]
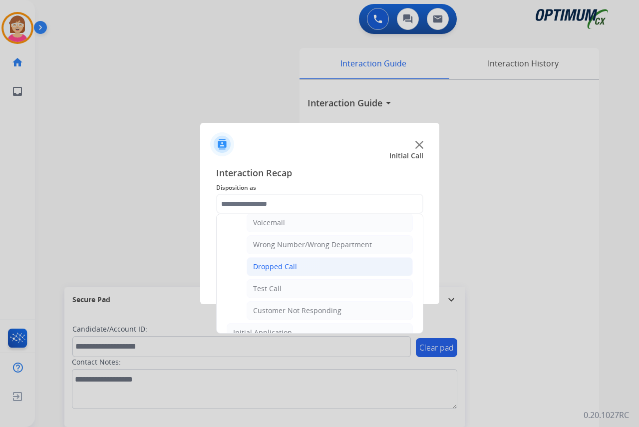
click at [273, 264] on div "Dropped Call" at bounding box center [275, 267] width 44 height 10
type input "**********"
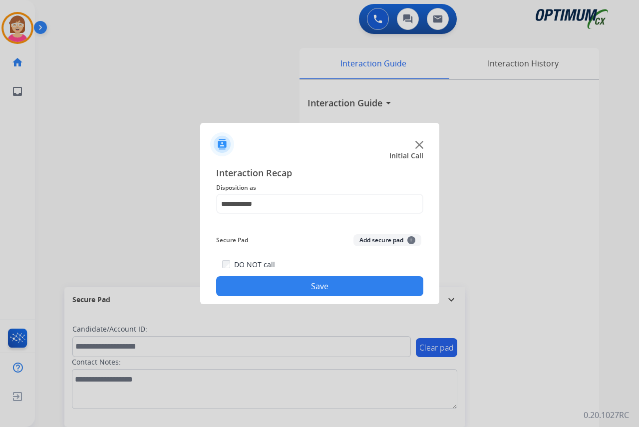
click at [273, 288] on button "Save" at bounding box center [319, 286] width 207 height 20
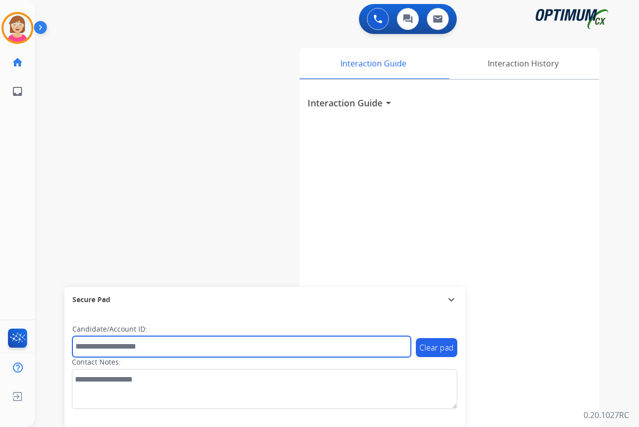
click at [81, 346] on input "text" at bounding box center [241, 346] width 338 height 21
paste input "*********"
type input "*********"
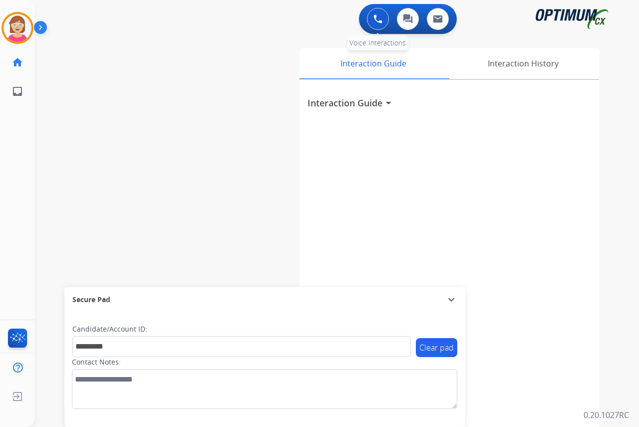
click at [371, 17] on button at bounding box center [378, 19] width 22 height 22
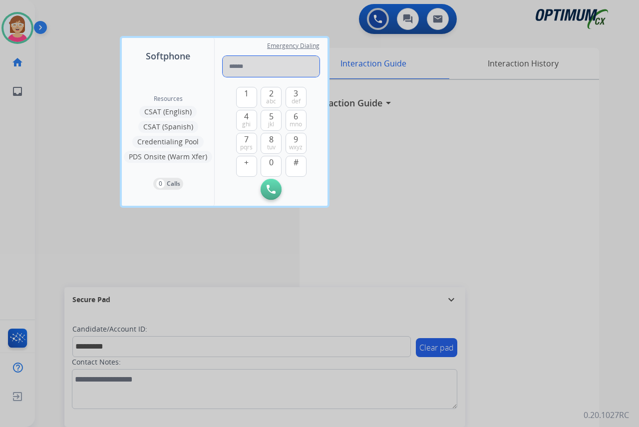
click at [237, 67] on input "tel" at bounding box center [271, 66] width 97 height 21
paste input "**********"
type input "**********"
click at [269, 187] on img at bounding box center [271, 189] width 9 height 9
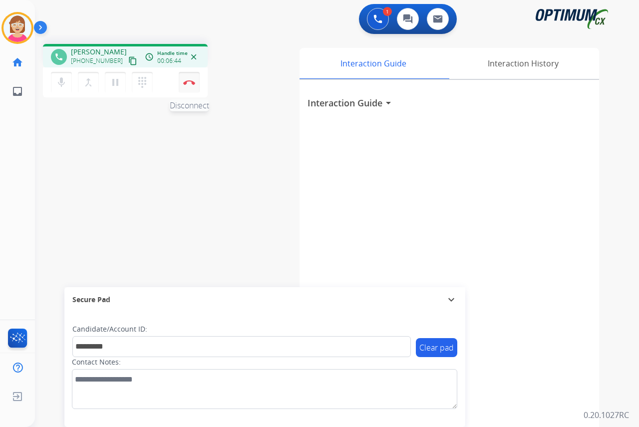
click at [186, 82] on img at bounding box center [189, 82] width 12 height 5
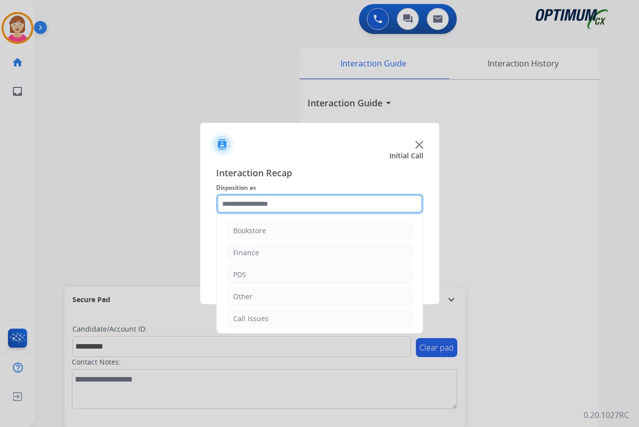
drag, startPoint x: 239, startPoint y: 201, endPoint x: 246, endPoint y: 205, distance: 7.9
click at [239, 201] on input "text" at bounding box center [319, 204] width 207 height 20
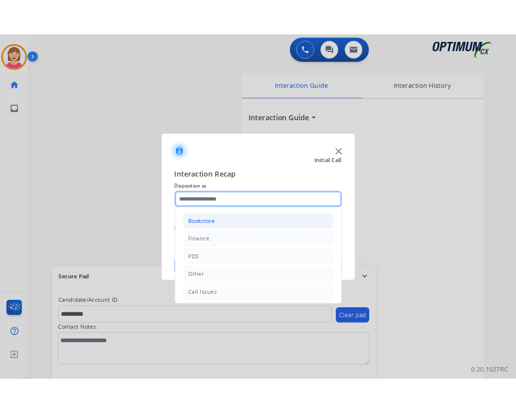
scroll to position [50, 0]
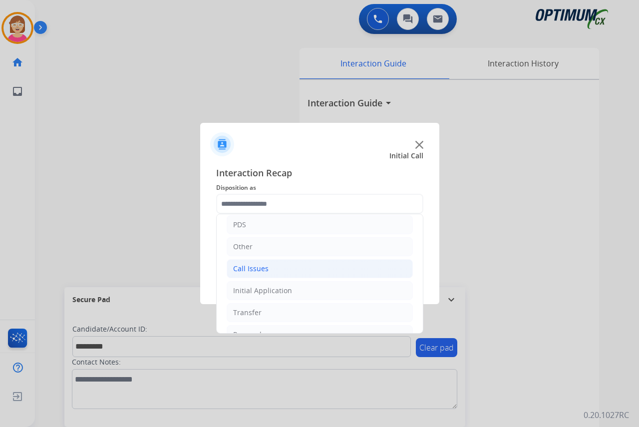
click at [254, 270] on div "Call Issues" at bounding box center [250, 269] width 35 height 10
click at [273, 290] on div "Voicemail" at bounding box center [269, 290] width 32 height 10
type input "*********"
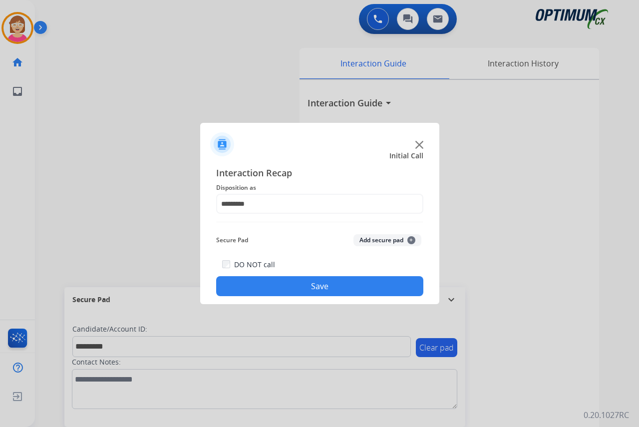
click at [411, 241] on span "+" at bounding box center [411, 240] width 8 height 8
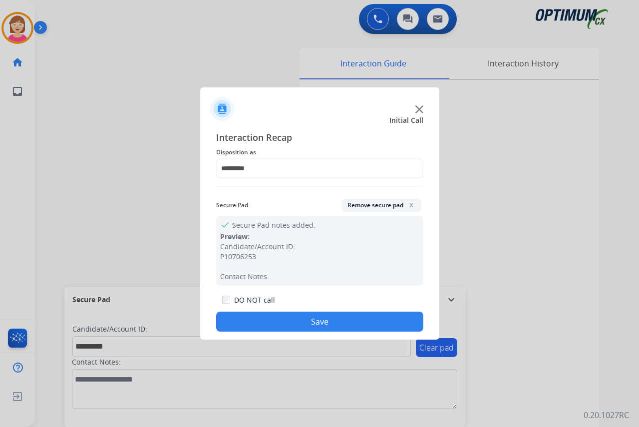
click at [258, 316] on button "Save" at bounding box center [319, 321] width 207 height 20
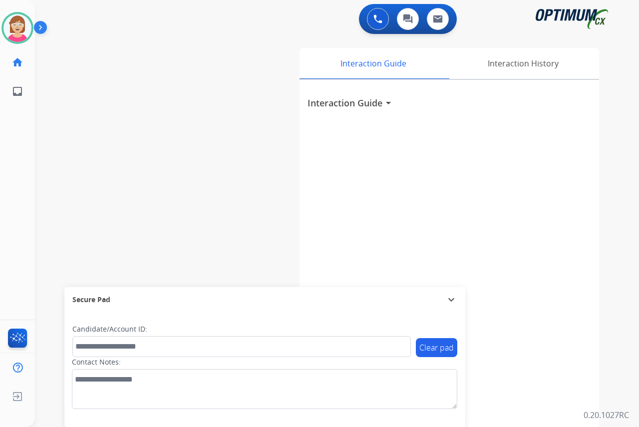
click at [13, 170] on div "[PERSON_NAME] Available Edit Avatar Agent: [PERSON_NAME] Profile: OCX Training …" at bounding box center [17, 213] width 35 height 427
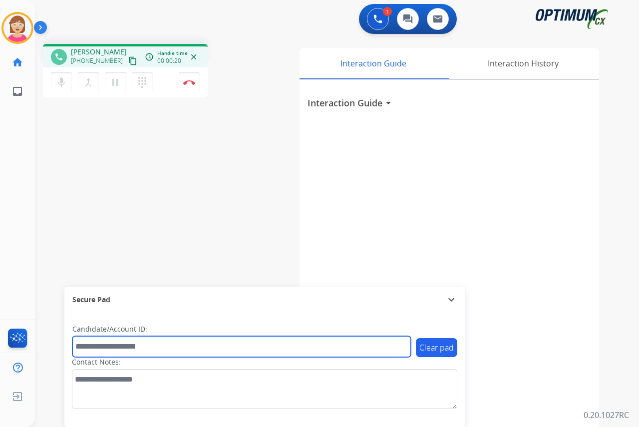
drag, startPoint x: 95, startPoint y: 344, endPoint x: 77, endPoint y: 341, distance: 18.2
click at [95, 344] on input "text" at bounding box center [241, 346] width 338 height 21
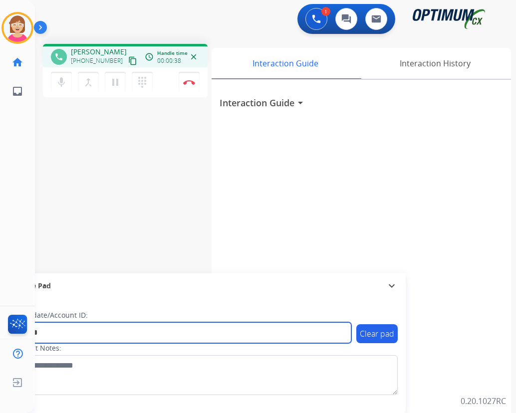
type input "*******"
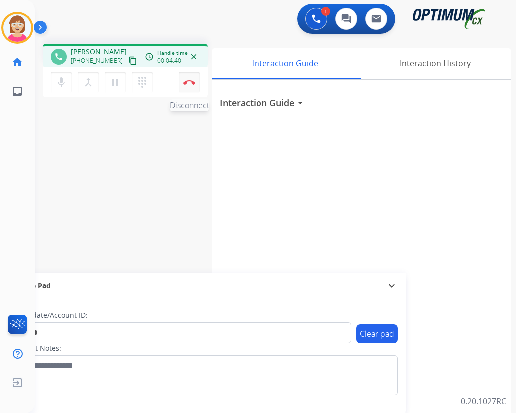
click at [190, 83] on img at bounding box center [189, 82] width 12 height 5
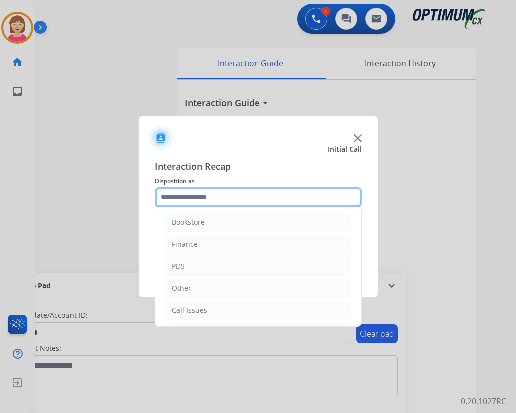
scroll to position [0, 0]
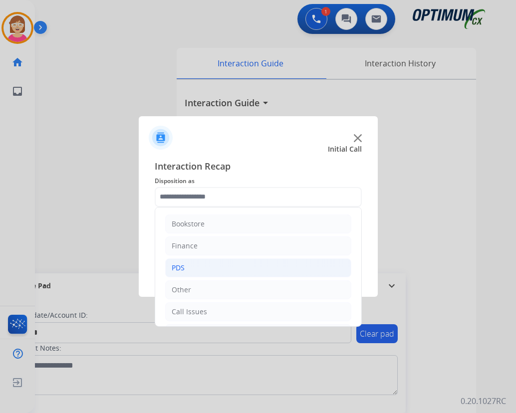
click at [182, 269] on div "PDS" at bounding box center [178, 268] width 13 height 10
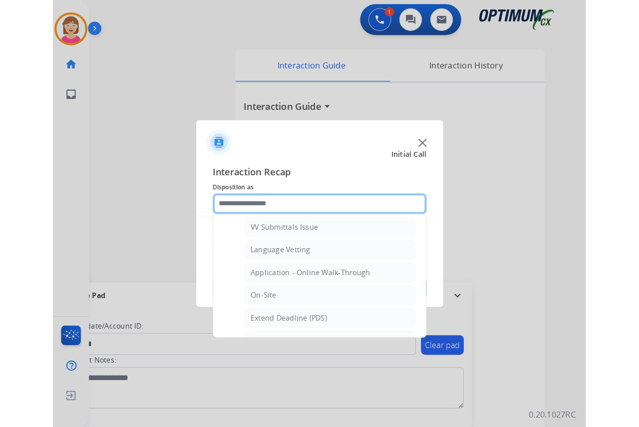
scroll to position [250, 0]
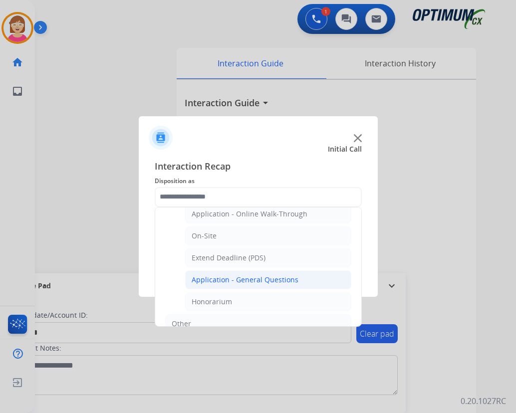
click at [234, 281] on div "Application - General Questions" at bounding box center [245, 280] width 107 height 10
type input "**********"
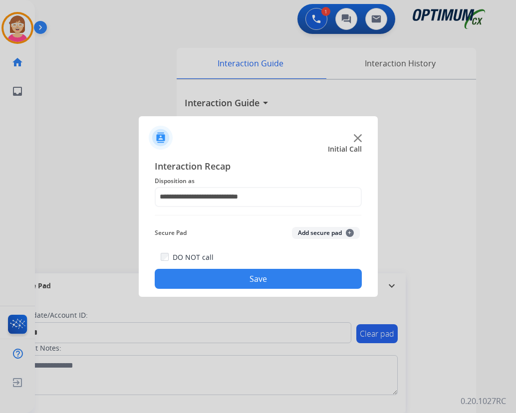
click at [350, 233] on span "+" at bounding box center [350, 233] width 8 height 8
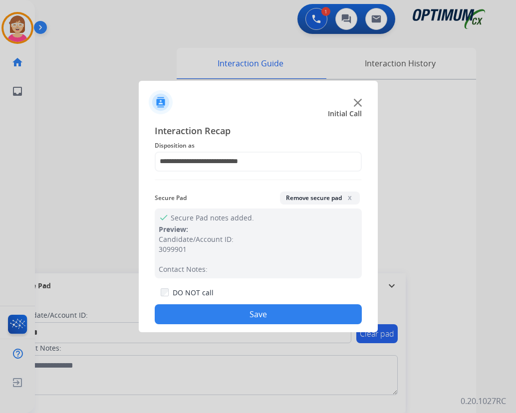
drag, startPoint x: 219, startPoint y: 311, endPoint x: 180, endPoint y: 314, distance: 39.1
click at [180, 314] on button "Save" at bounding box center [258, 314] width 207 height 20
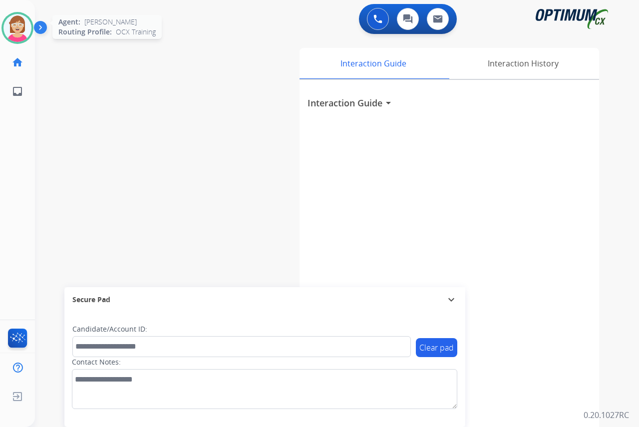
click at [19, 18] on img at bounding box center [17, 28] width 28 height 28
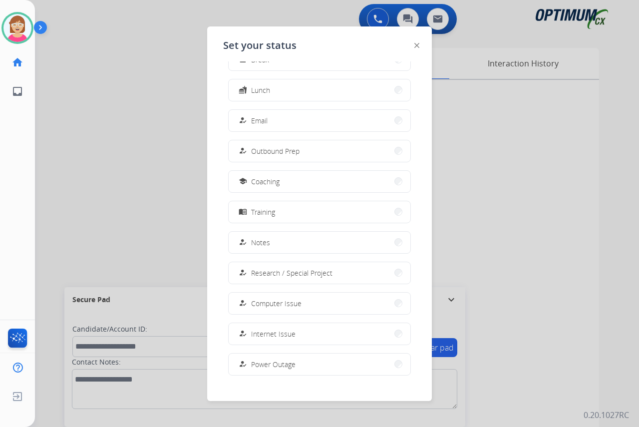
scroll to position [94, 0]
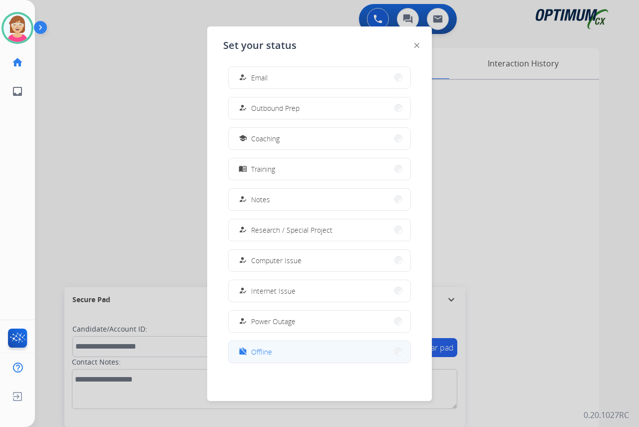
click at [256, 349] on span "Offline" at bounding box center [261, 351] width 21 height 10
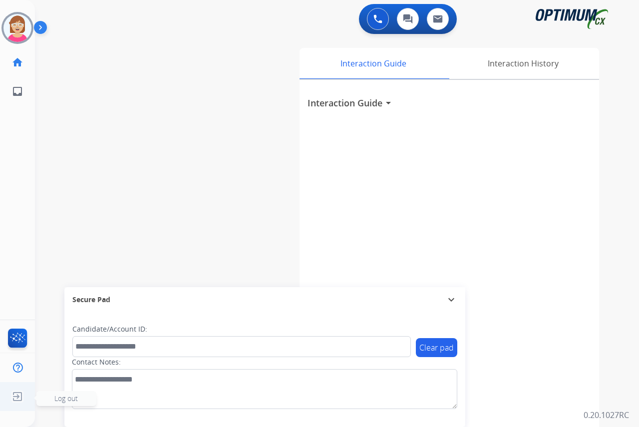
click at [61, 397] on span "Log out" at bounding box center [65, 397] width 23 height 9
